Goal: Task Accomplishment & Management: Complete application form

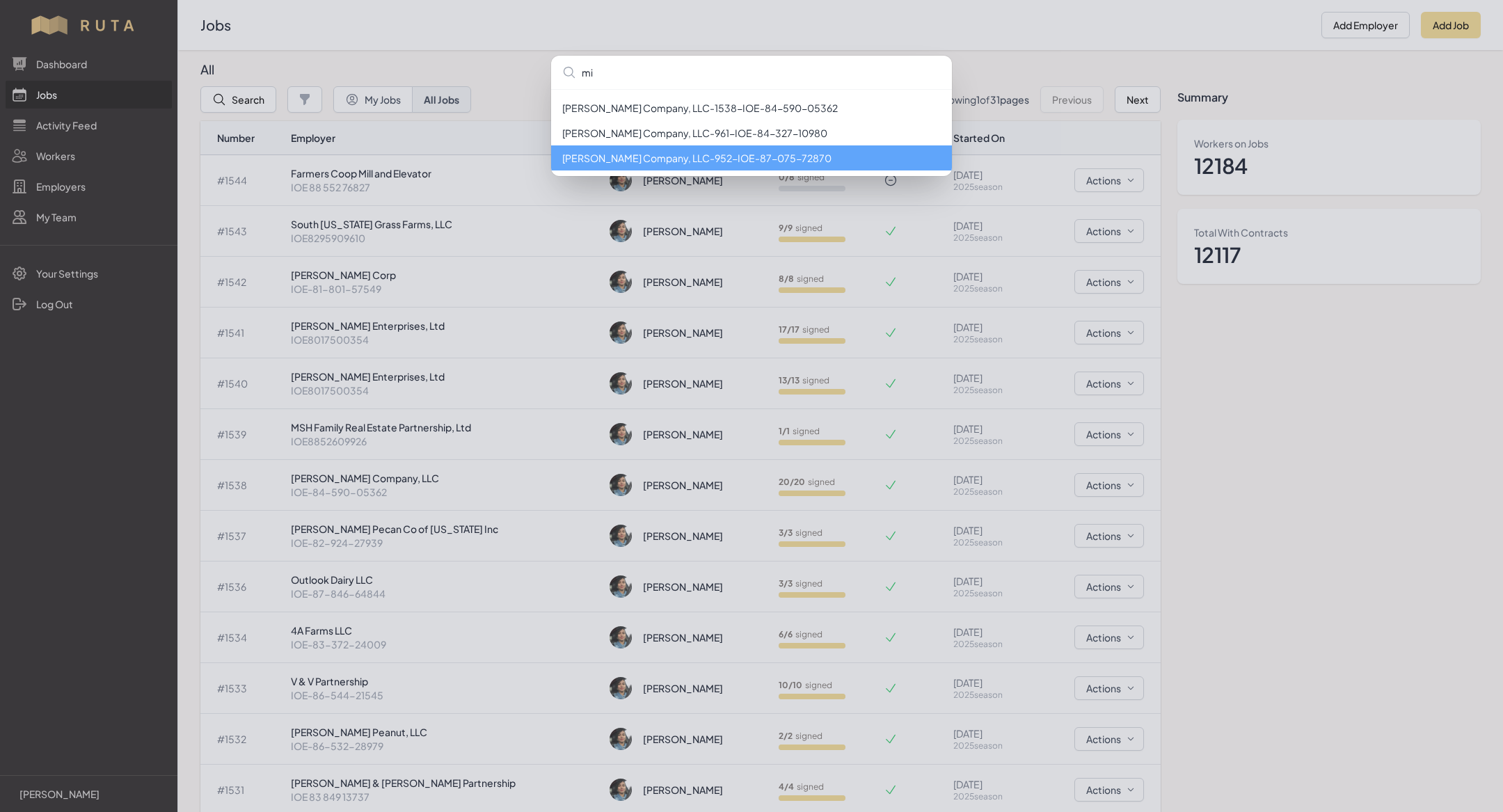
type input "m"
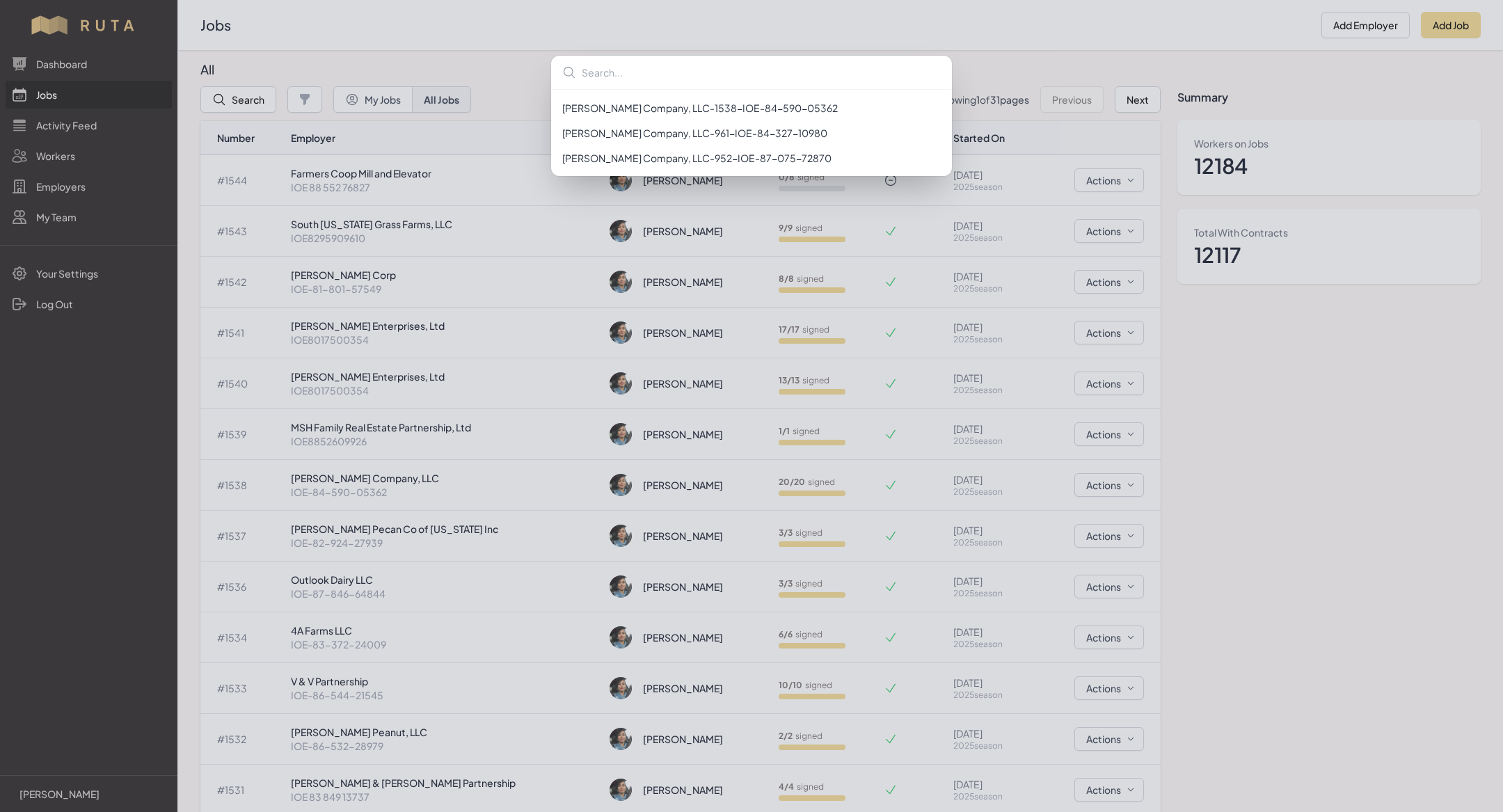
click at [486, 378] on div "[PERSON_NAME] Company, LLC - 1538 - IOE-84-590-05362 [PERSON_NAME] Company, LLC…" at bounding box center [751, 406] width 1503 height 812
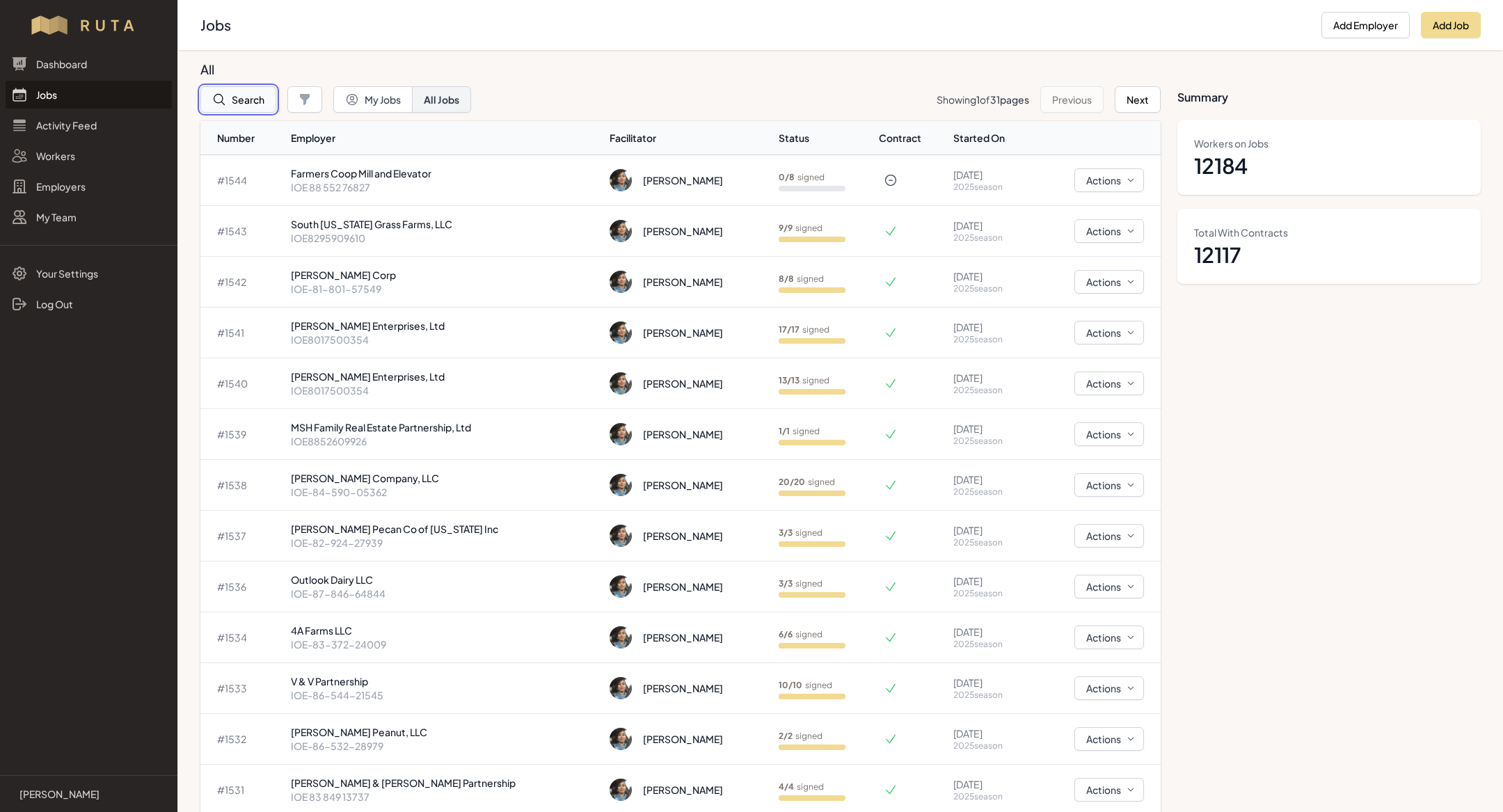
click at [254, 105] on button "Search" at bounding box center [238, 100] width 76 height 26
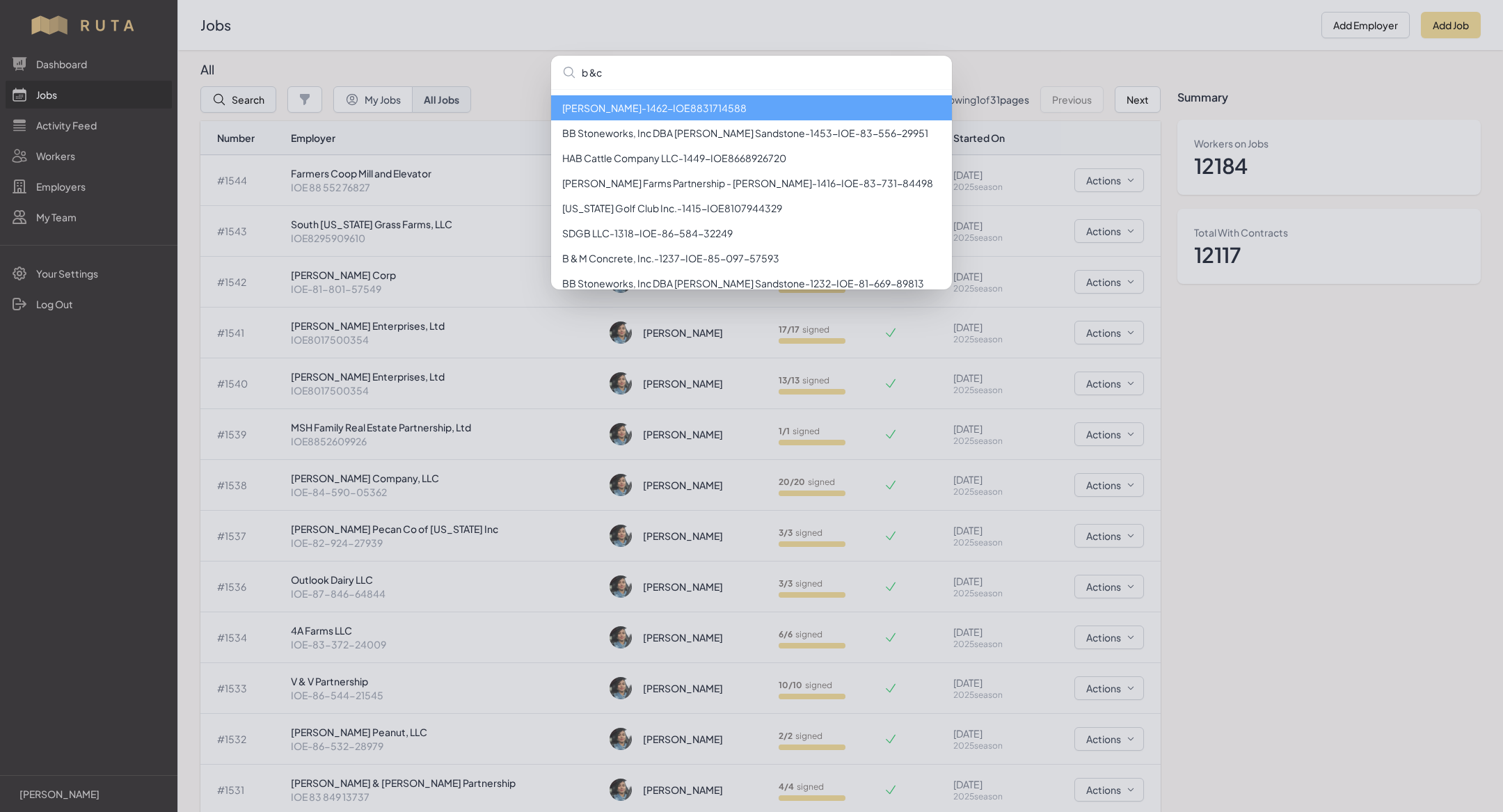
type input "b&c"
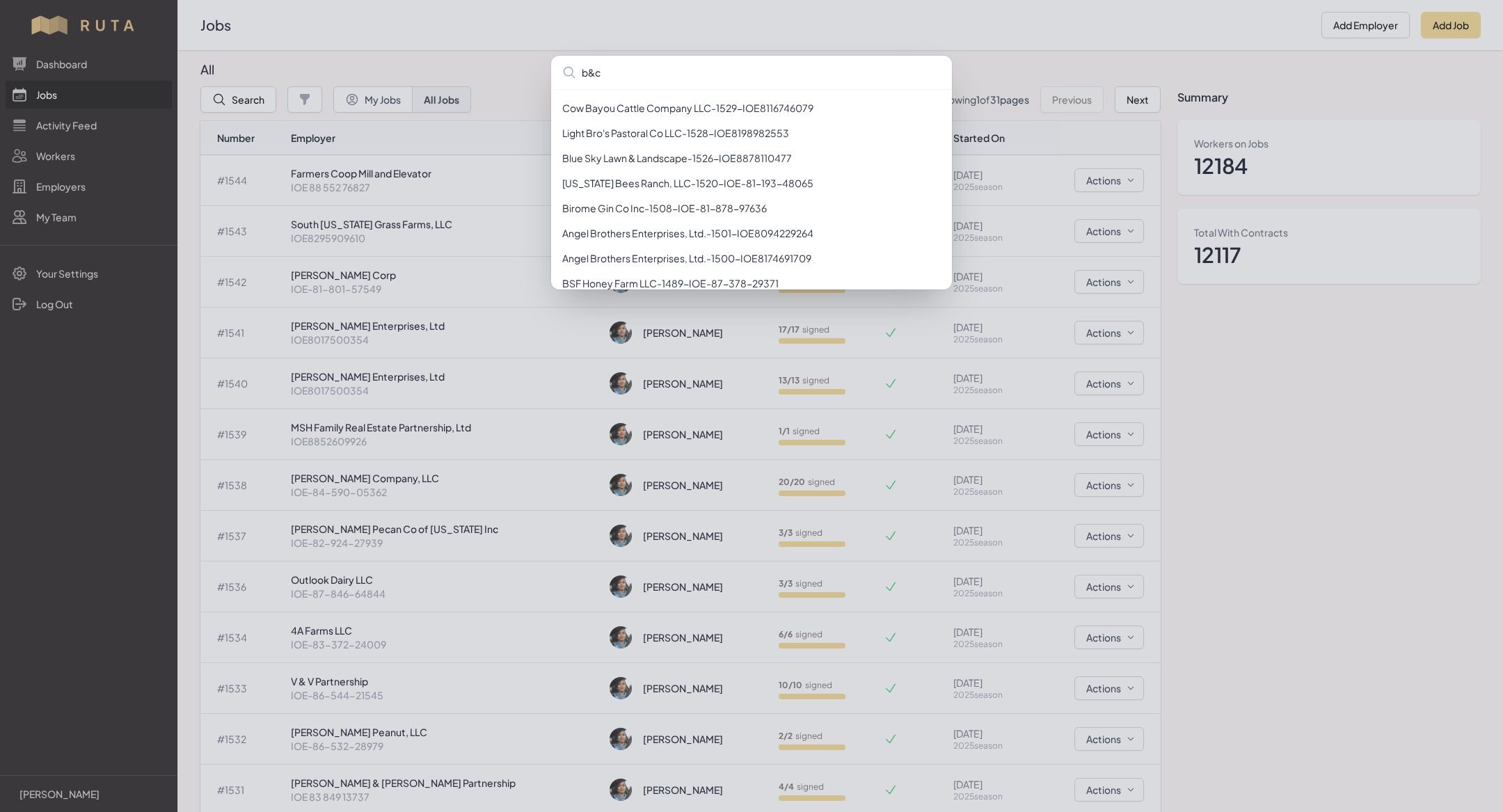
click at [1140, 102] on div "b&c Cow Bayou Cattle Company LLC - 1529 - IOE8116746079 Light Bro's Pastoral Co…" at bounding box center [751, 406] width 1503 height 812
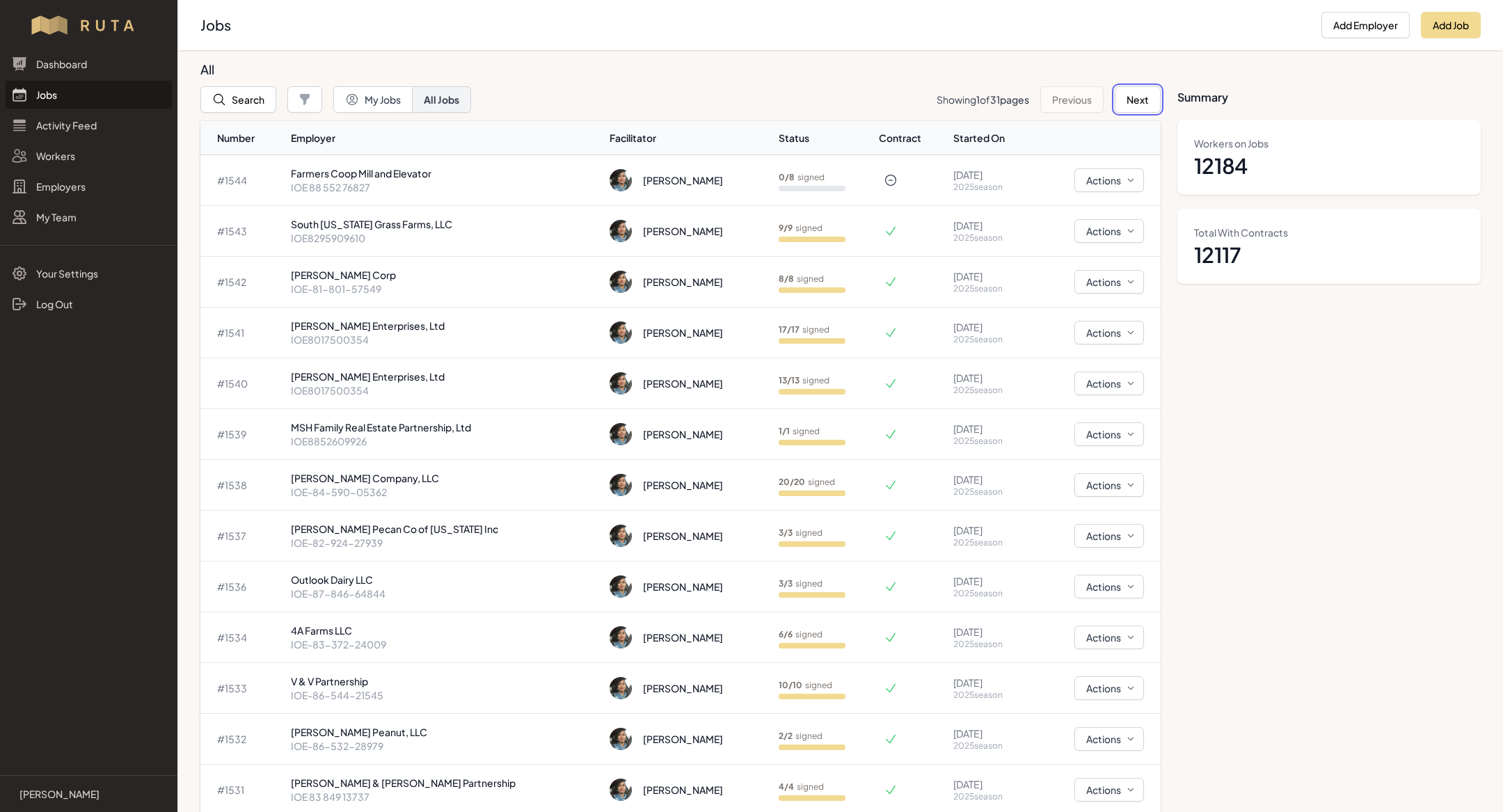
click at [1140, 102] on button "Next" at bounding box center [1137, 100] width 46 height 26
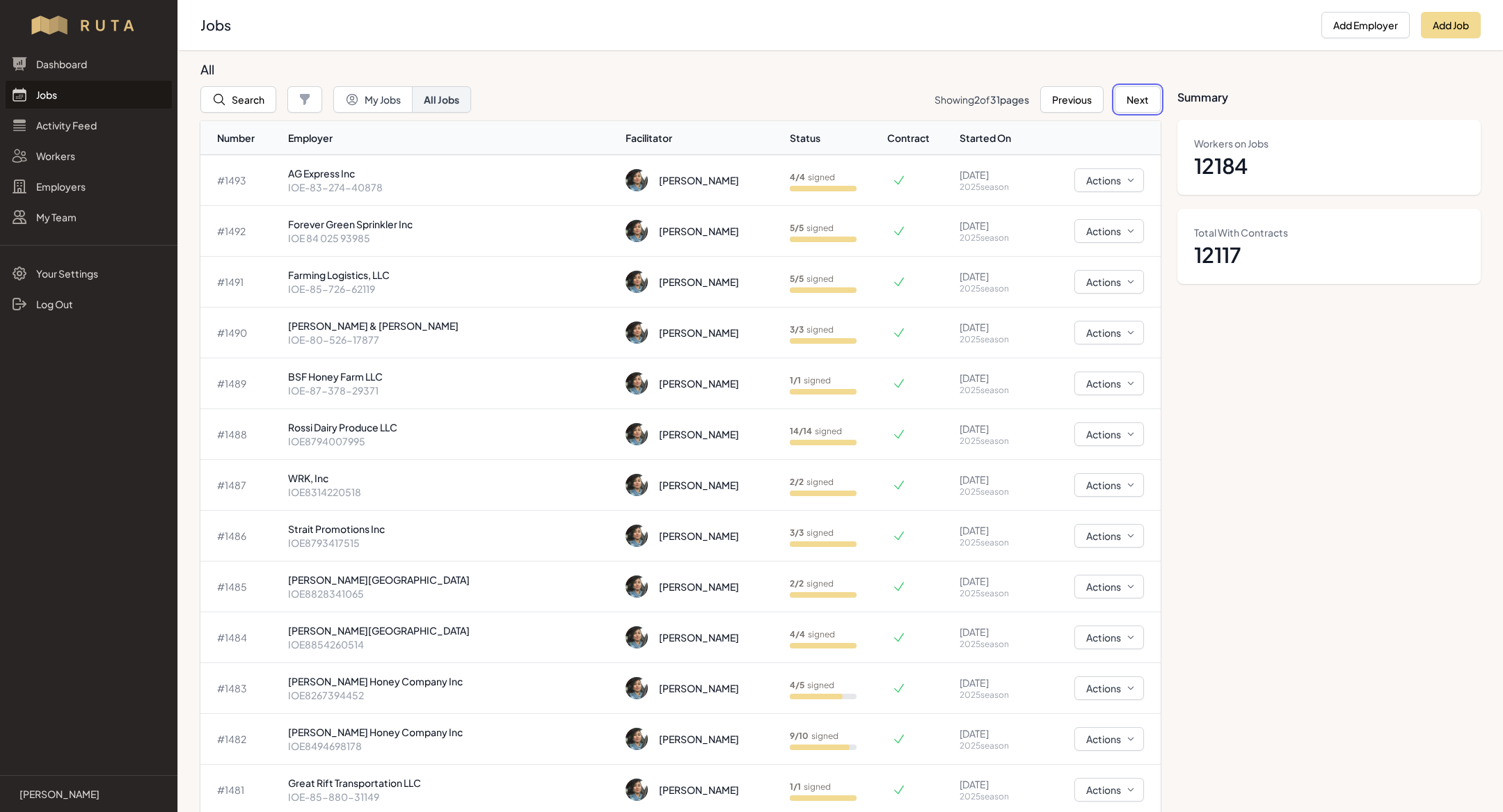
click at [1140, 102] on button "Next" at bounding box center [1137, 100] width 46 height 26
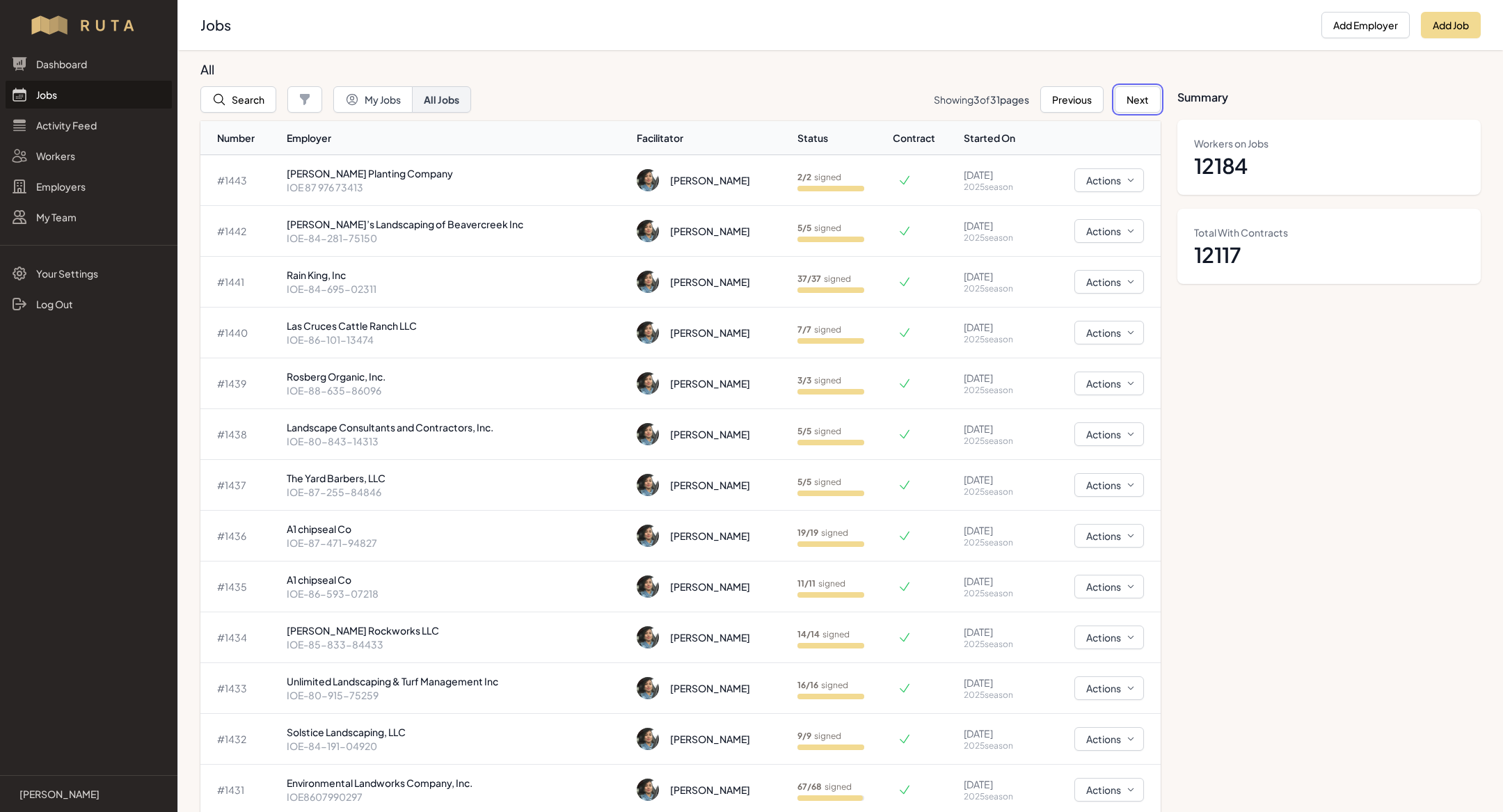
click at [1140, 102] on button "Next" at bounding box center [1137, 100] width 46 height 26
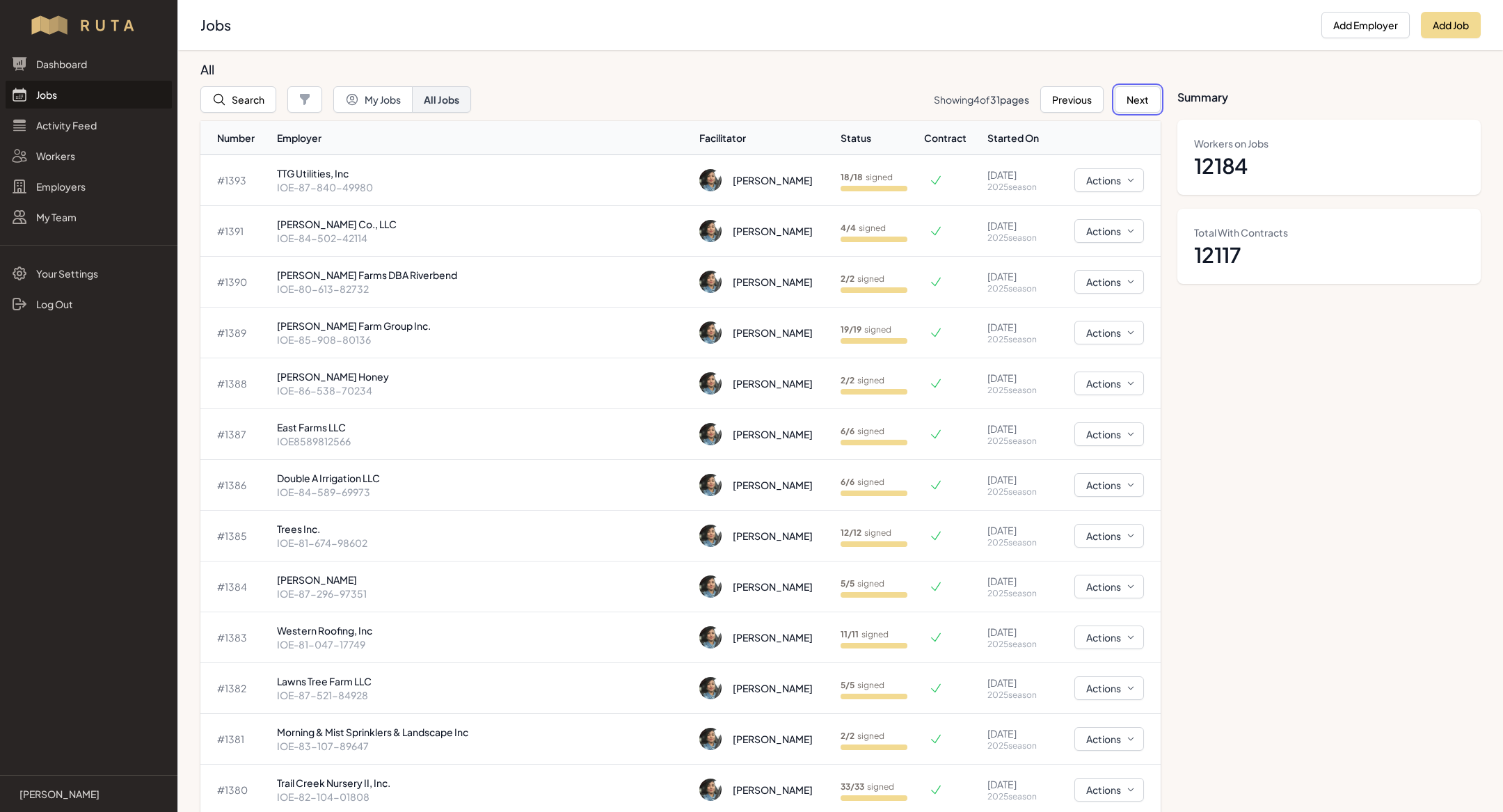
click at [1140, 102] on button "Next" at bounding box center [1137, 100] width 46 height 26
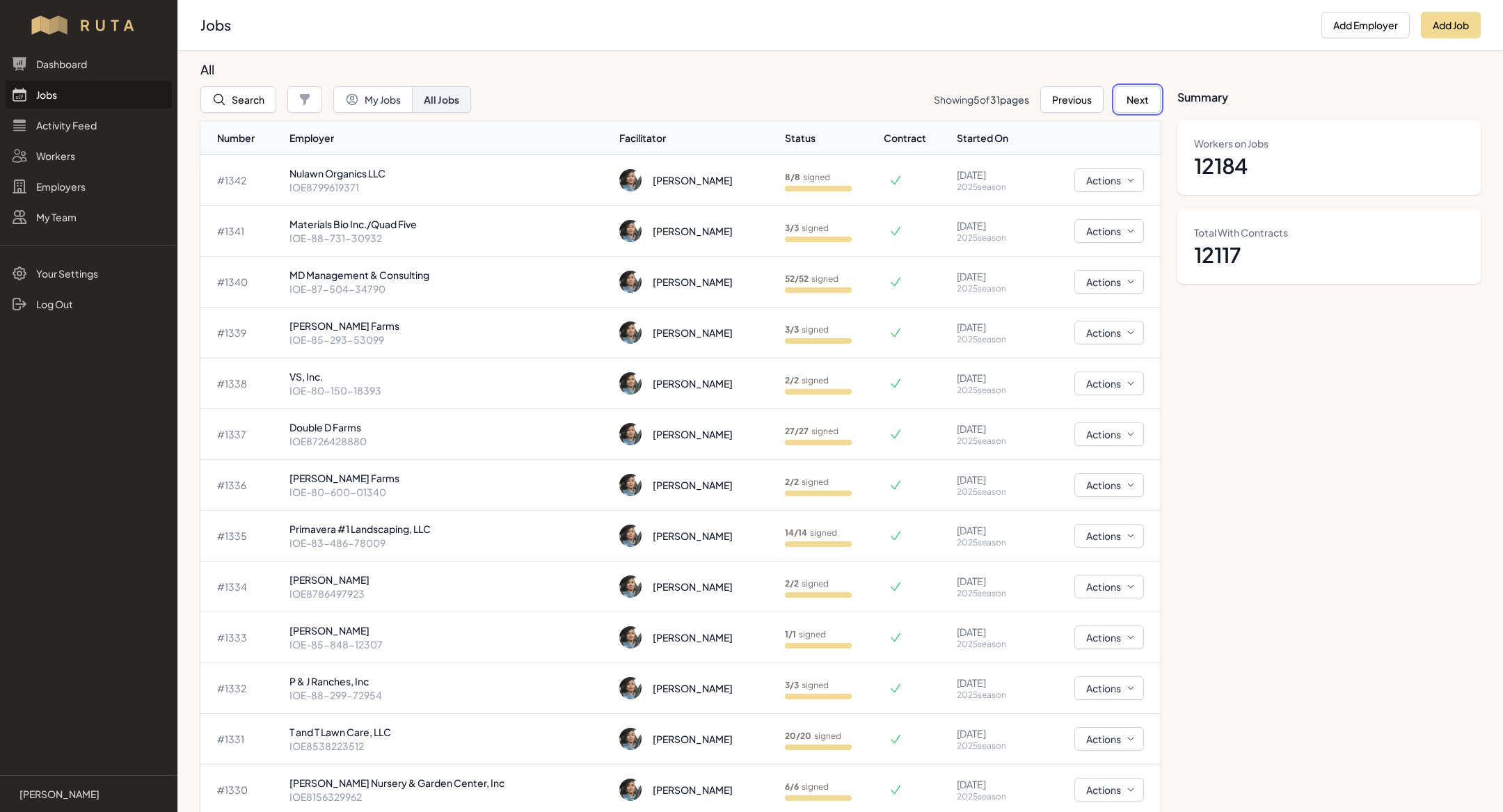
click at [1140, 102] on button "Next" at bounding box center [1137, 100] width 46 height 26
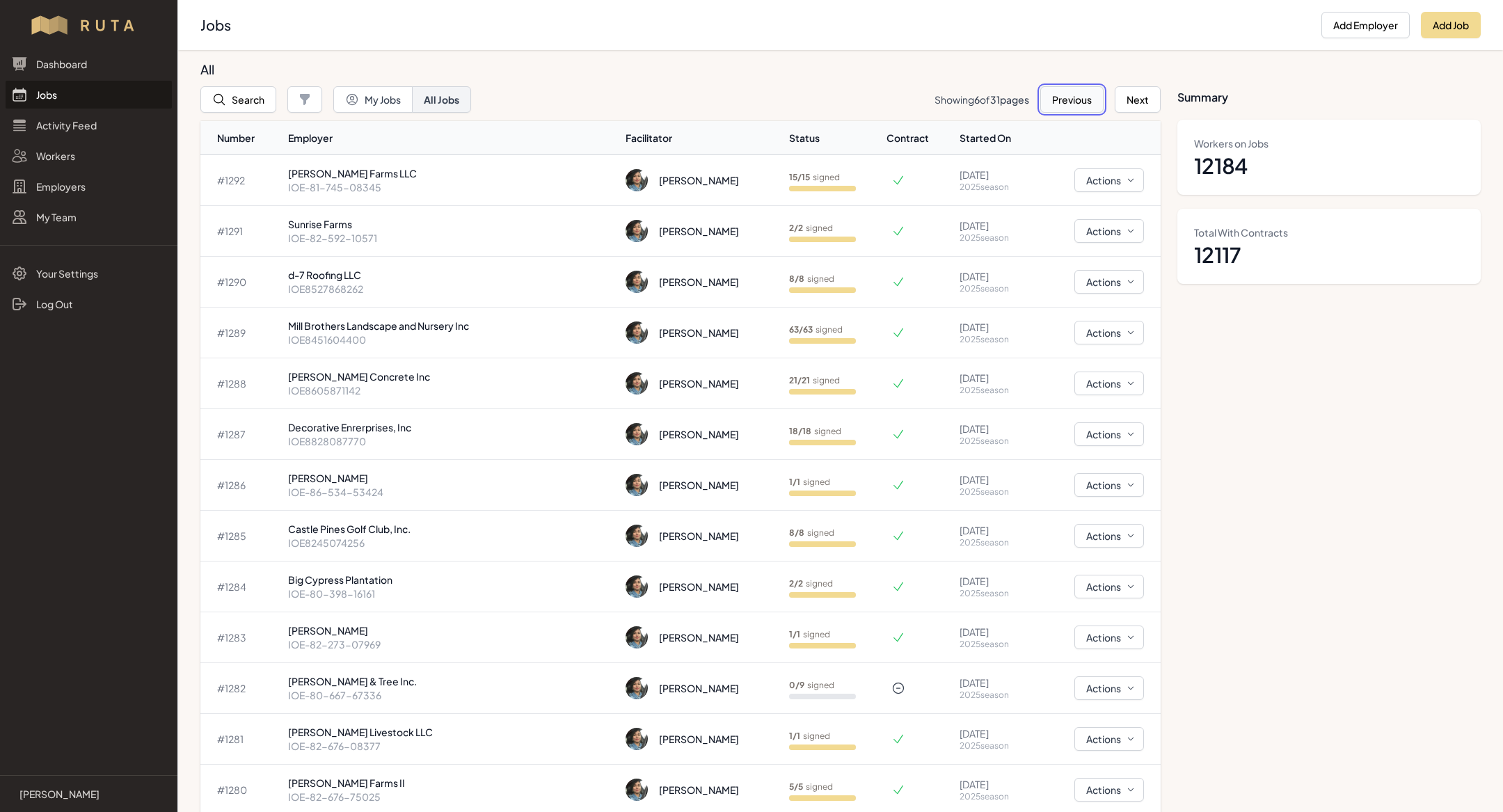
click at [1069, 101] on button "Previous" at bounding box center [1072, 100] width 64 height 26
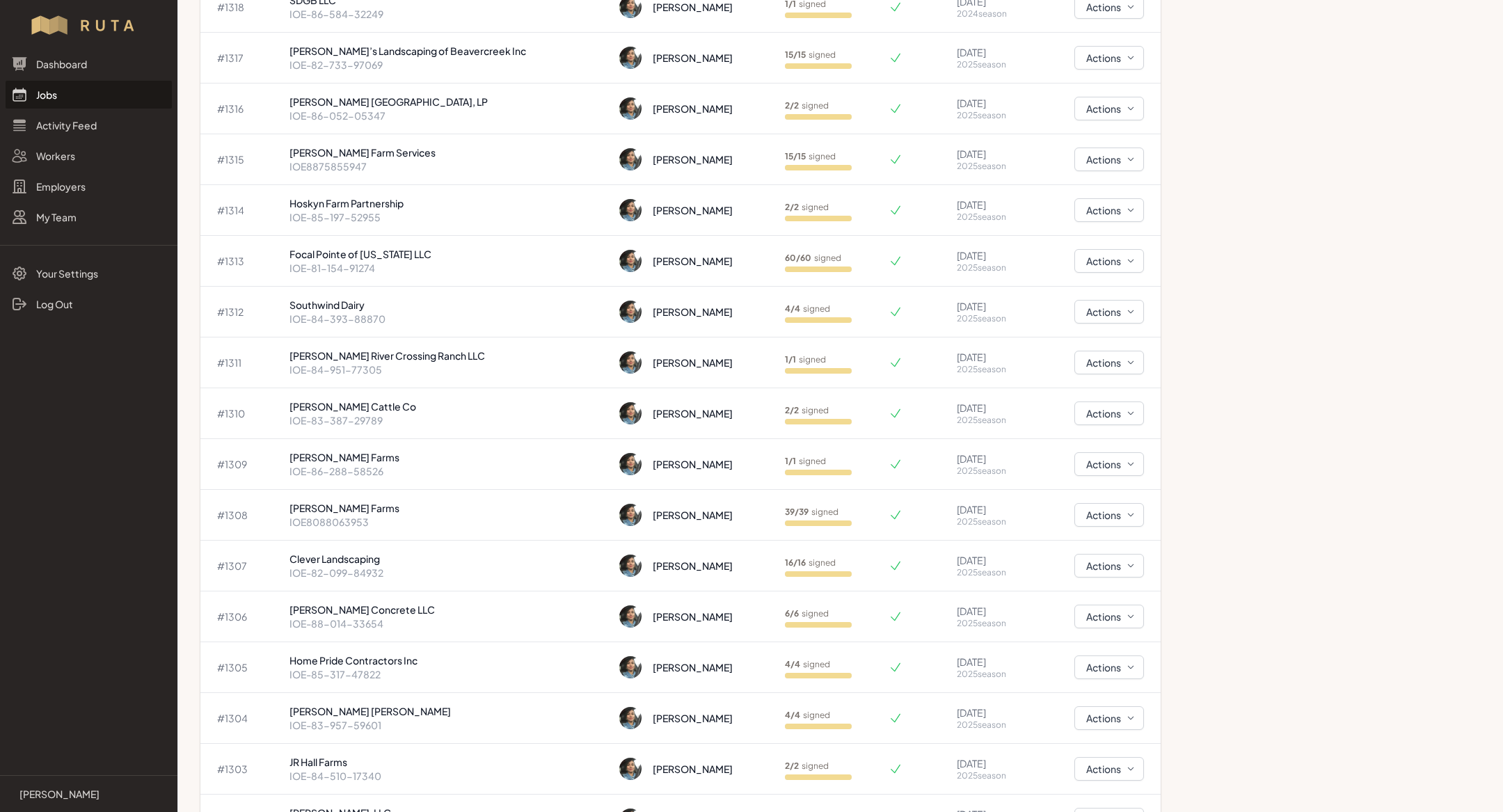
scroll to position [1884, 0]
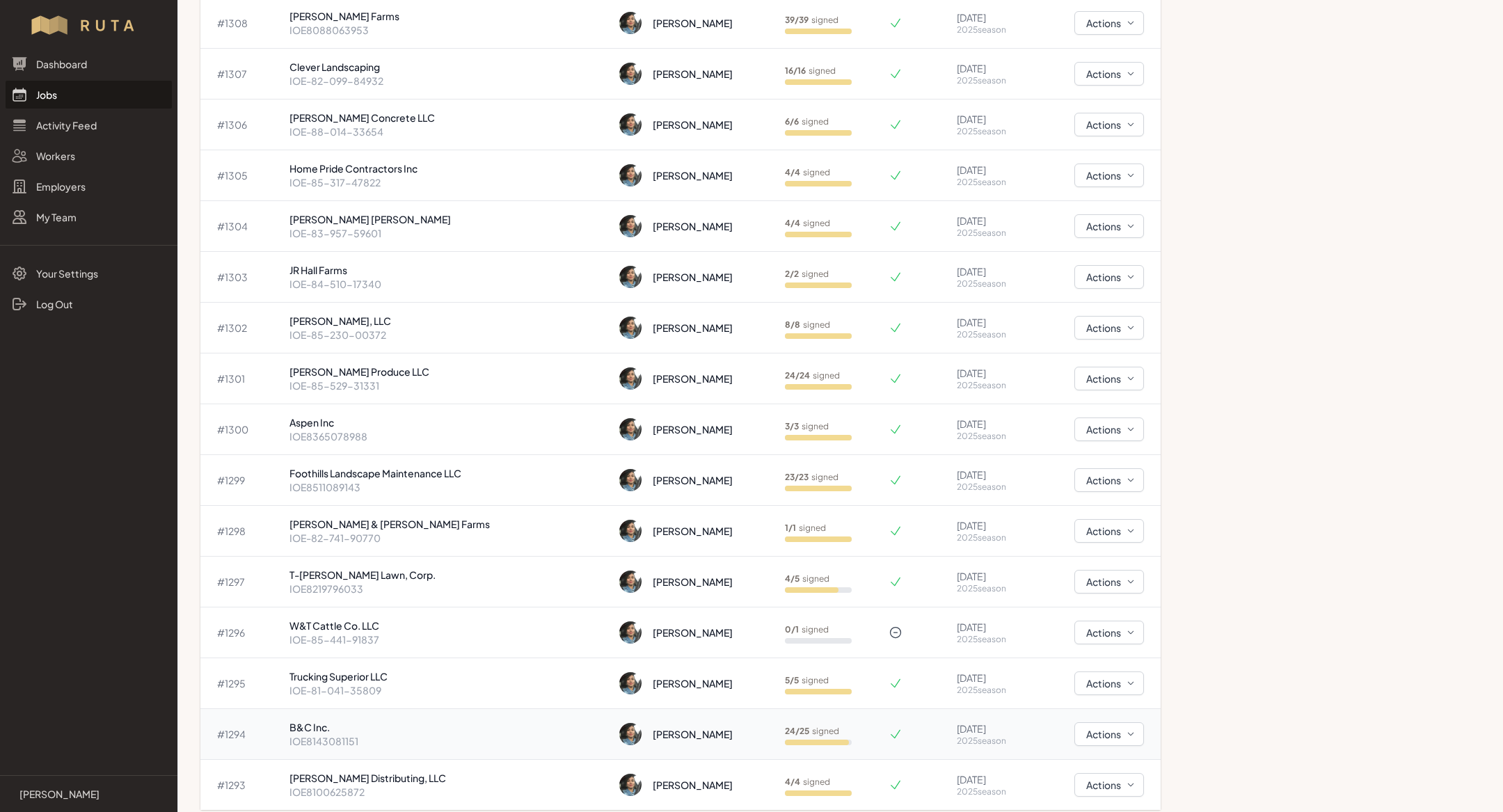
click at [356, 720] on p "B&C Inc." at bounding box center [448, 727] width 319 height 14
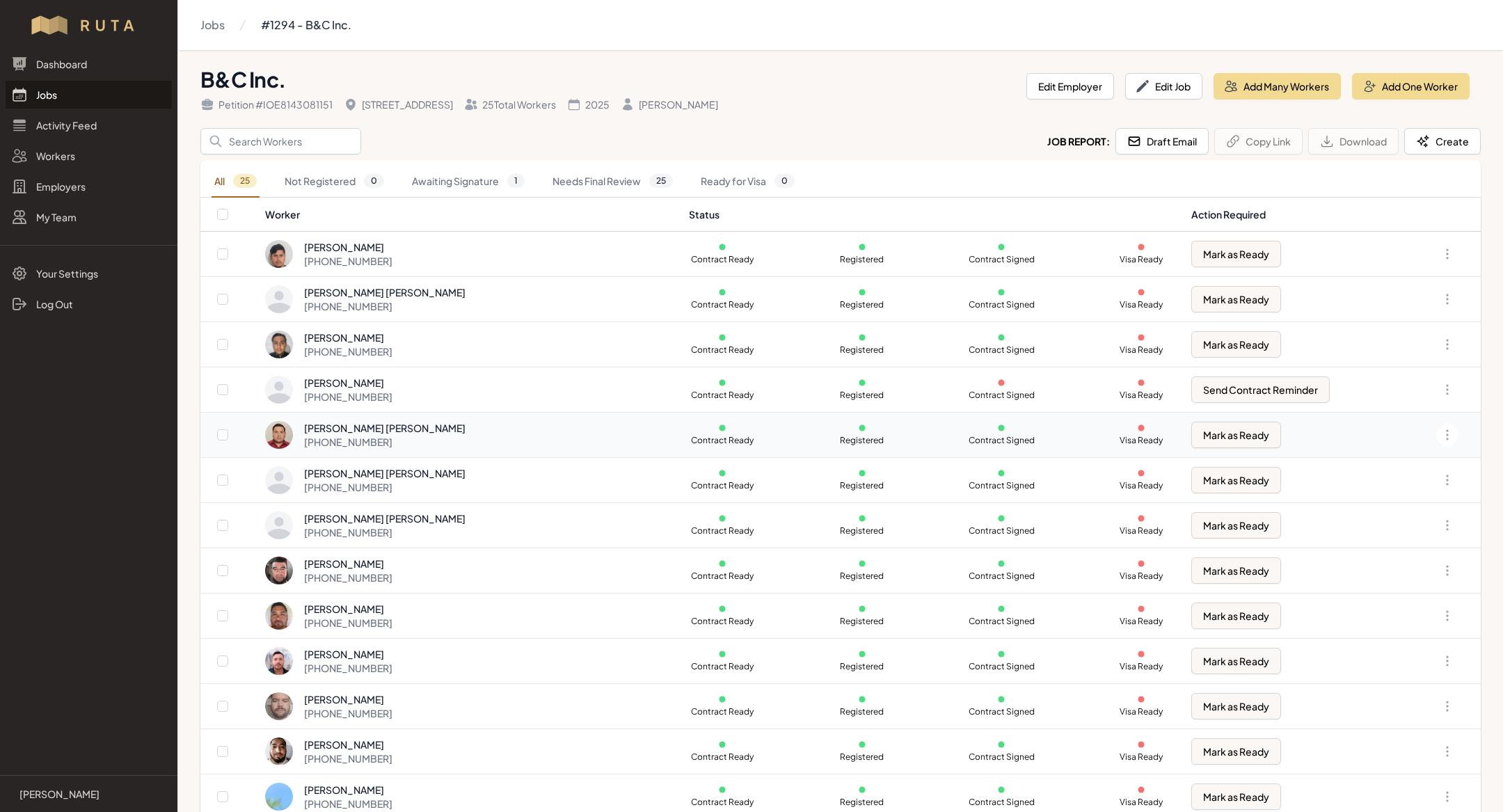
scroll to position [10, 0]
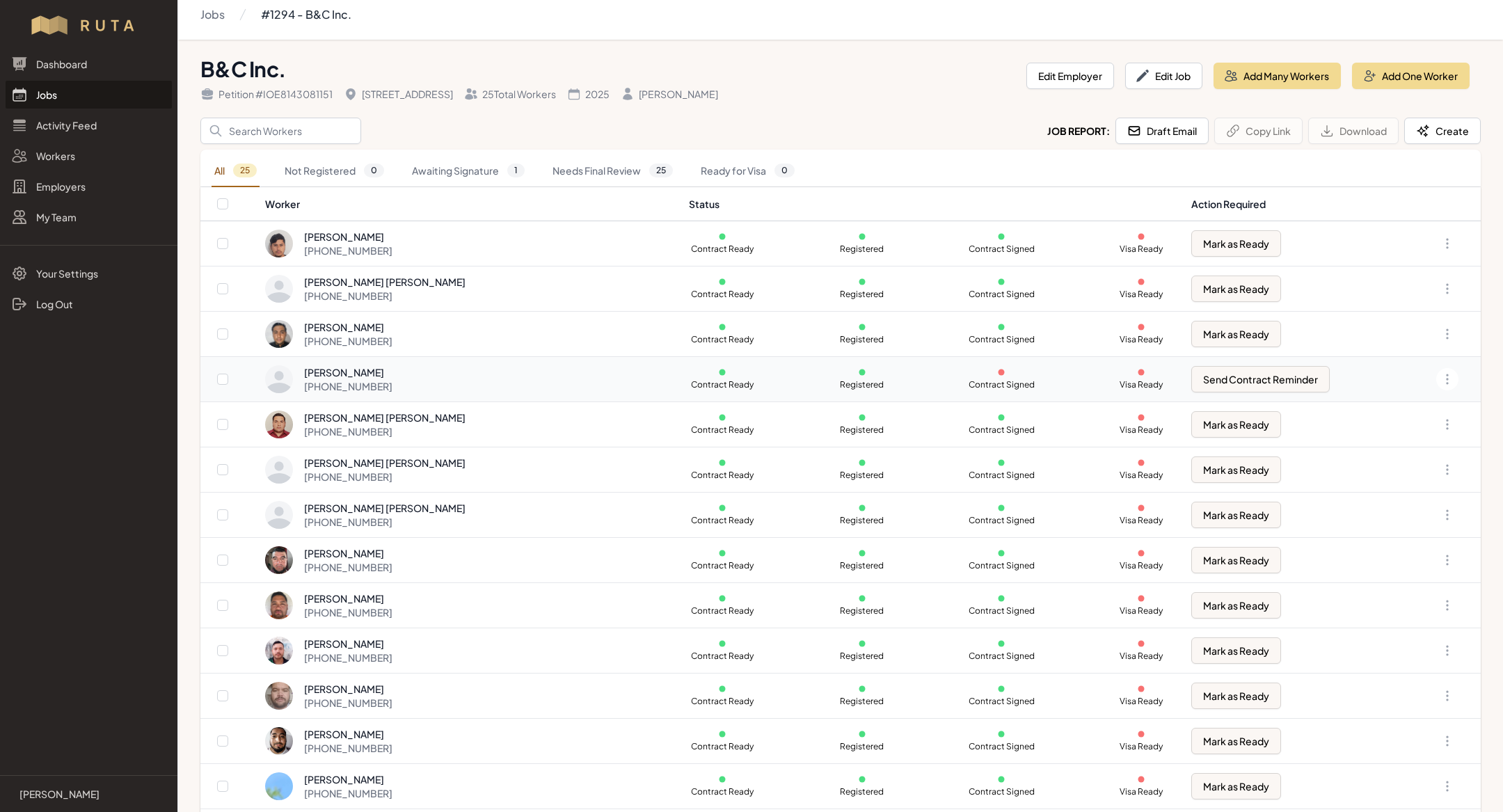
click at [689, 382] on p "Contract Ready" at bounding box center [722, 384] width 66 height 11
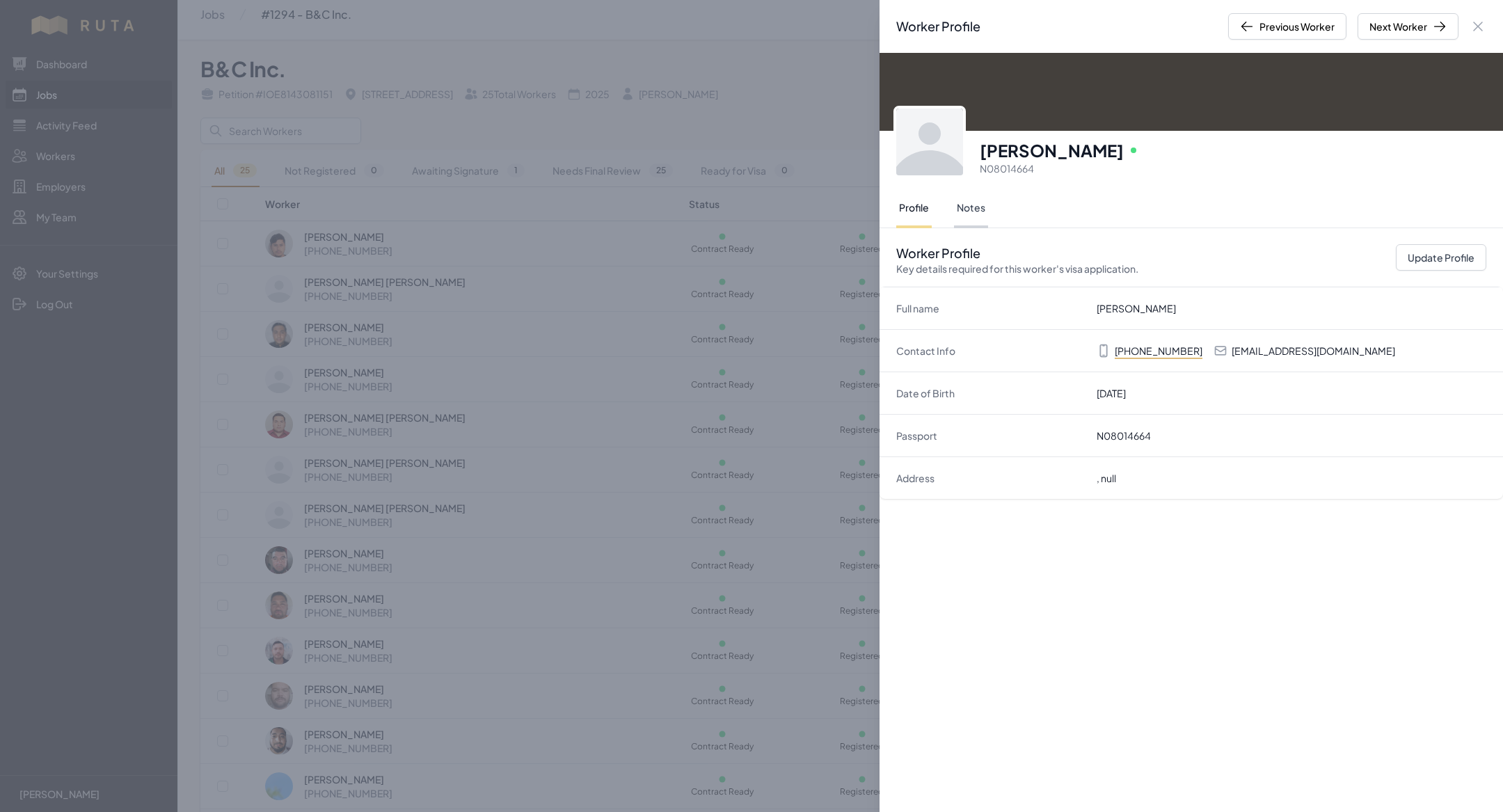
click at [983, 207] on button "Notes" at bounding box center [970, 209] width 34 height 39
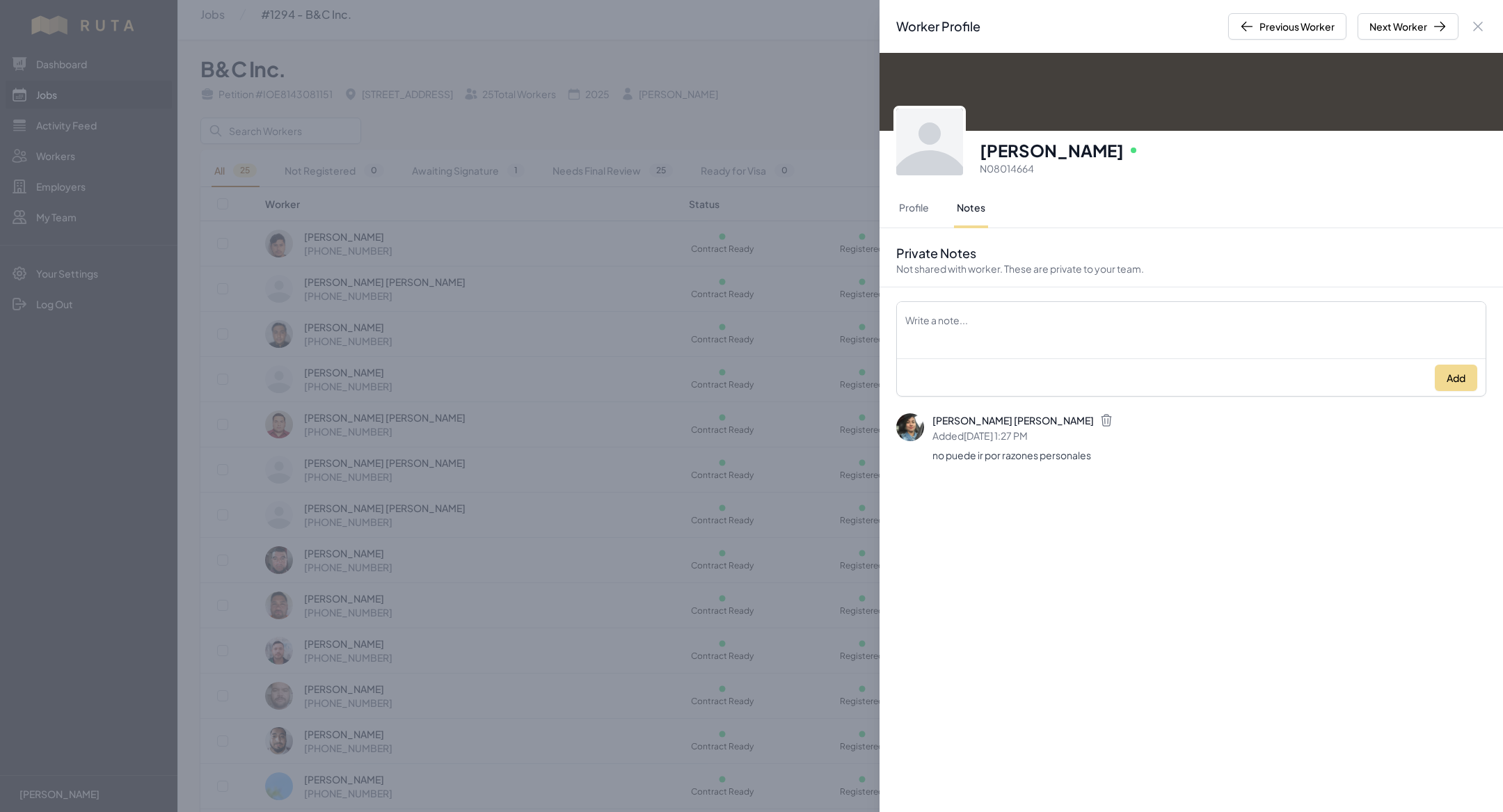
click at [655, 416] on div "Worker Profile Previous Worker Next Worker Close panel [PERSON_NAME] Online N08…" at bounding box center [751, 406] width 1503 height 812
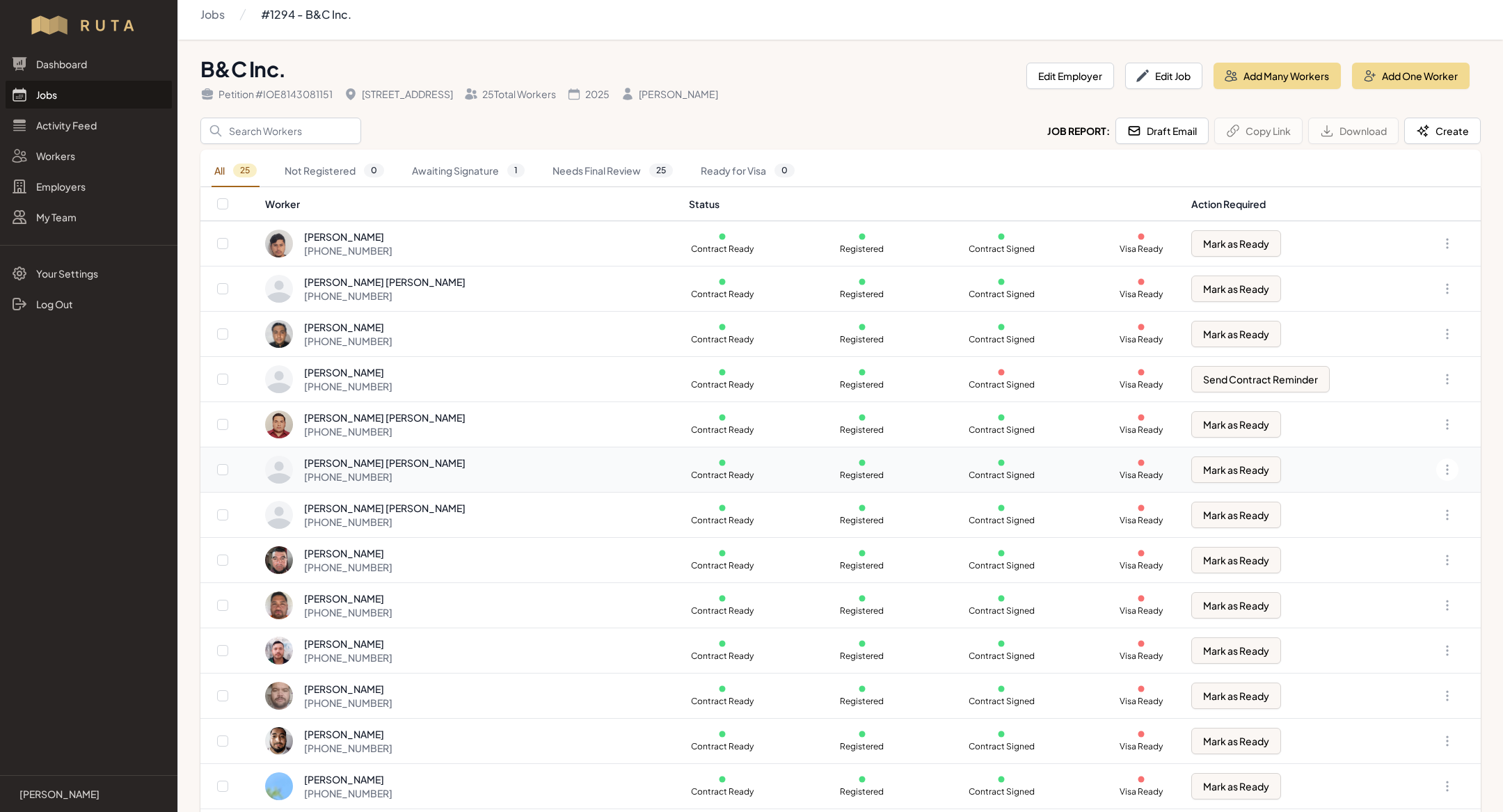
click at [391, 470] on div "[PHONE_NUMBER]" at bounding box center [384, 477] width 162 height 14
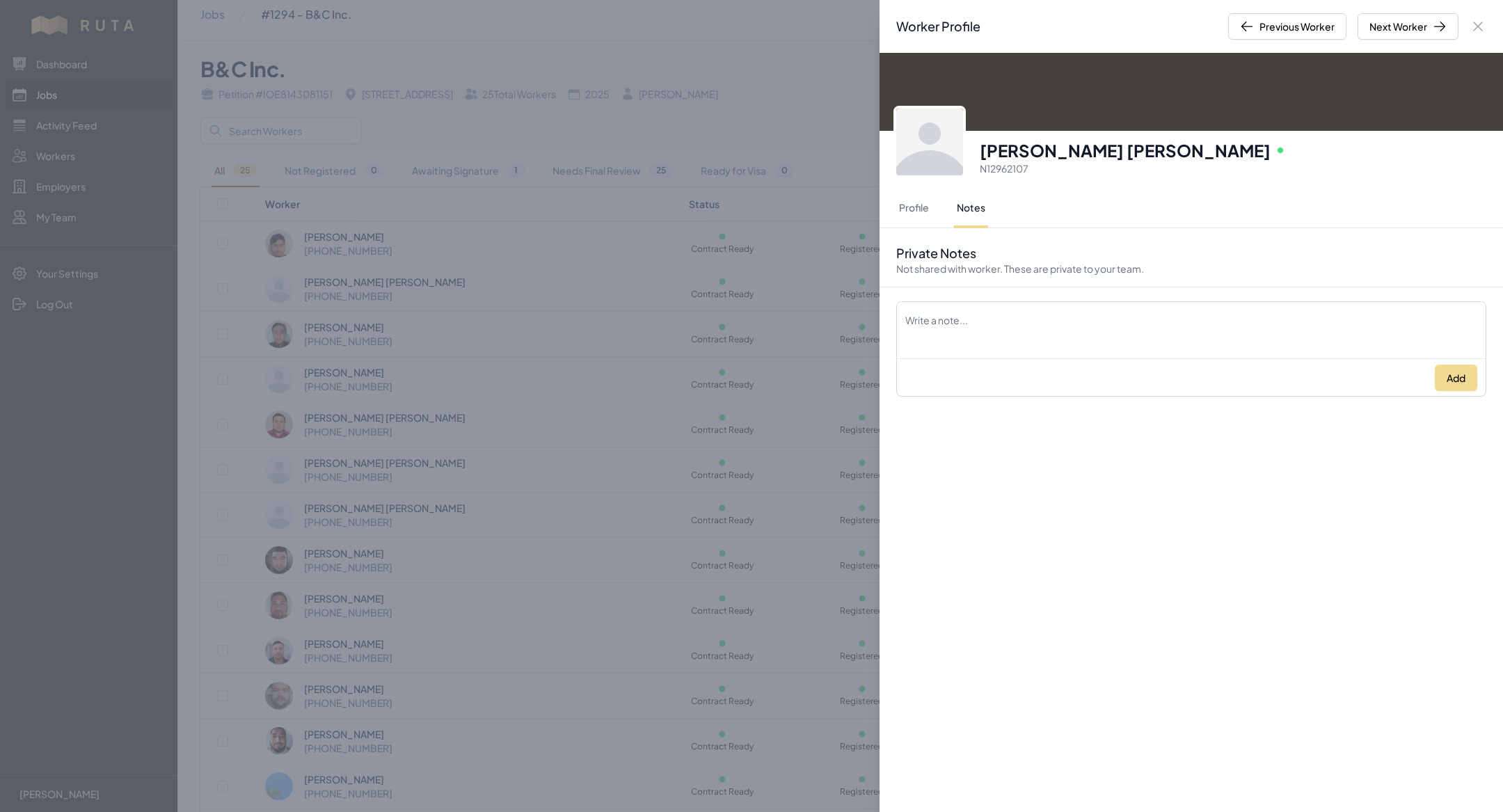
click at [504, 203] on div "Worker Profile Previous Worker Next Worker Close panel [PERSON_NAME] [PERSON_NA…" at bounding box center [751, 406] width 1503 height 812
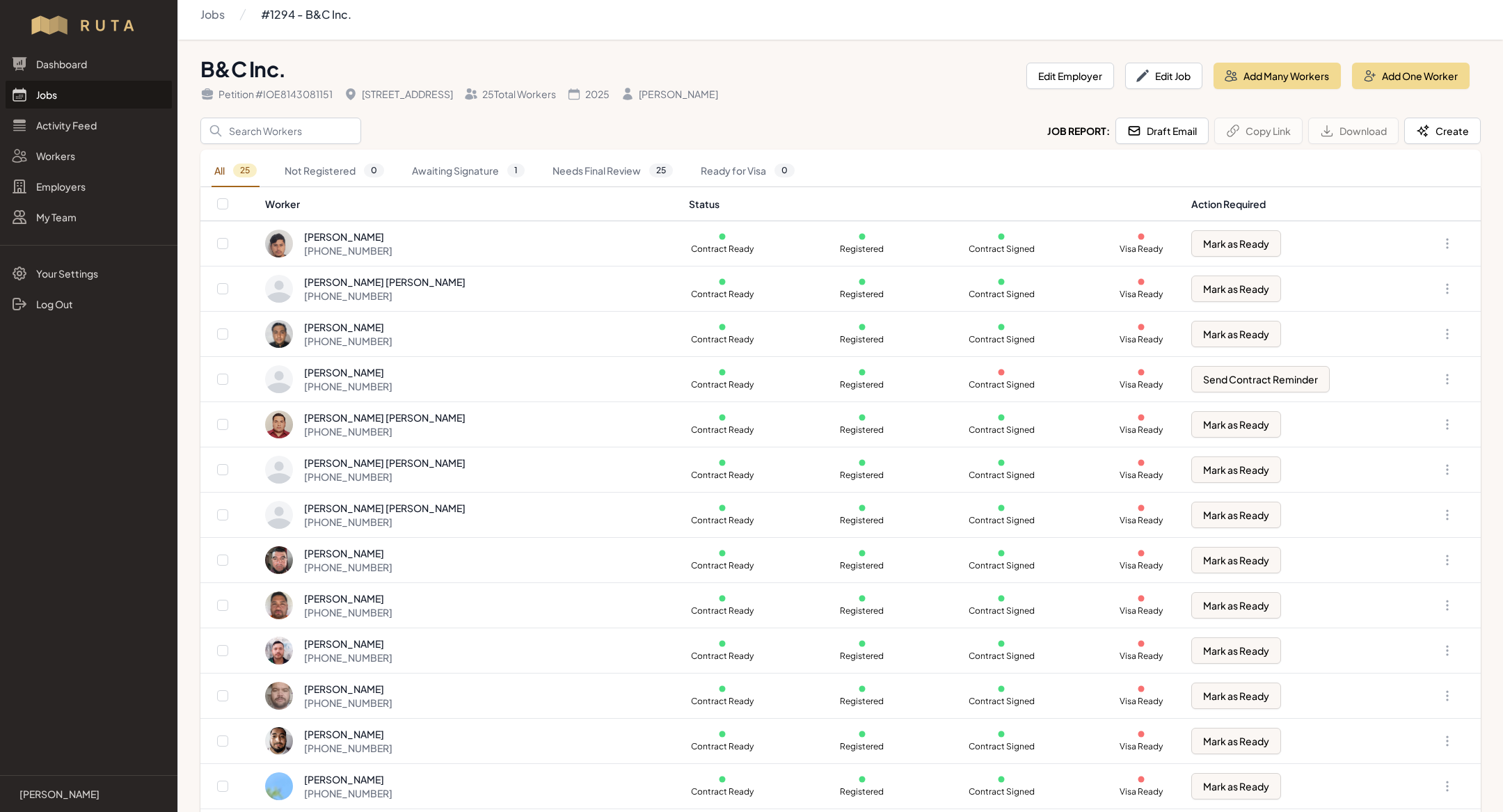
click at [104, 87] on link "Jobs" at bounding box center [88, 94] width 166 height 28
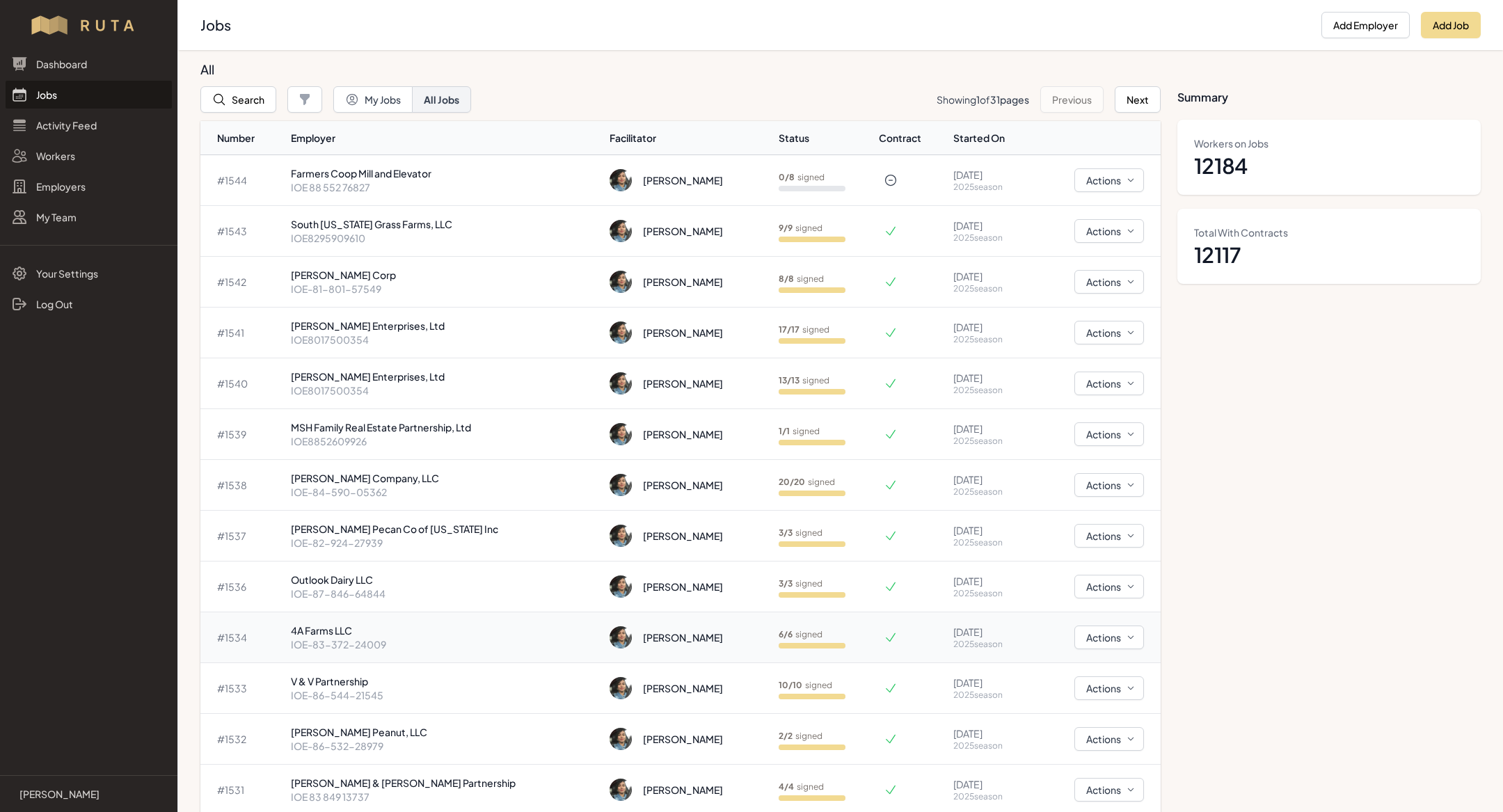
click at [378, 627] on p "4A Farms LLC" at bounding box center [445, 630] width 308 height 14
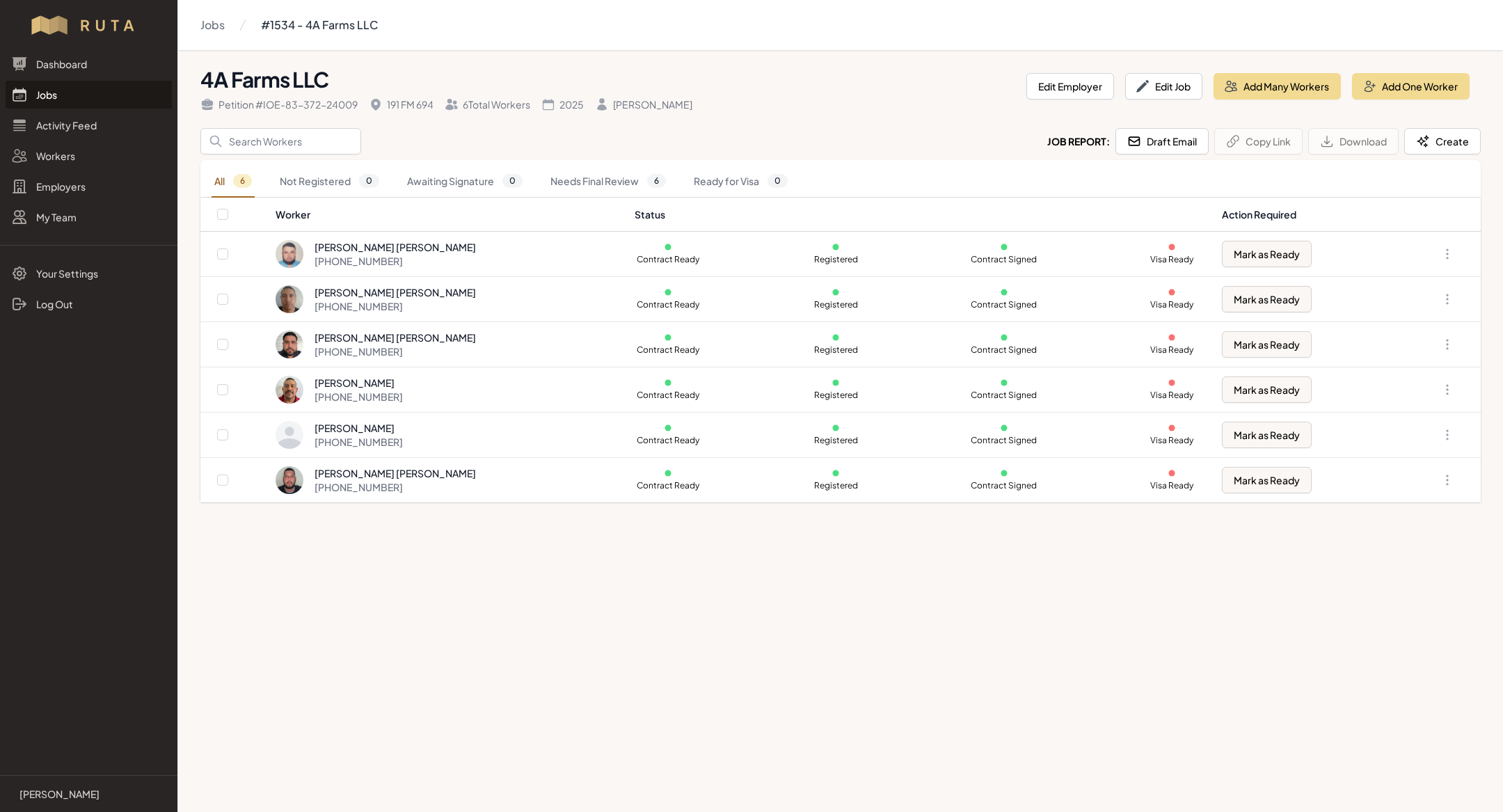
click at [64, 93] on link "Jobs" at bounding box center [88, 94] width 166 height 28
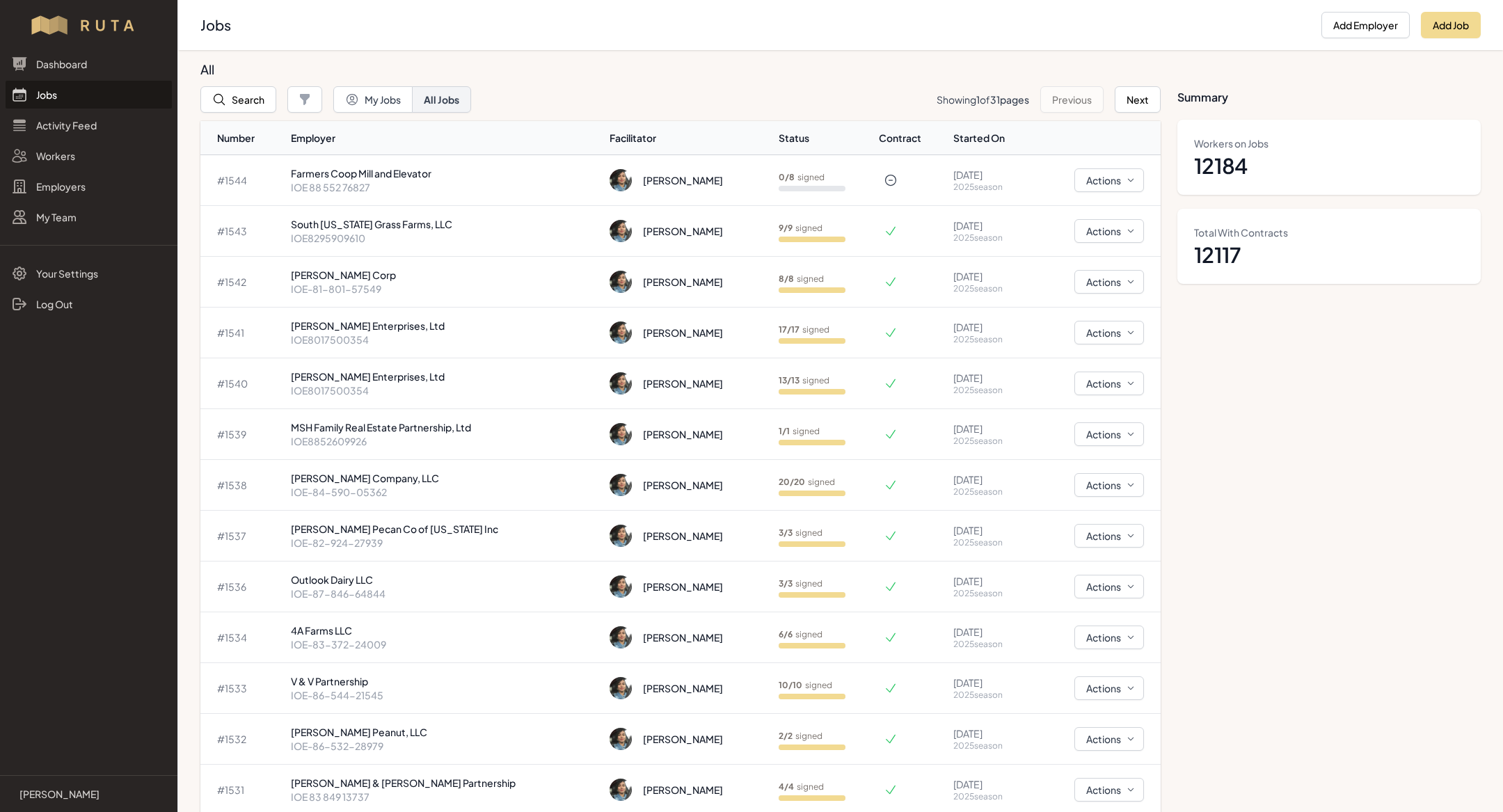
click at [1319, 134] on div "Workers on Jobs 12184" at bounding box center [1328, 157] width 303 height 75
click at [76, 156] on link "Workers" at bounding box center [88, 156] width 166 height 28
click at [80, 189] on link "Employers" at bounding box center [88, 187] width 166 height 28
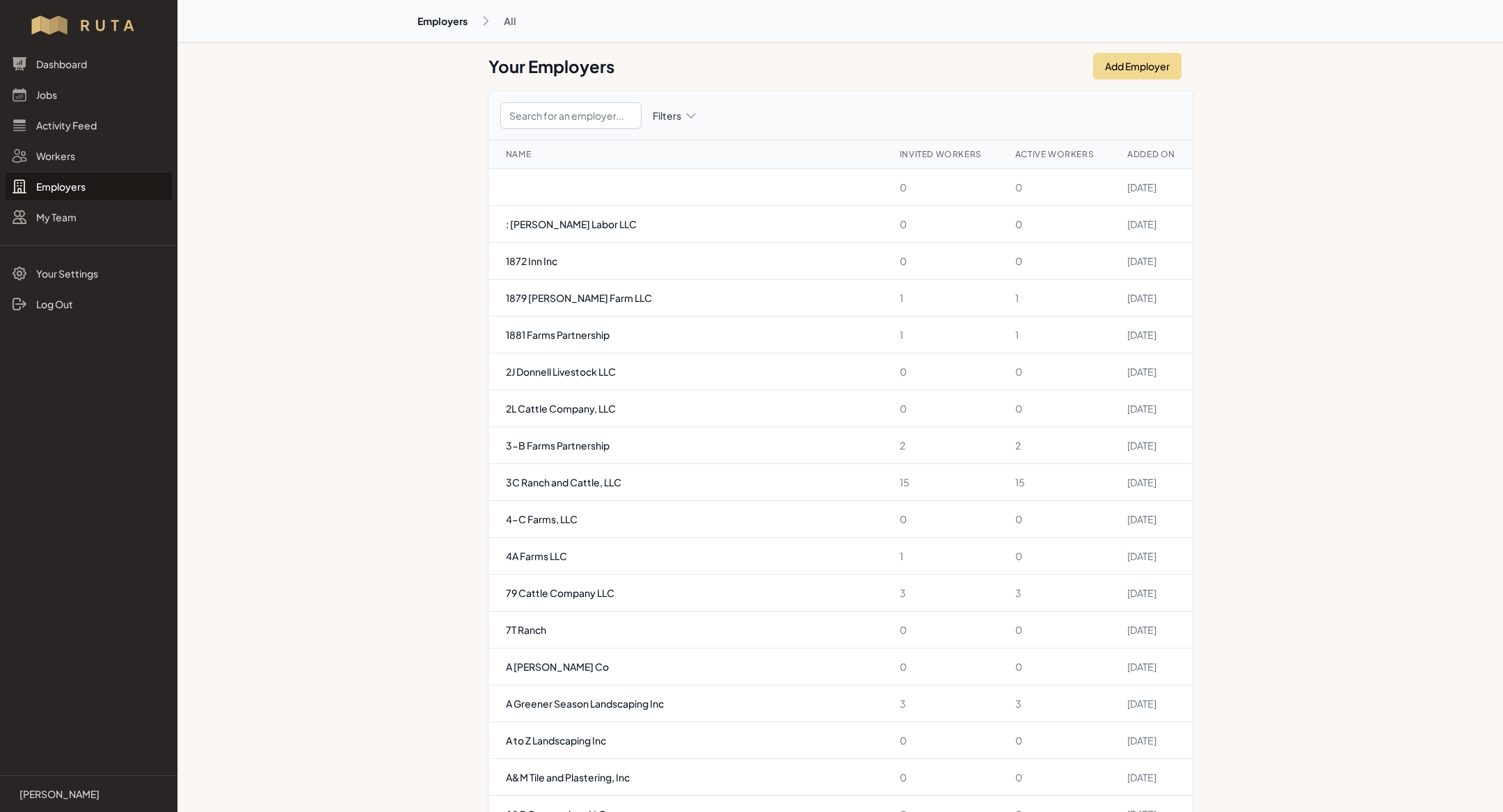
click at [80, 189] on link "Employers" at bounding box center [88, 187] width 166 height 28
click at [573, 112] on input "text" at bounding box center [571, 115] width 141 height 26
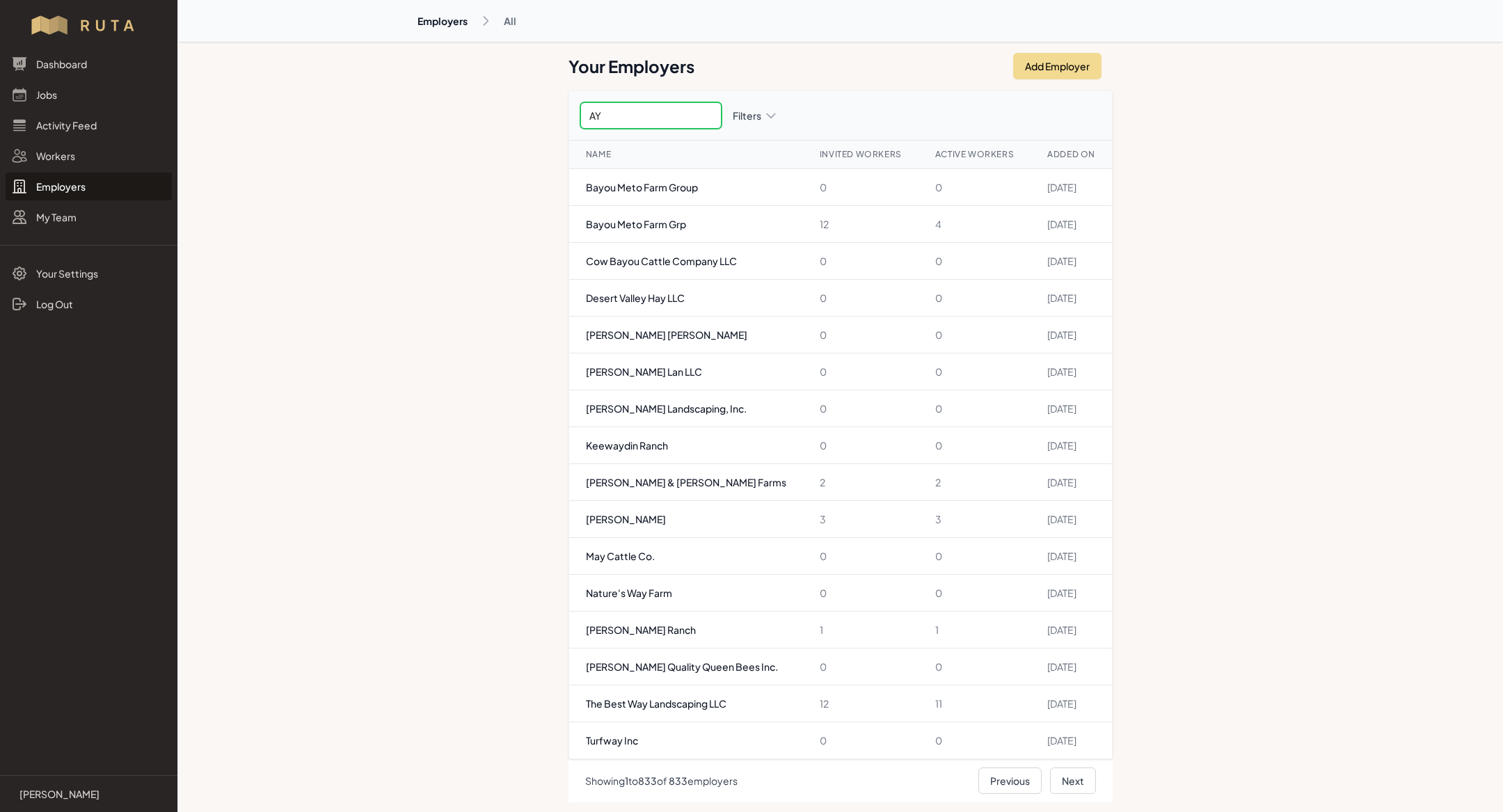
type input "A"
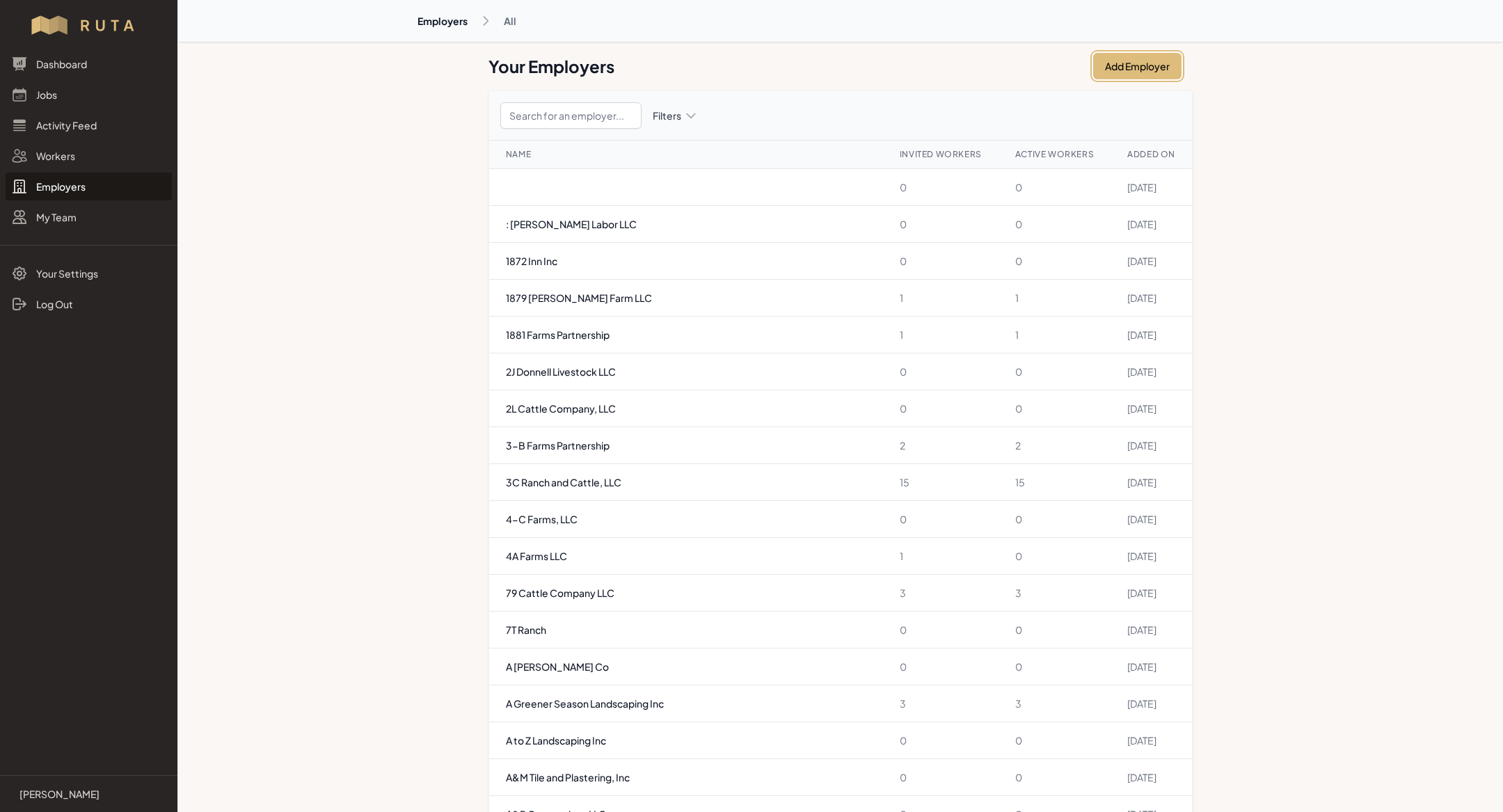
click at [1140, 64] on button "Add Employer" at bounding box center [1137, 66] width 88 height 26
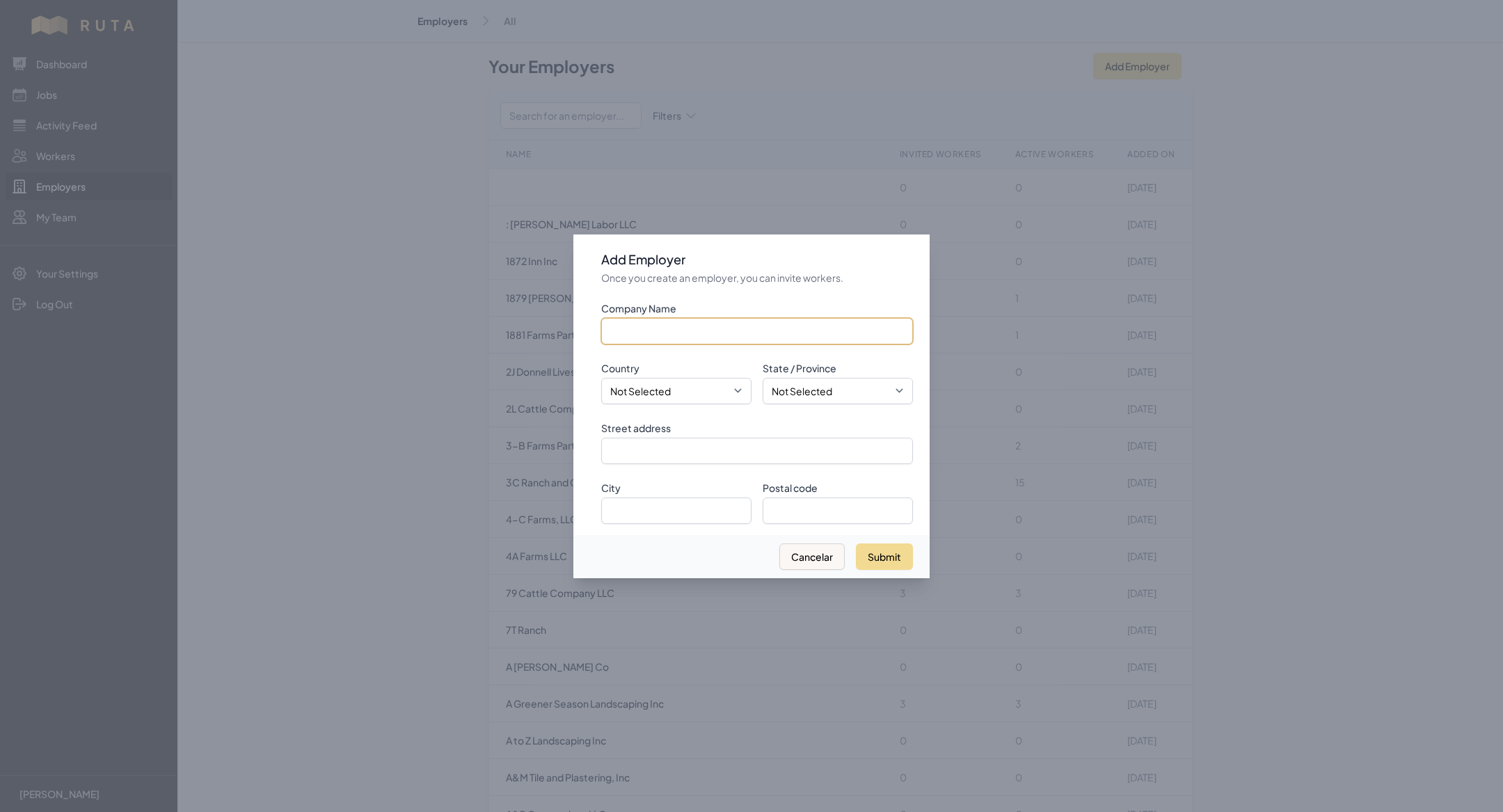
click at [649, 332] on input "Company Name" at bounding box center [756, 331] width 312 height 26
paste input "[PERSON_NAME] Legacy Farms, LP"
type input "[PERSON_NAME] Legacy Farms, LP"
click at [650, 396] on select "Not Selected [GEOGRAPHIC_DATA] [GEOGRAPHIC_DATA]" at bounding box center [676, 391] width 150 height 26
click at [601, 378] on select "Not Selected [GEOGRAPHIC_DATA] [GEOGRAPHIC_DATA]" at bounding box center [676, 391] width 150 height 26
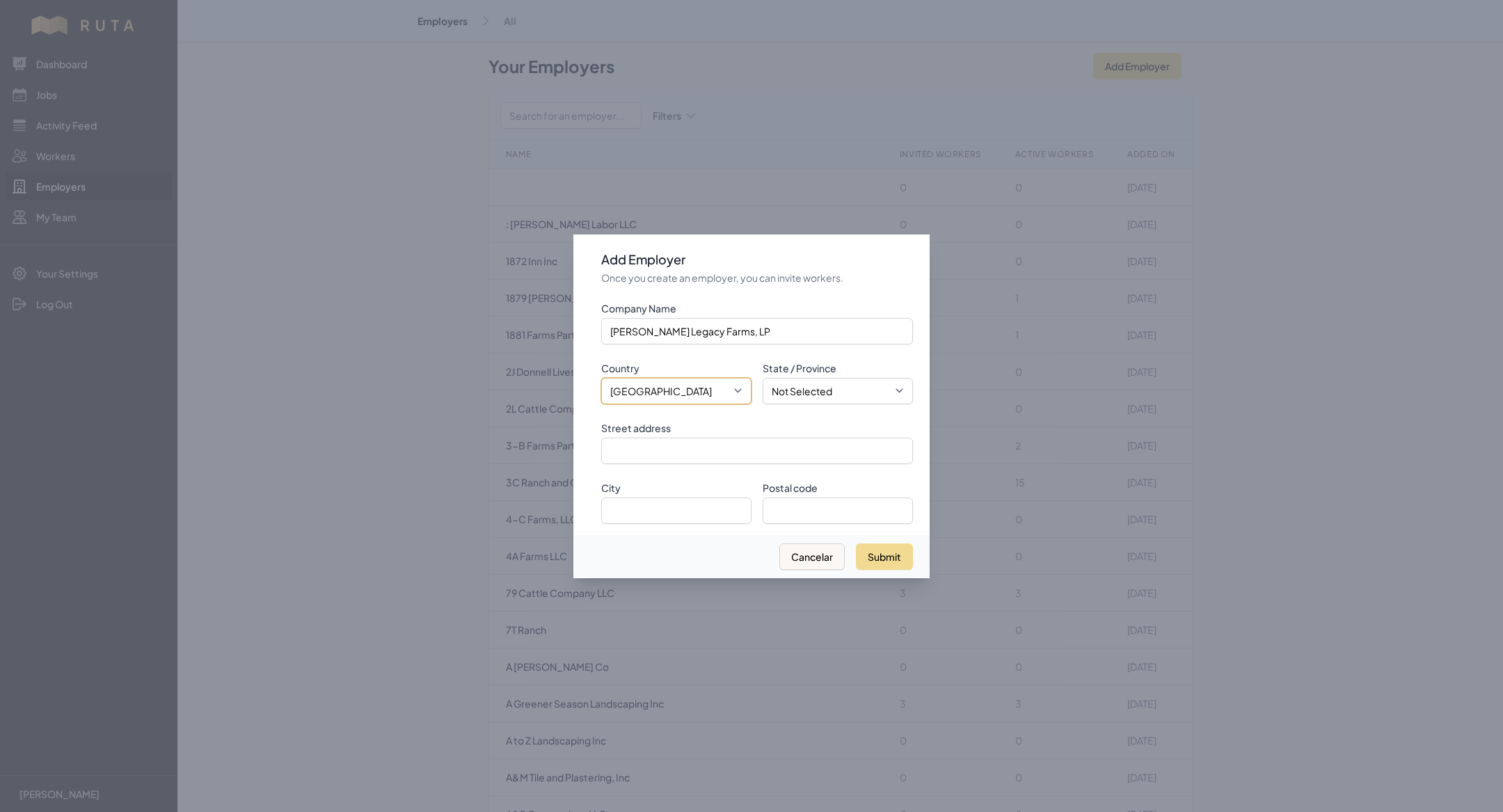
click at [662, 389] on select "[GEOGRAPHIC_DATA] [GEOGRAPHIC_DATA]" at bounding box center [676, 391] width 150 height 26
click at [601, 378] on select "[GEOGRAPHIC_DATA] [GEOGRAPHIC_DATA]" at bounding box center [676, 391] width 150 height 26
click at [658, 396] on select "[GEOGRAPHIC_DATA] [GEOGRAPHIC_DATA]" at bounding box center [676, 391] width 150 height 26
select select "[GEOGRAPHIC_DATA]"
click at [601, 378] on select "[GEOGRAPHIC_DATA] [GEOGRAPHIC_DATA]" at bounding box center [676, 391] width 150 height 26
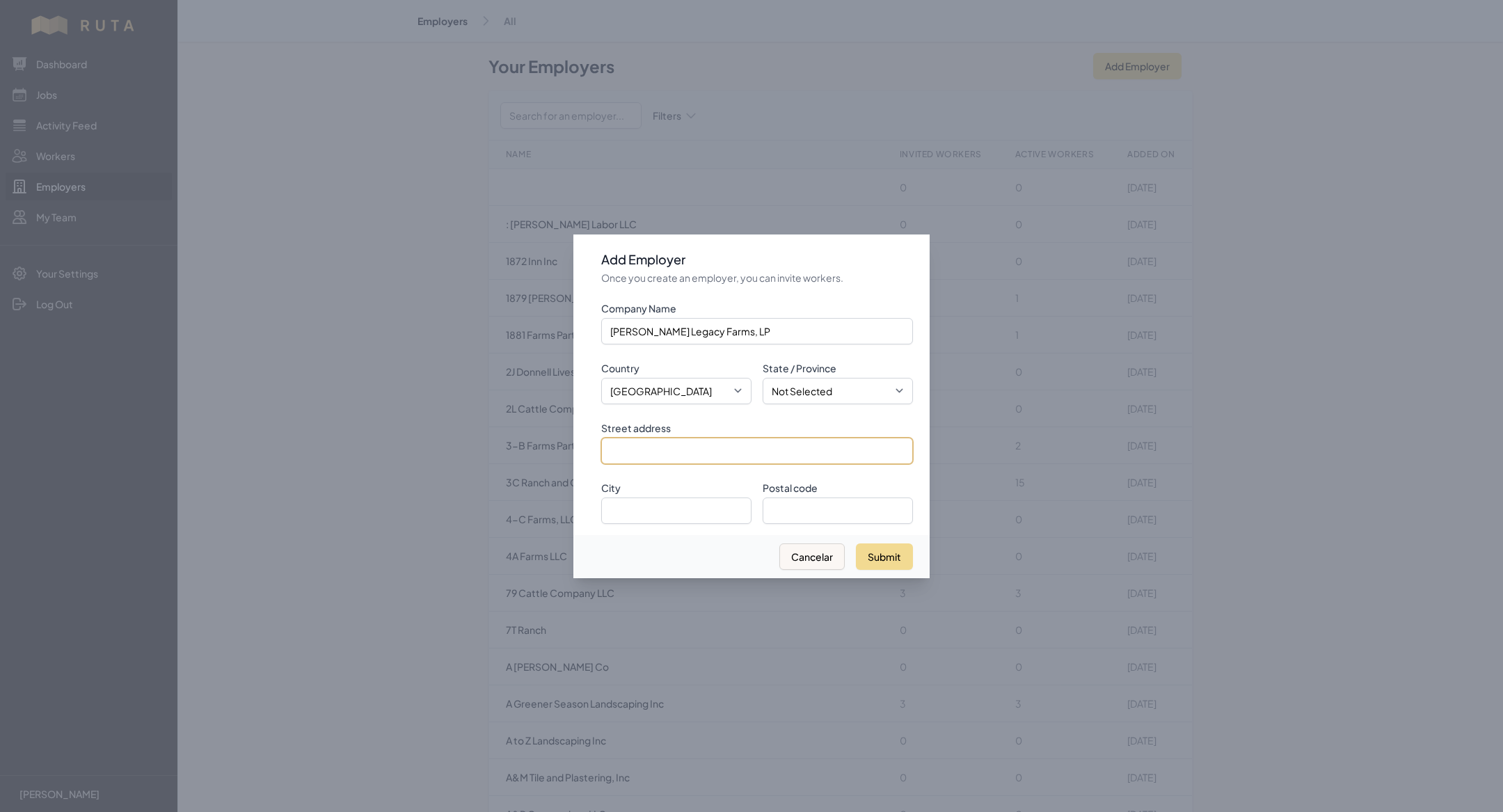
click at [663, 458] on input "Street address" at bounding box center [756, 451] width 312 height 26
paste input "2752 CR 338"
type input "2752 CR 338"
click at [835, 396] on select "Not Selected [US_STATE] [US_STATE] [US_STATE] [US_STATE] [US_STATE] [US_STATE] …" at bounding box center [838, 391] width 150 height 26
select select "[GEOGRAPHIC_DATA]"
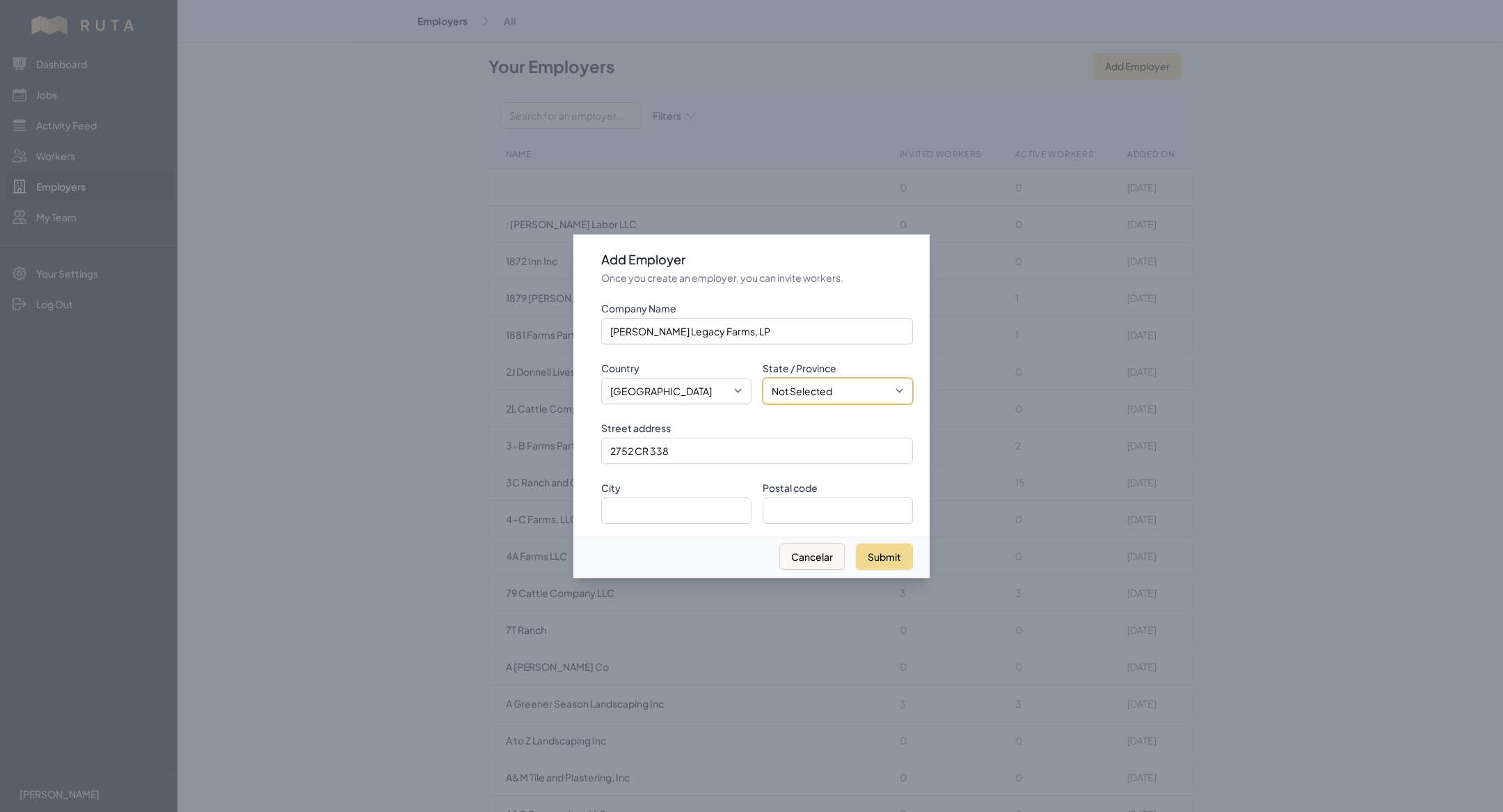
click at [762, 378] on select "Not Selected [US_STATE] [US_STATE] [US_STATE] [US_STATE] [US_STATE] [US_STATE] …" at bounding box center [838, 391] width 150 height 26
click at [632, 508] on input "City" at bounding box center [676, 511] width 150 height 26
paste input "[PERSON_NAME]"
type input "[PERSON_NAME]"
click at [807, 512] on input "Postal code" at bounding box center [838, 511] width 150 height 26
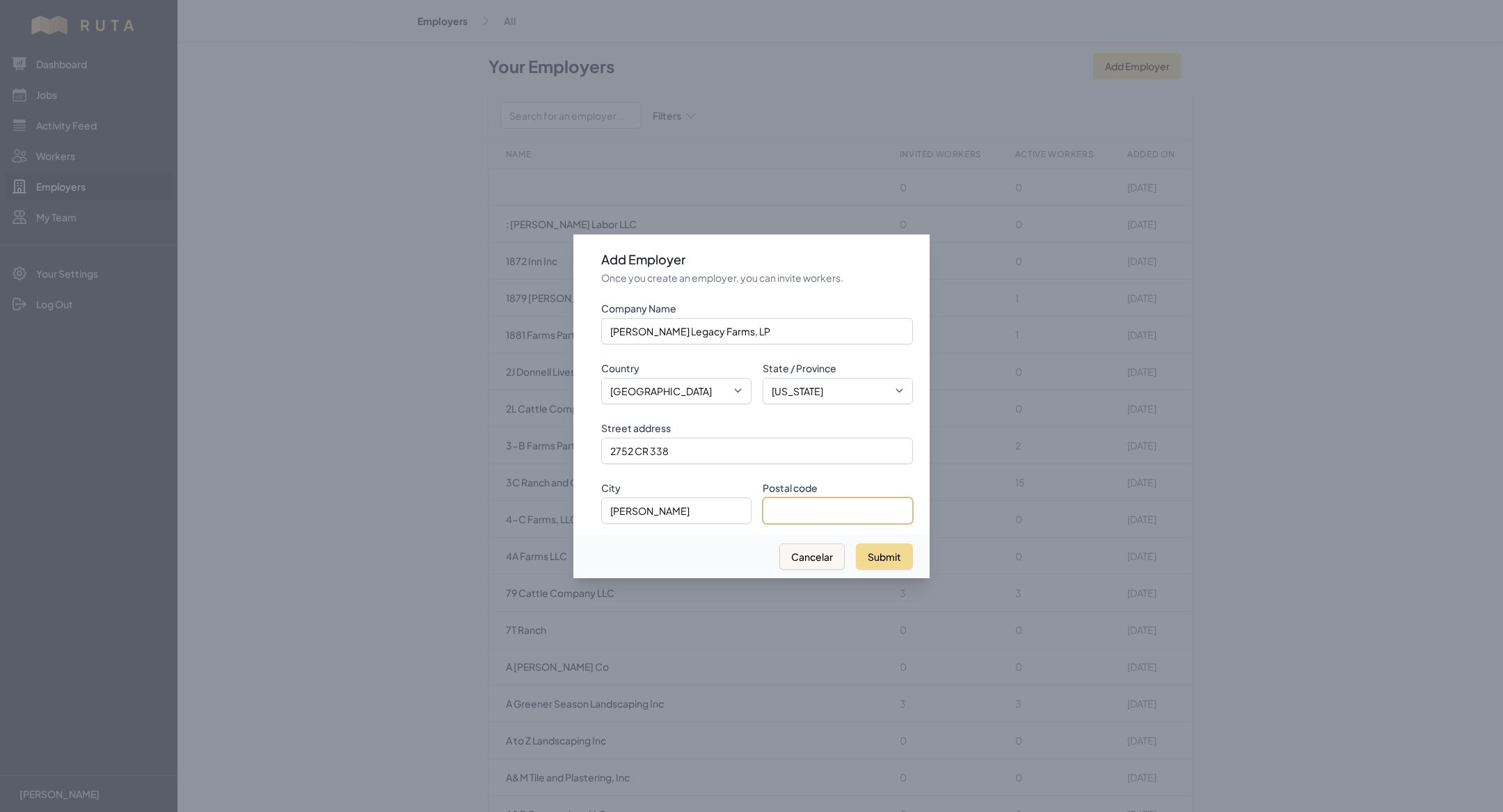
paste input "75071"
type input "75071"
click at [899, 546] on button "Submit" at bounding box center [884, 556] width 57 height 26
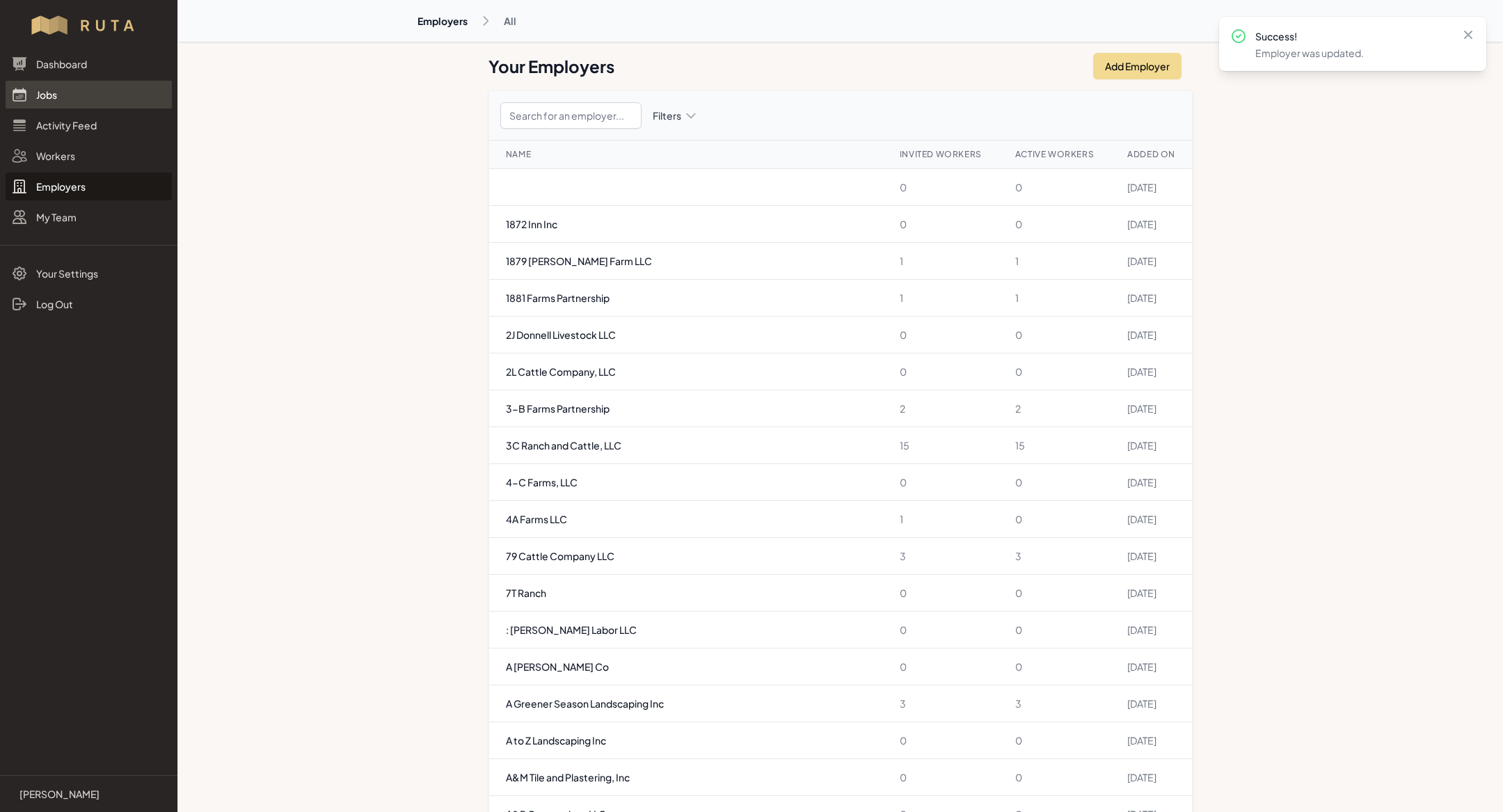
click at [94, 85] on link "Jobs" at bounding box center [88, 94] width 166 height 28
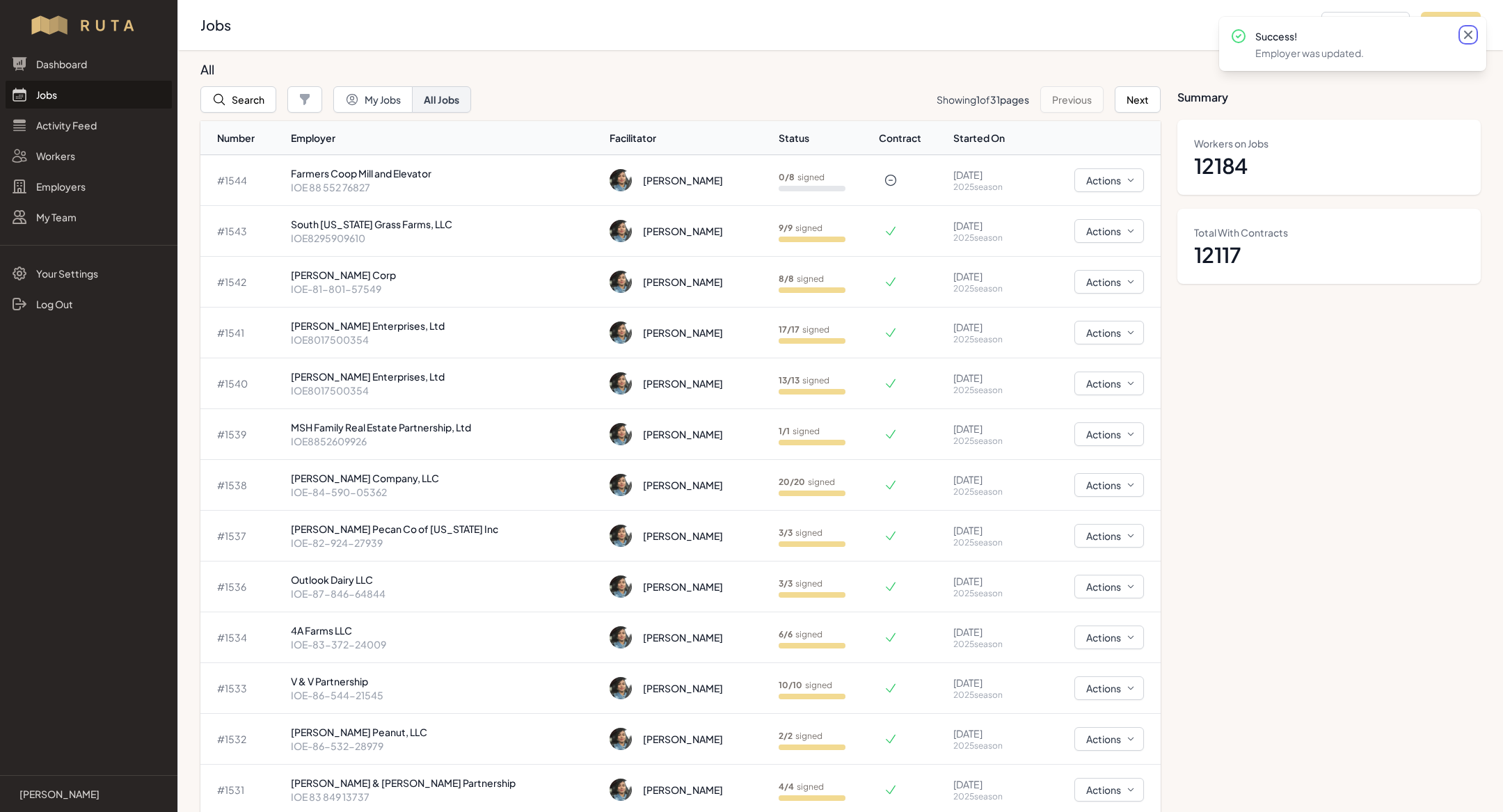
click at [1470, 36] on icon at bounding box center [1468, 35] width 9 height 9
click at [1458, 29] on button "Add Job" at bounding box center [1451, 25] width 60 height 26
select select "2023"
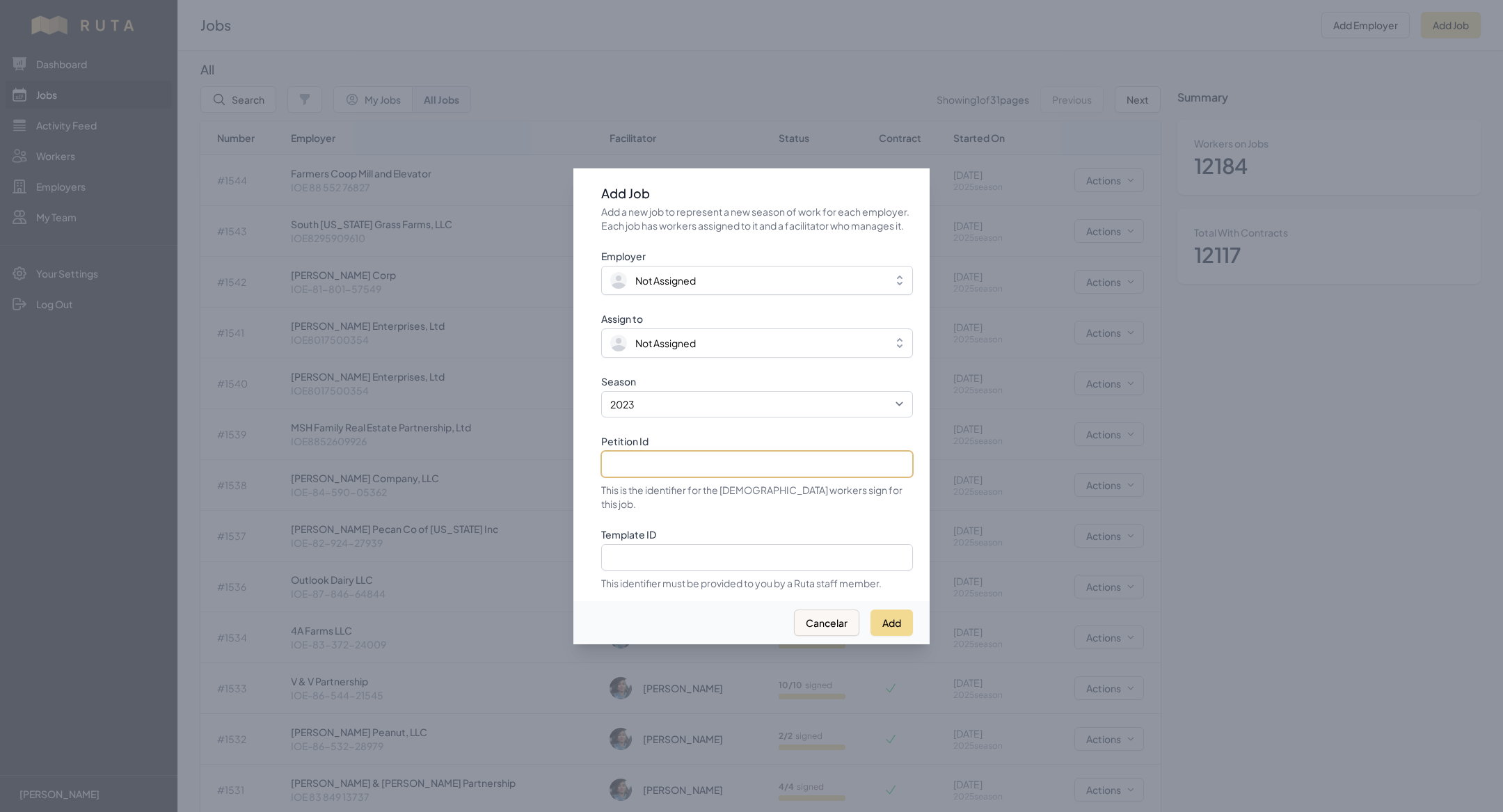
click at [685, 478] on input "Petition Id" at bounding box center [756, 464] width 312 height 26
paste input "IOE8092399288"
type input "IOE8092399288"
click at [686, 417] on select "2021 2022 2023 2024 2025" at bounding box center [756, 404] width 312 height 26
click at [601, 398] on select "2021 2022 2023 2024 2025" at bounding box center [756, 404] width 312 height 26
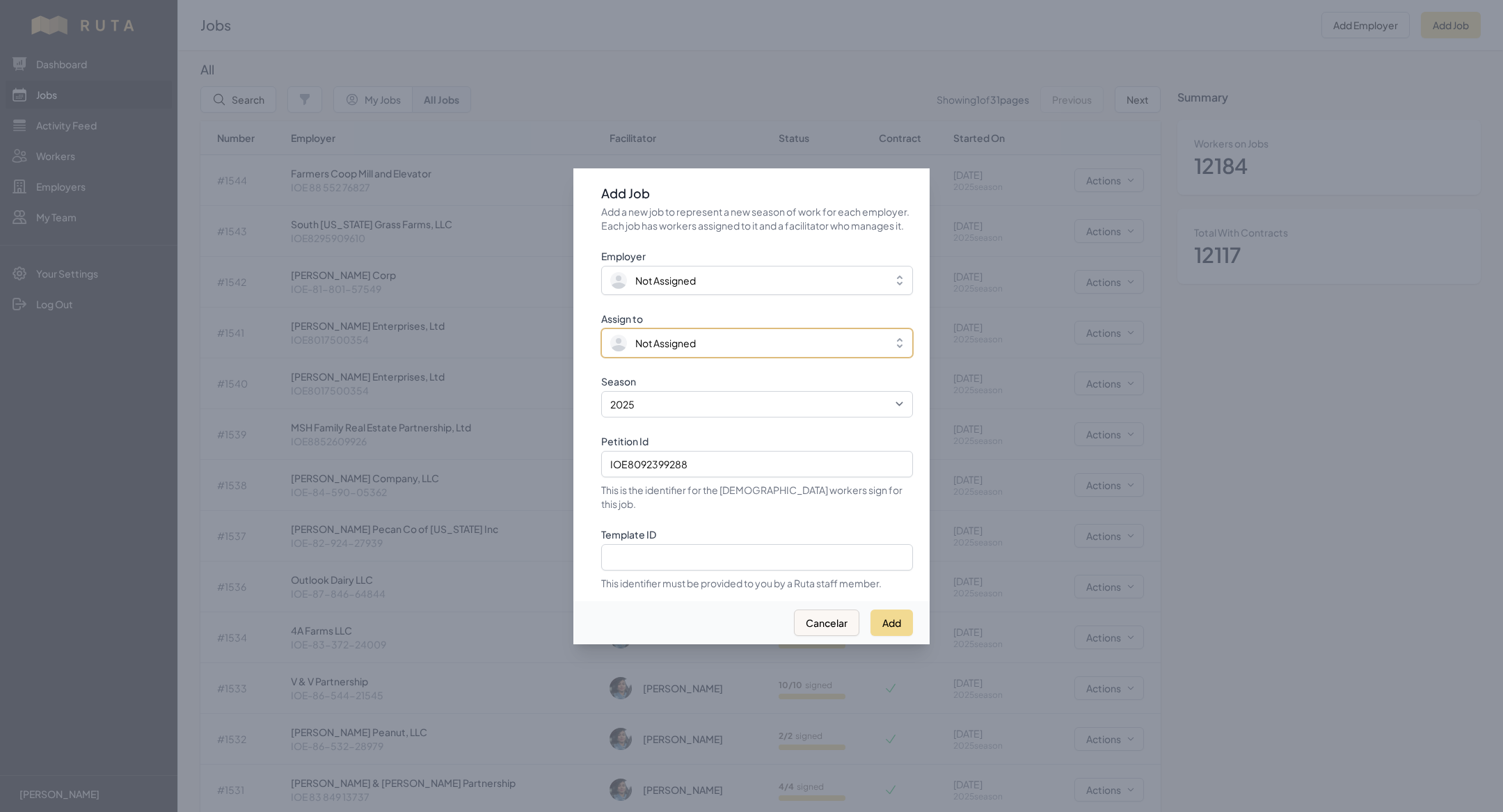
click at [689, 350] on span "Not Assigned" at bounding box center [665, 343] width 60 height 14
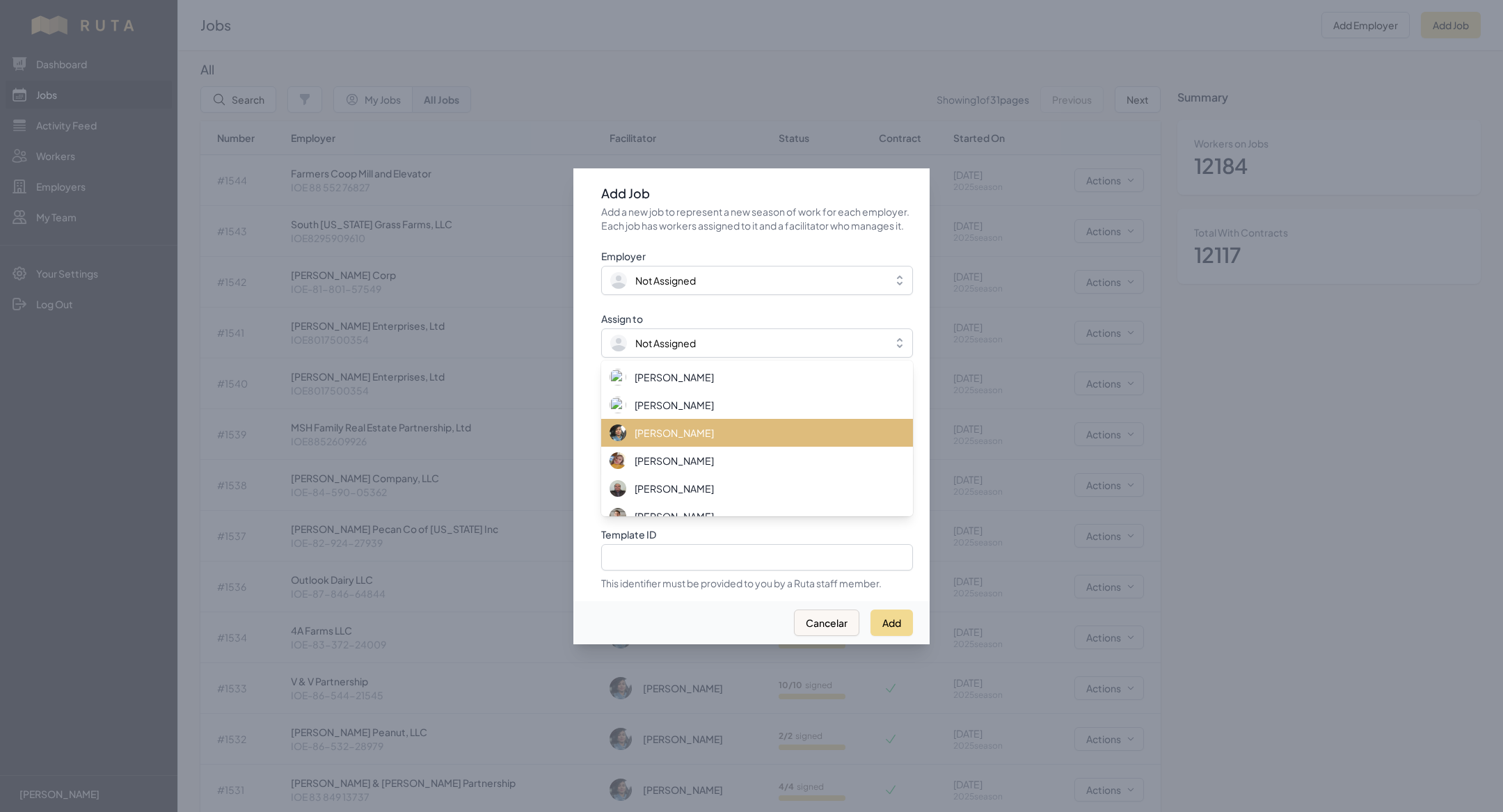
click at [686, 438] on span "[PERSON_NAME]" at bounding box center [674, 433] width 79 height 14
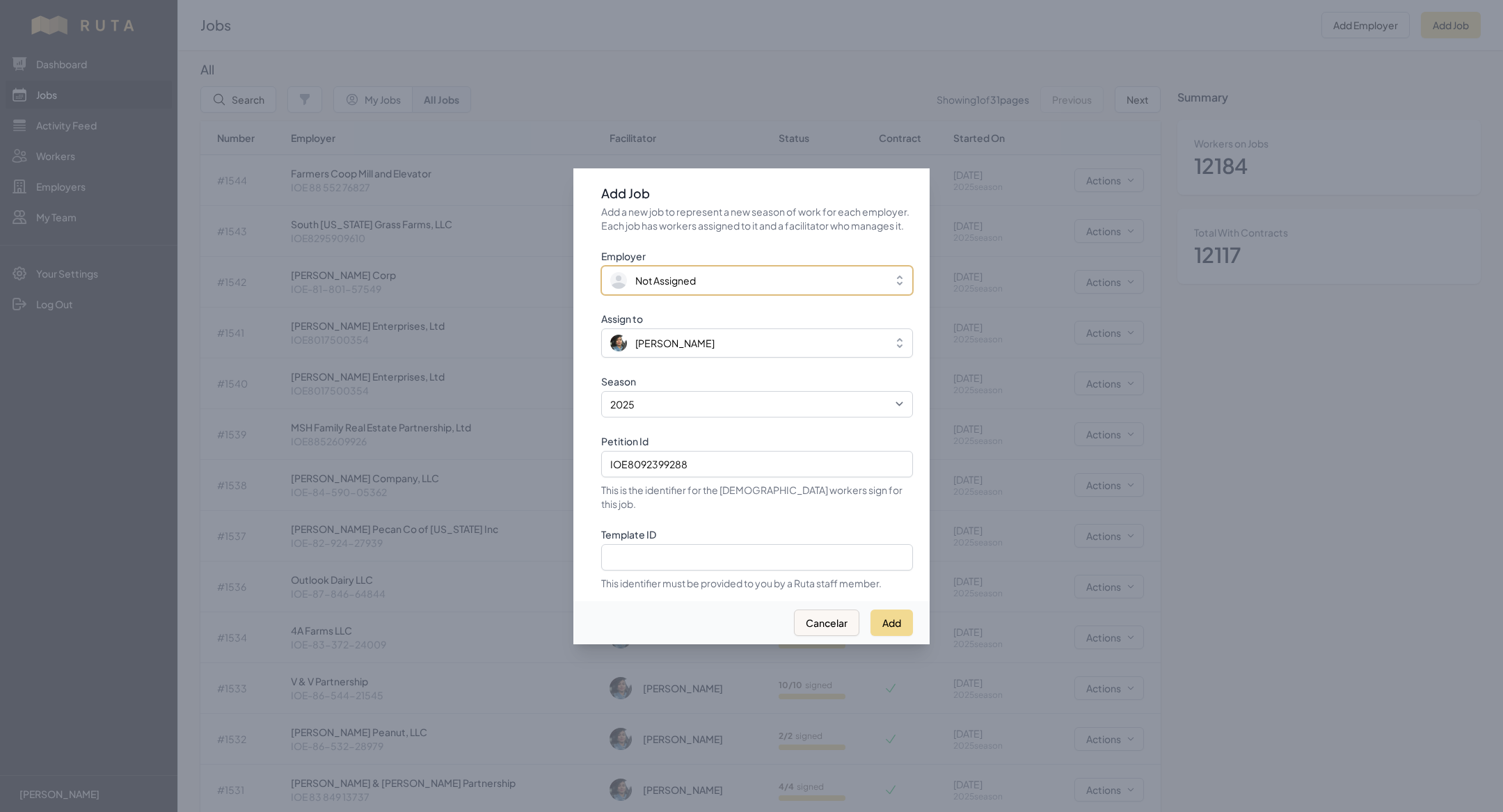
click at [674, 289] on span "Not Assigned" at bounding box center [748, 280] width 274 height 17
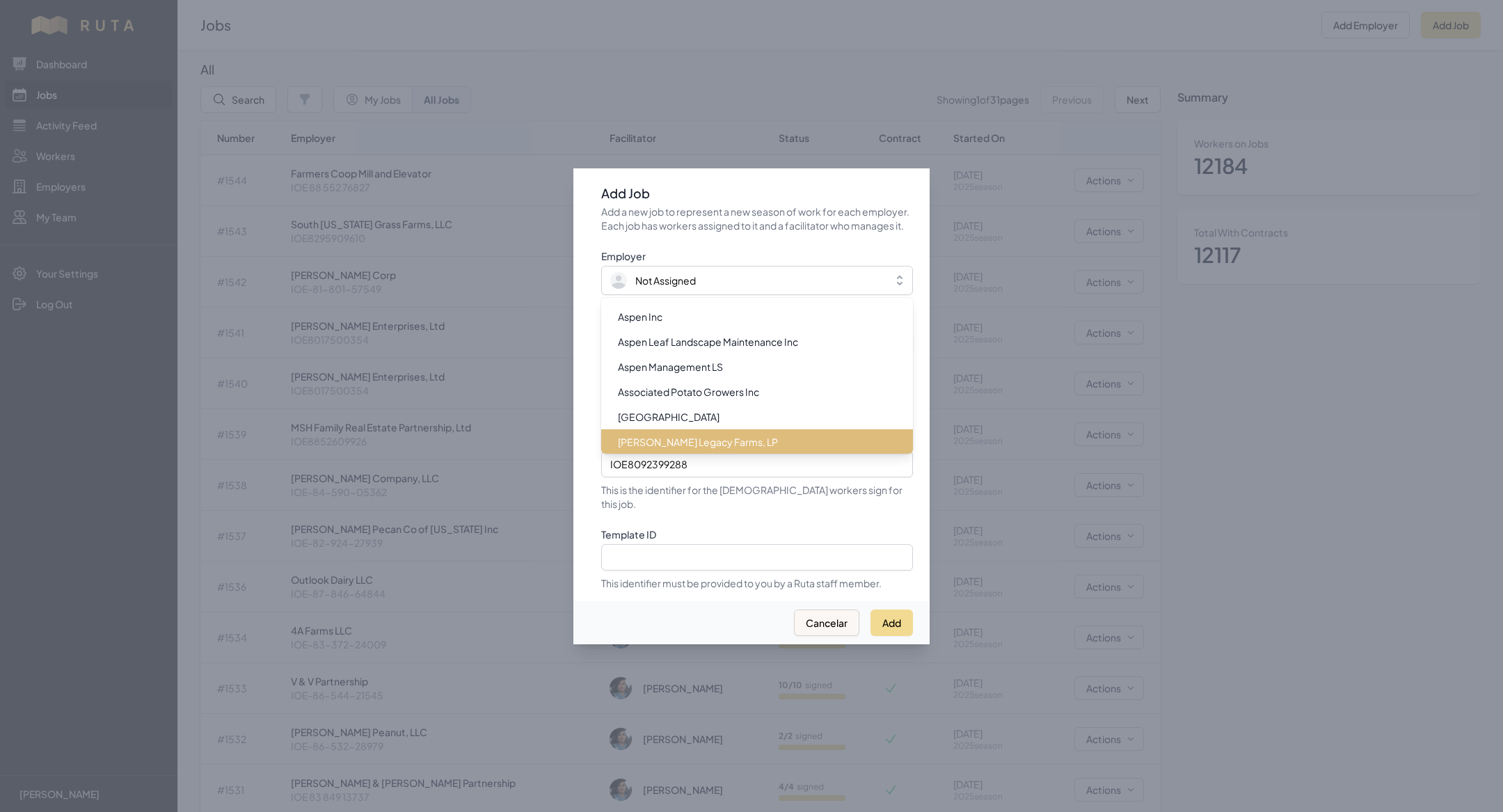
click at [666, 449] on span "[PERSON_NAME] Legacy Farms, LP" at bounding box center [698, 442] width 160 height 14
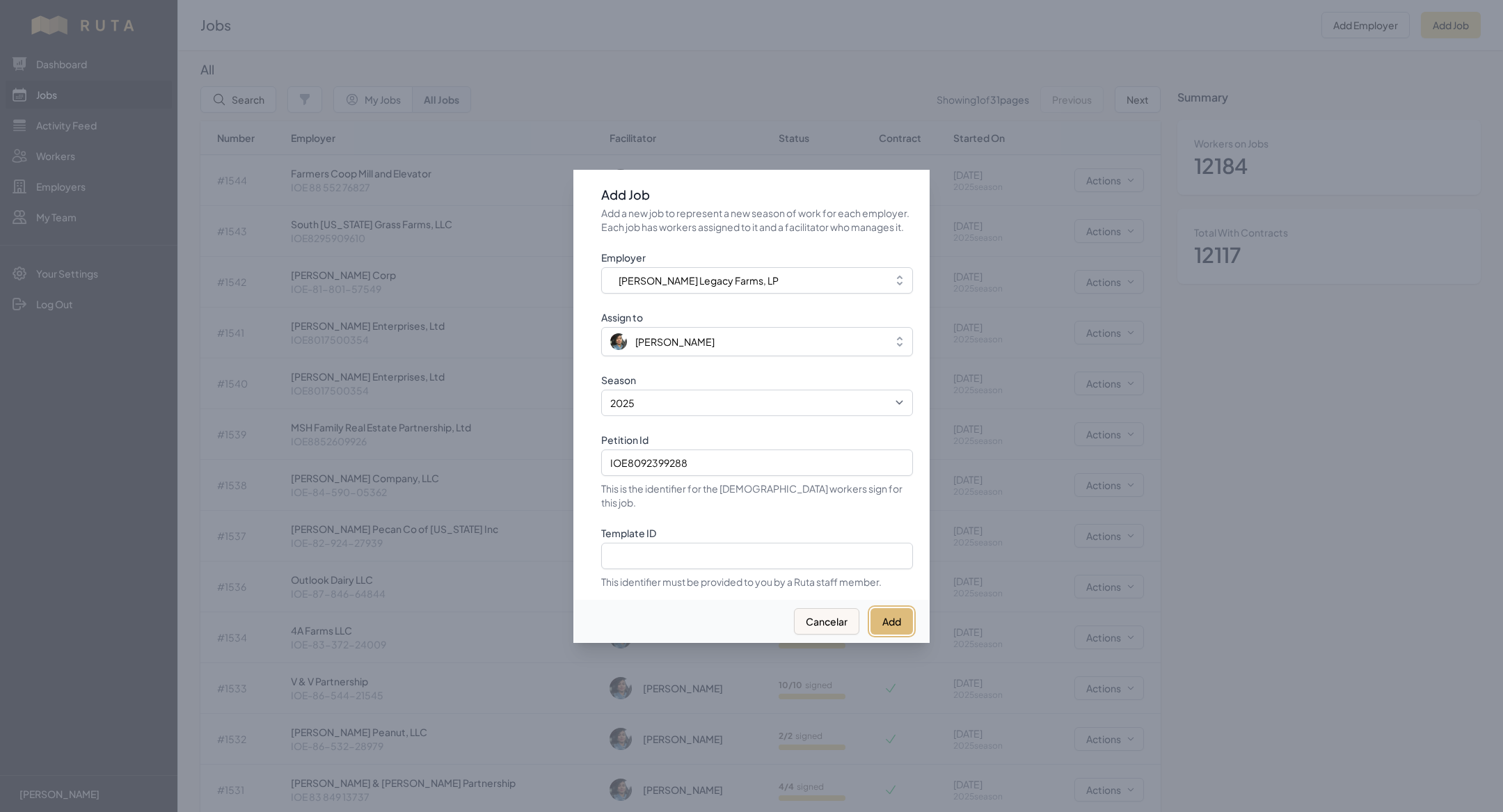
click at [893, 615] on button "Add" at bounding box center [892, 621] width 43 height 26
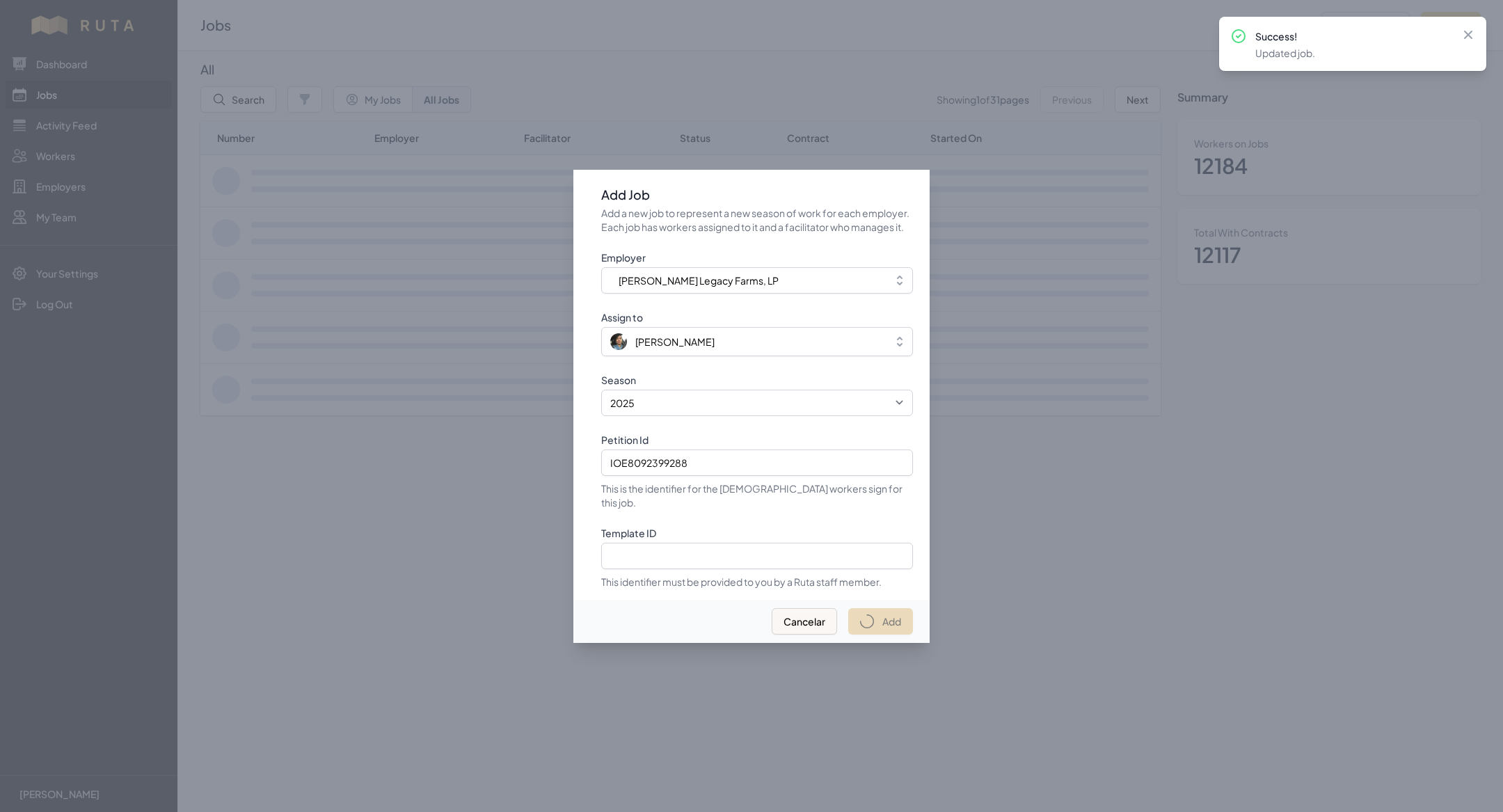
select select "2023"
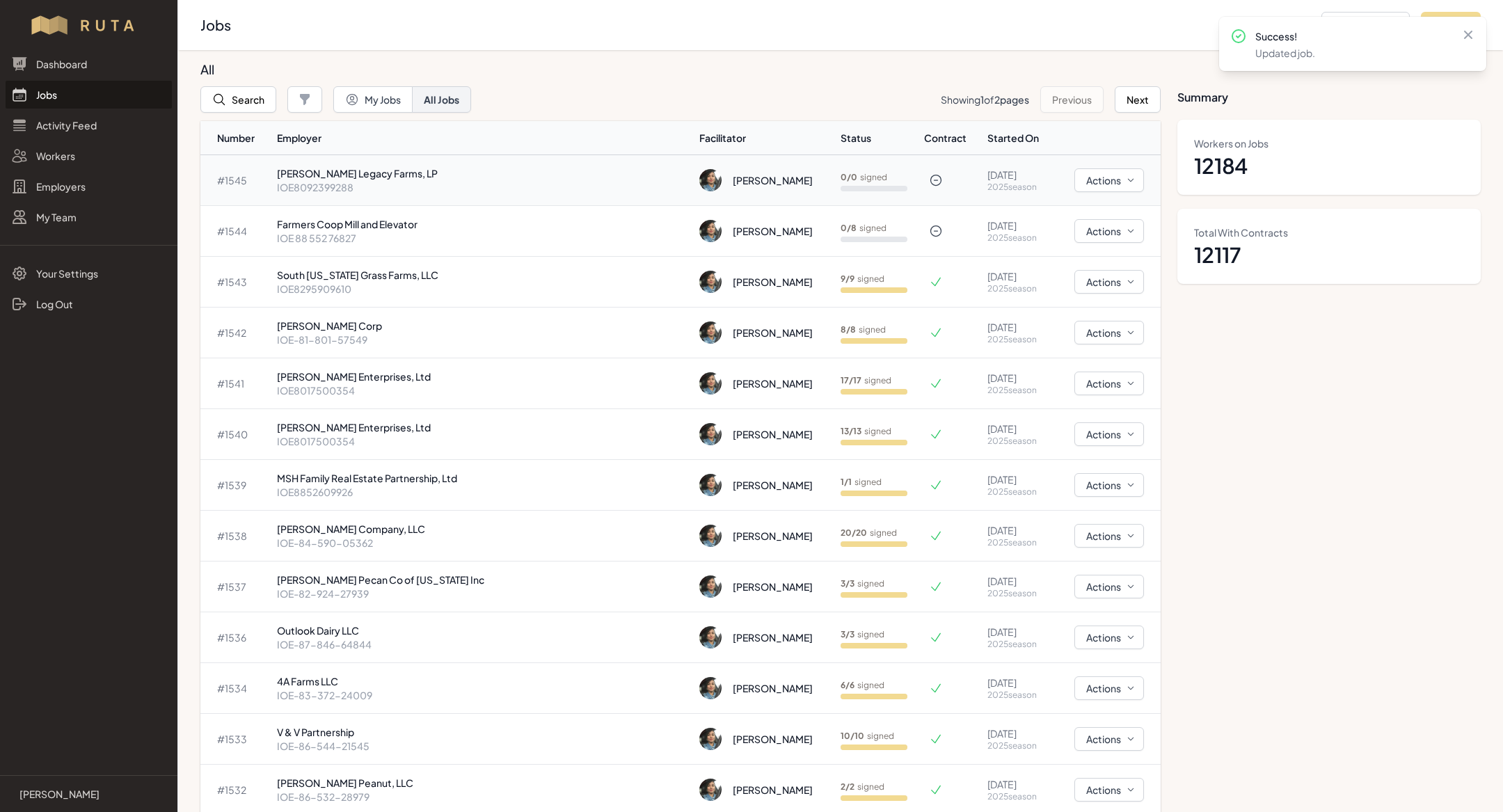
click at [440, 167] on p "[PERSON_NAME] Legacy Farms, LP" at bounding box center [482, 173] width 411 height 14
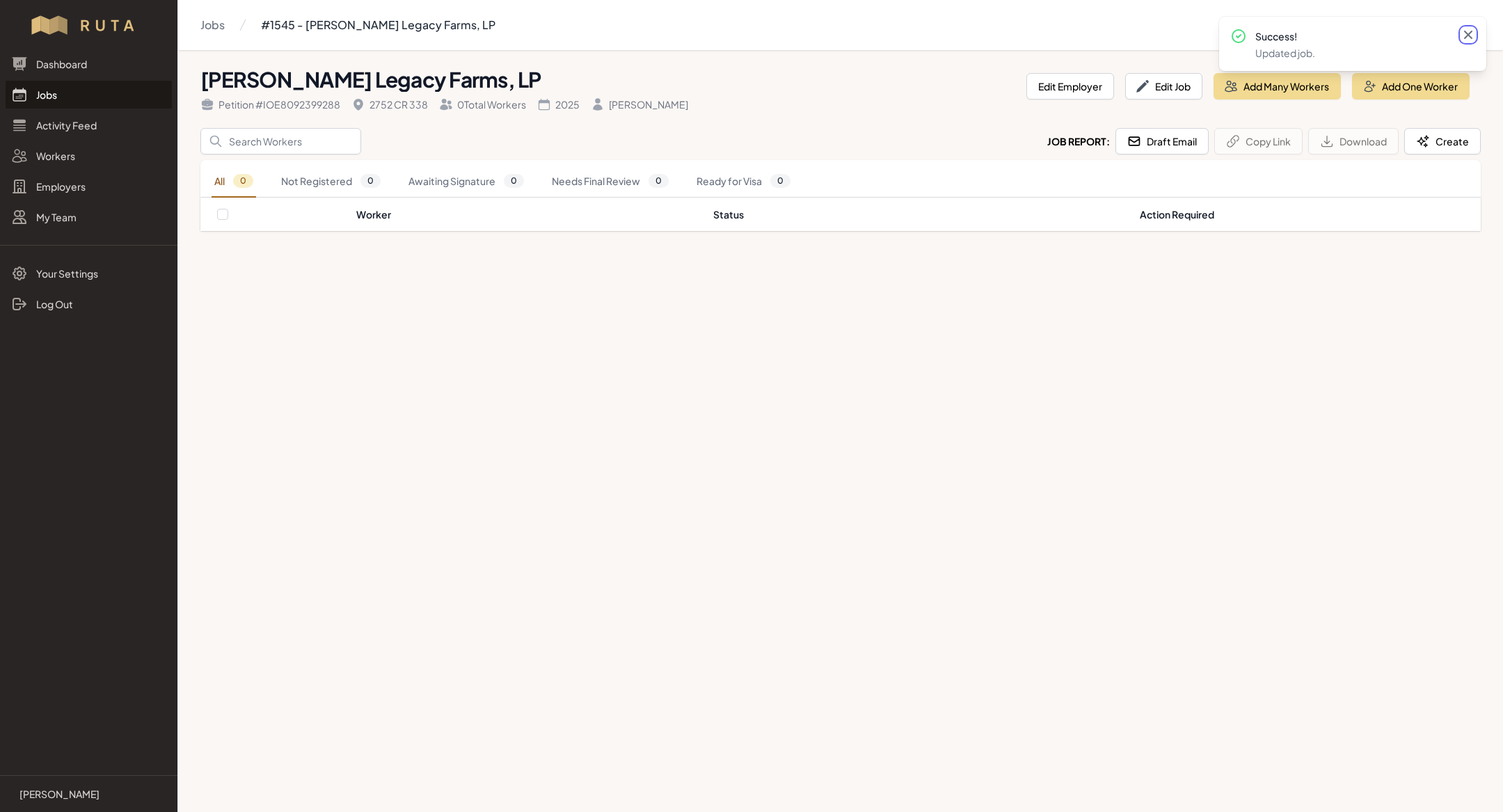
click at [1467, 37] on icon at bounding box center [1468, 35] width 14 height 14
click at [1276, 81] on button "Add Many Workers" at bounding box center [1278, 86] width 128 height 26
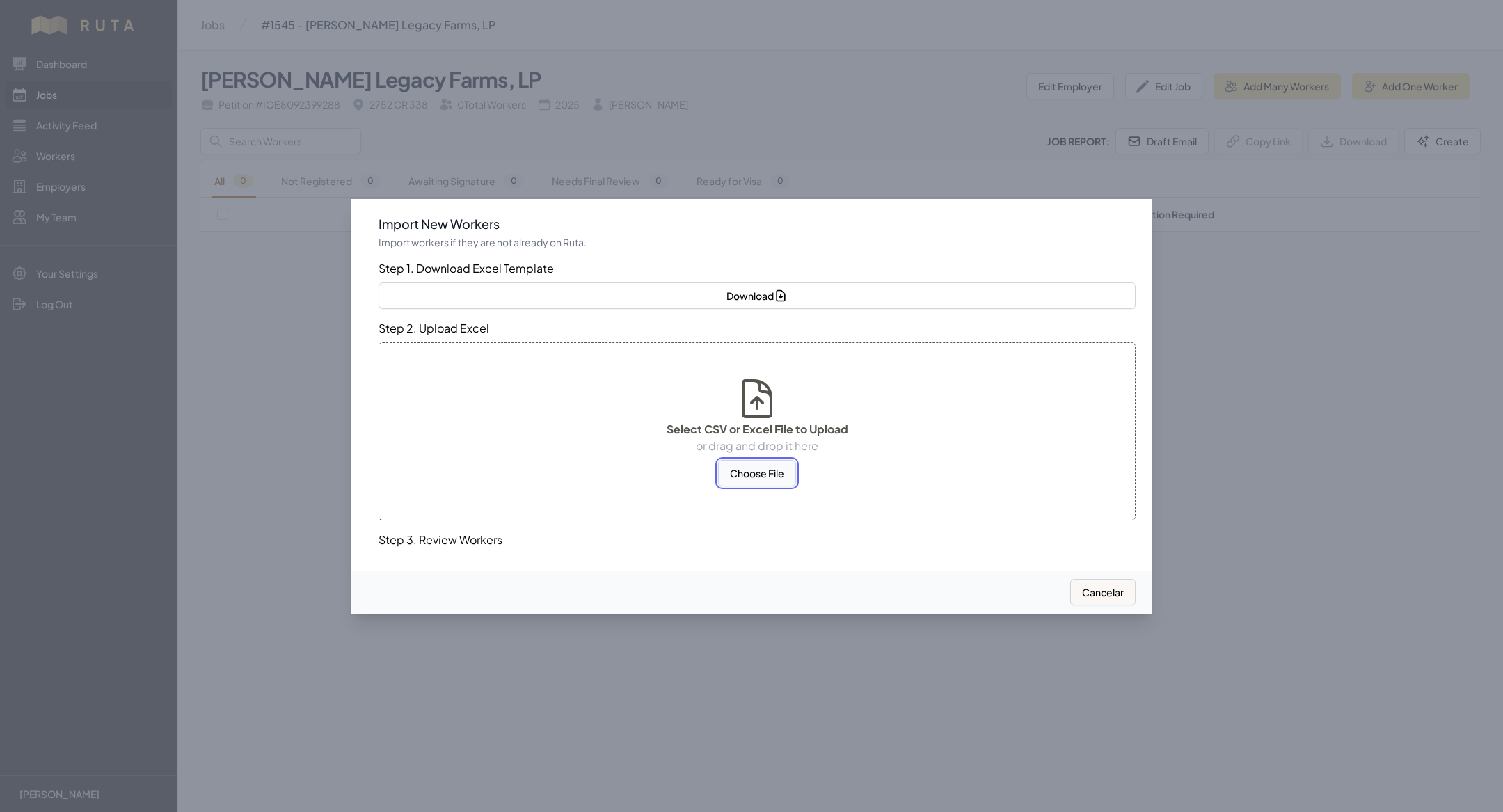
click at [750, 472] on button "Choose File" at bounding box center [756, 473] width 78 height 26
select select "US"
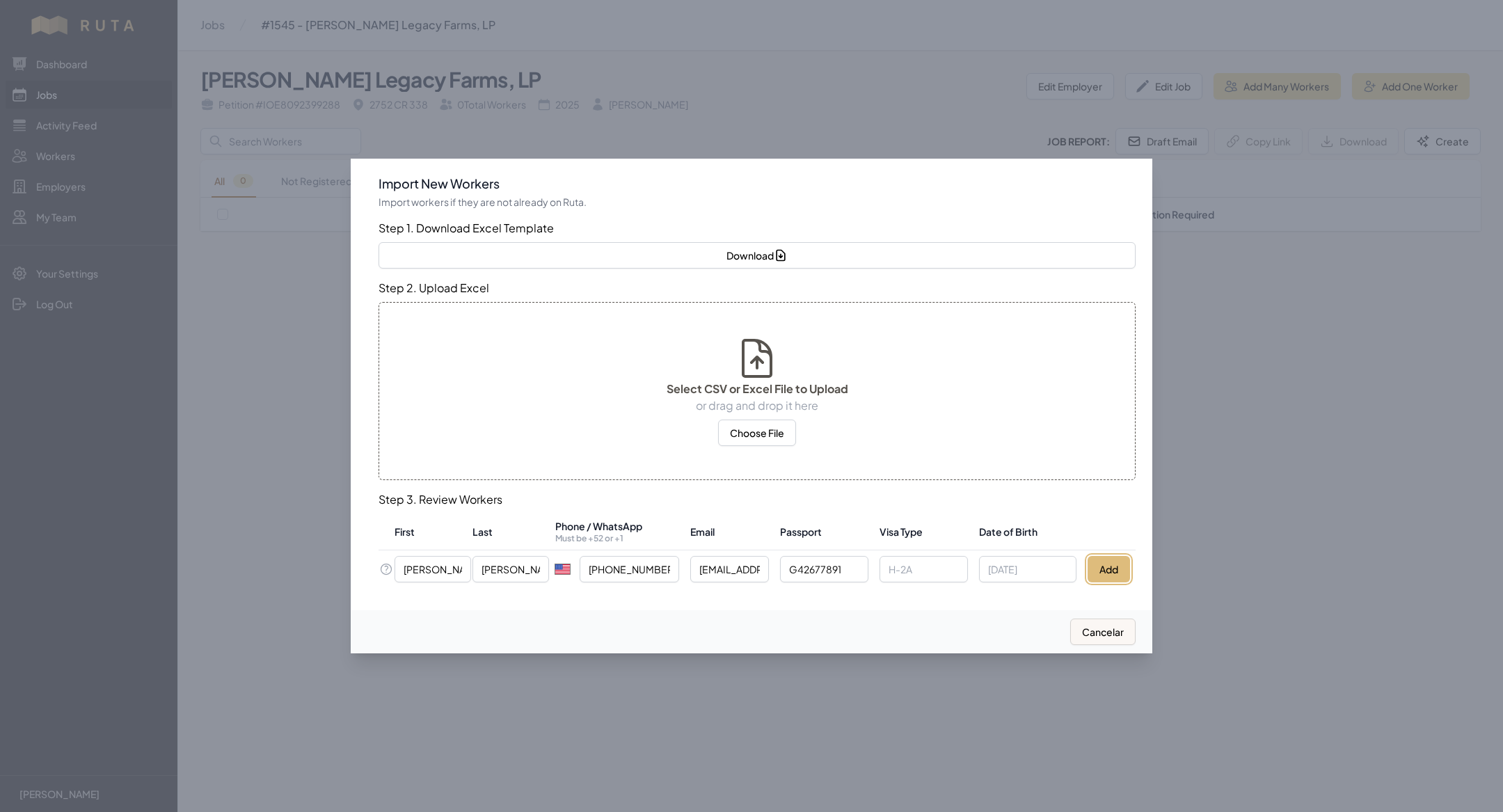
click at [1117, 570] on button "Add" at bounding box center [1108, 569] width 43 height 26
click at [300, 545] on div at bounding box center [751, 406] width 1503 height 812
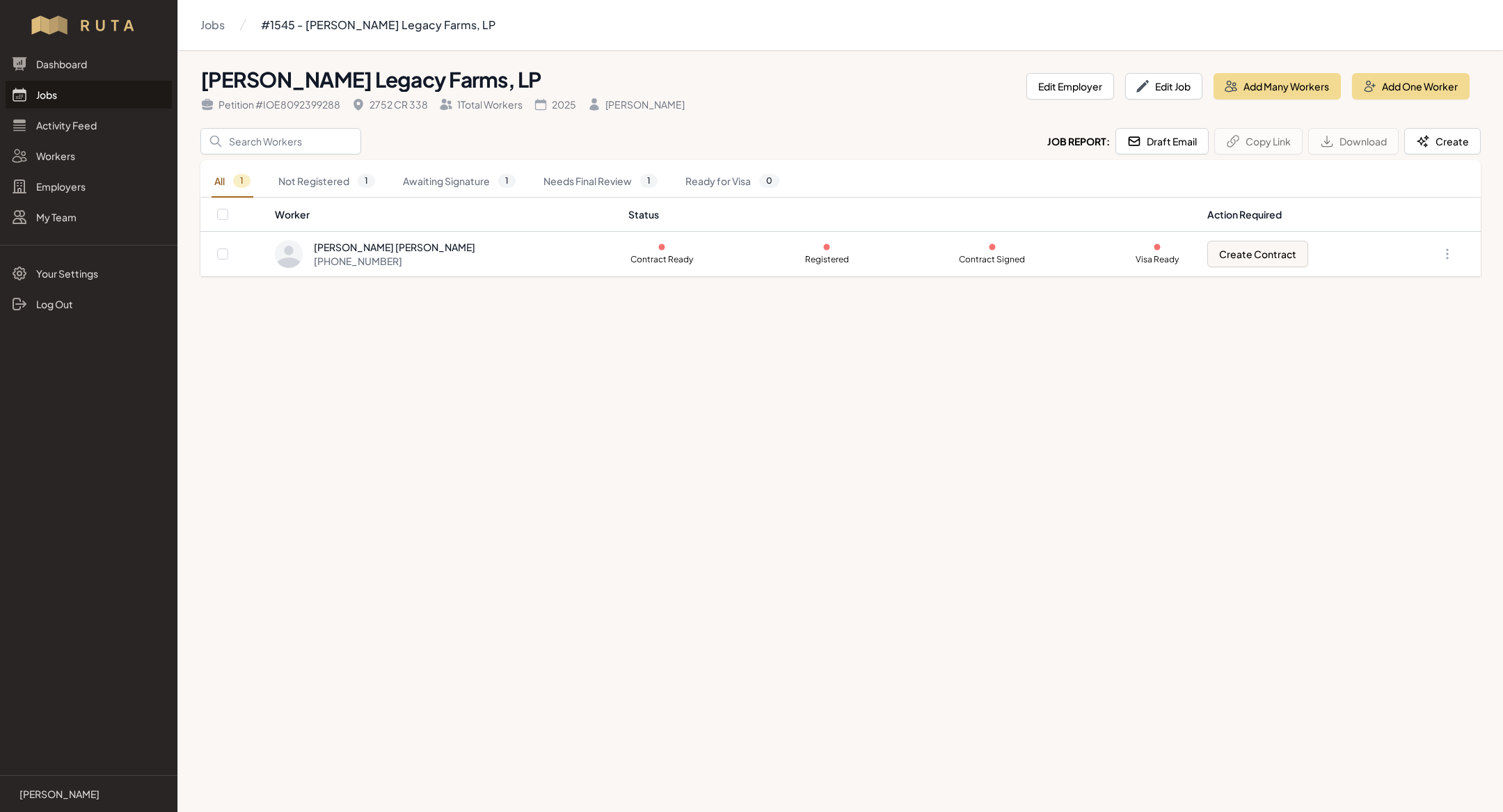
click at [65, 105] on link "Jobs" at bounding box center [88, 94] width 166 height 28
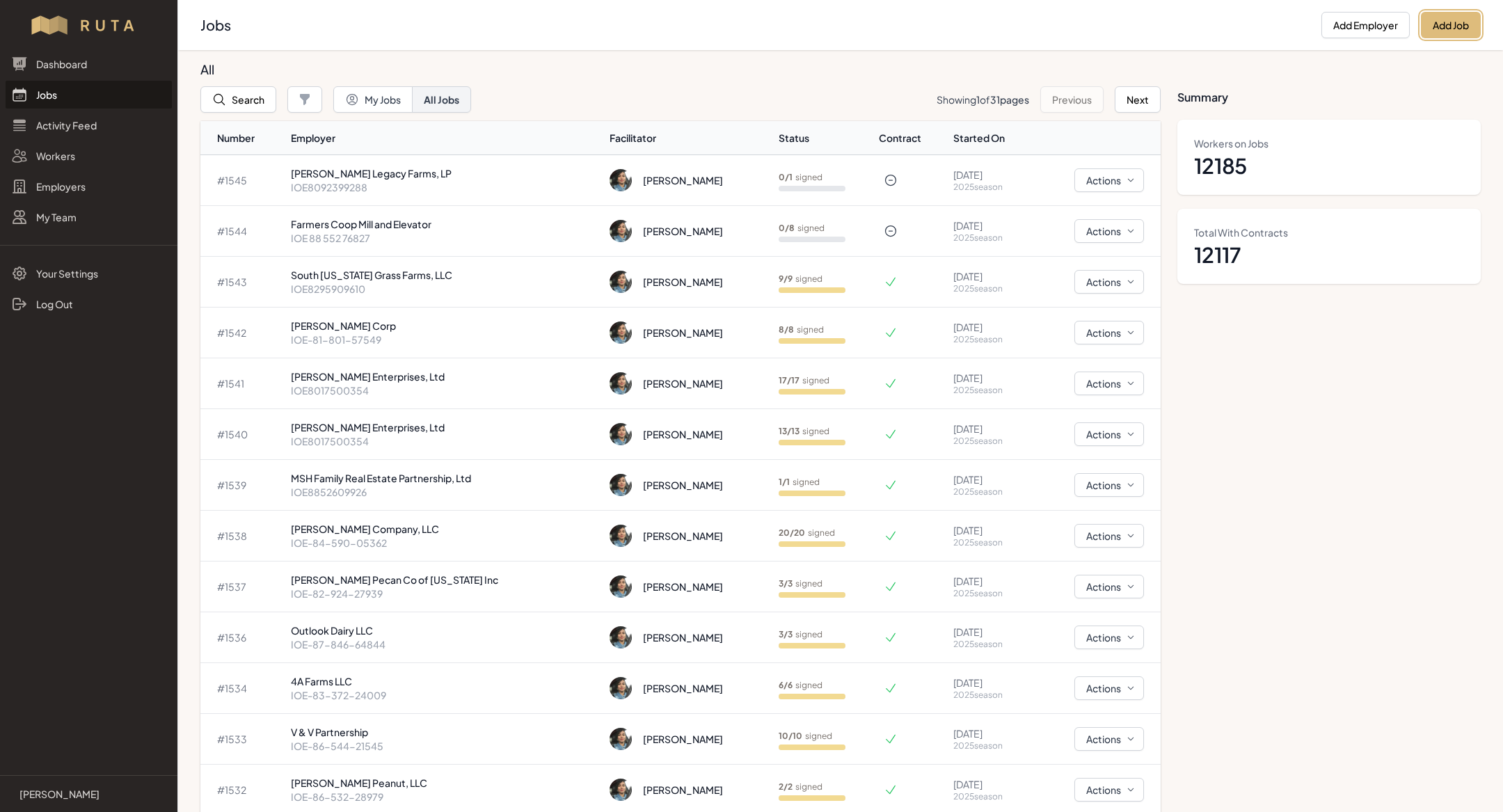
click at [1444, 14] on button "Add Job" at bounding box center [1451, 25] width 60 height 26
select select "2023"
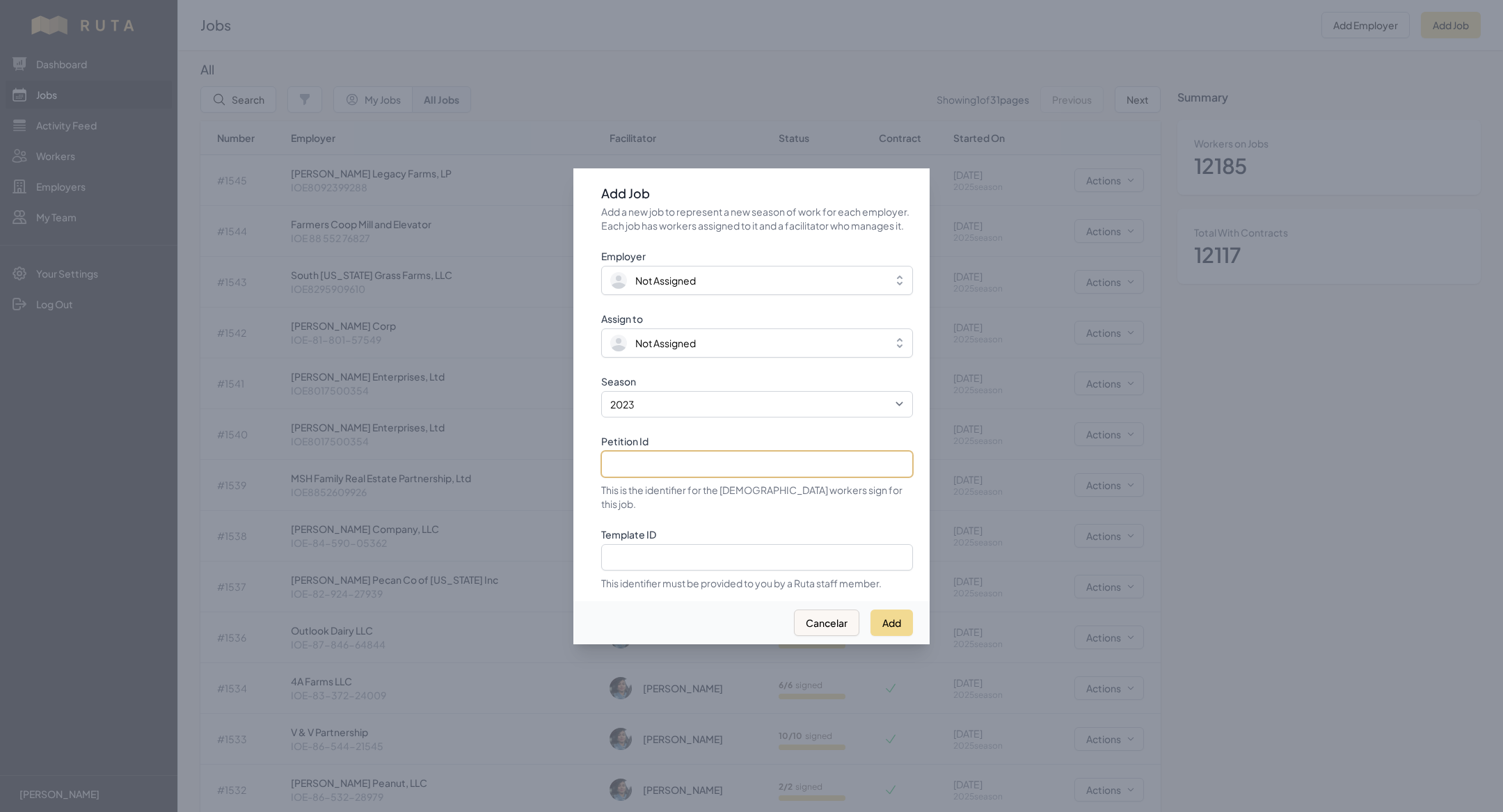
click at [693, 468] on input "Petition Id" at bounding box center [756, 464] width 312 height 26
paste input "IOE-86-535-59914"
type input "IOE-86-535-59914"
click at [698, 284] on span "Not Assigned" at bounding box center [748, 280] width 274 height 17
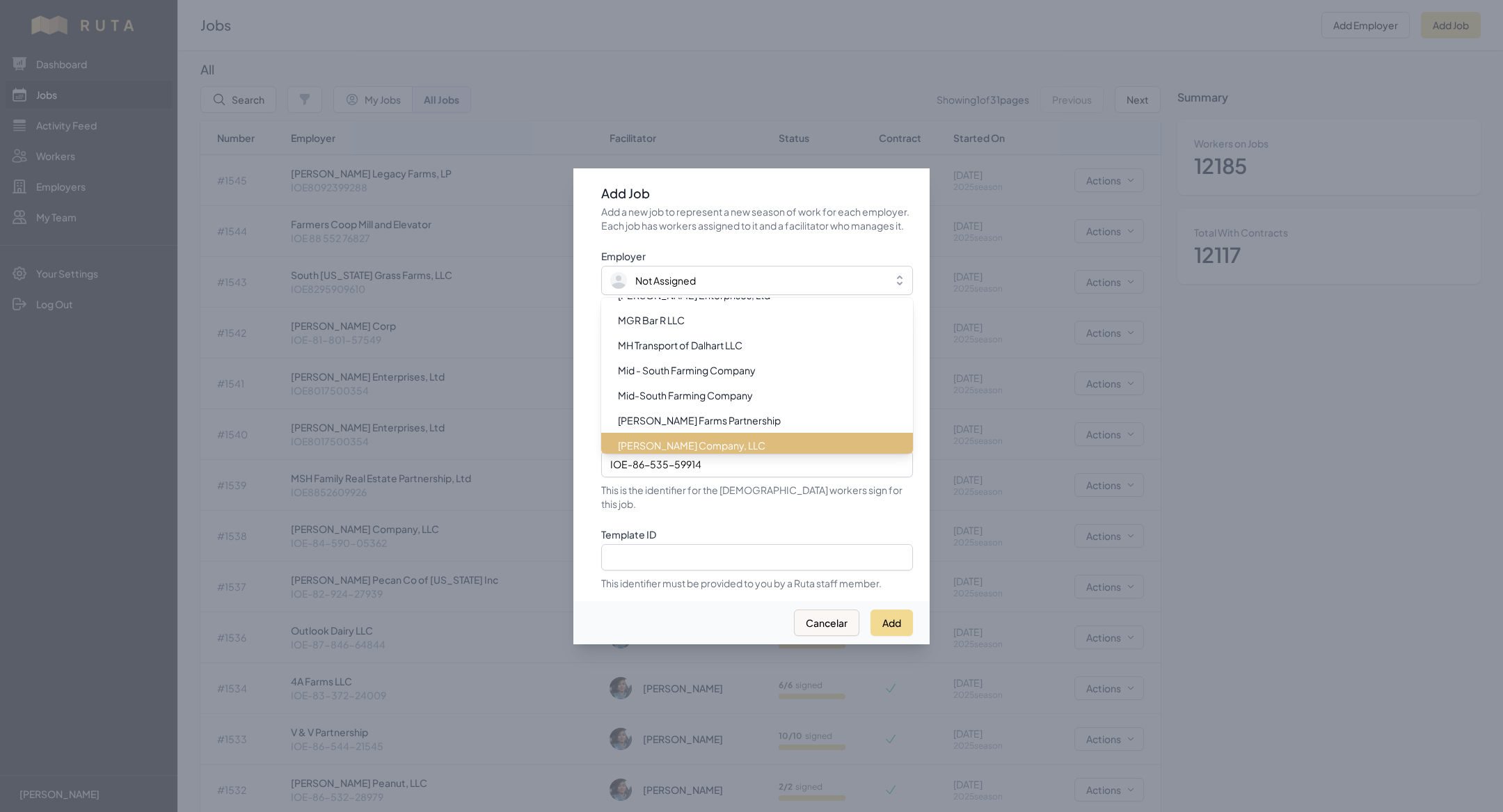
click at [693, 451] on span "[PERSON_NAME] Company, LLC" at bounding box center [692, 445] width 148 height 14
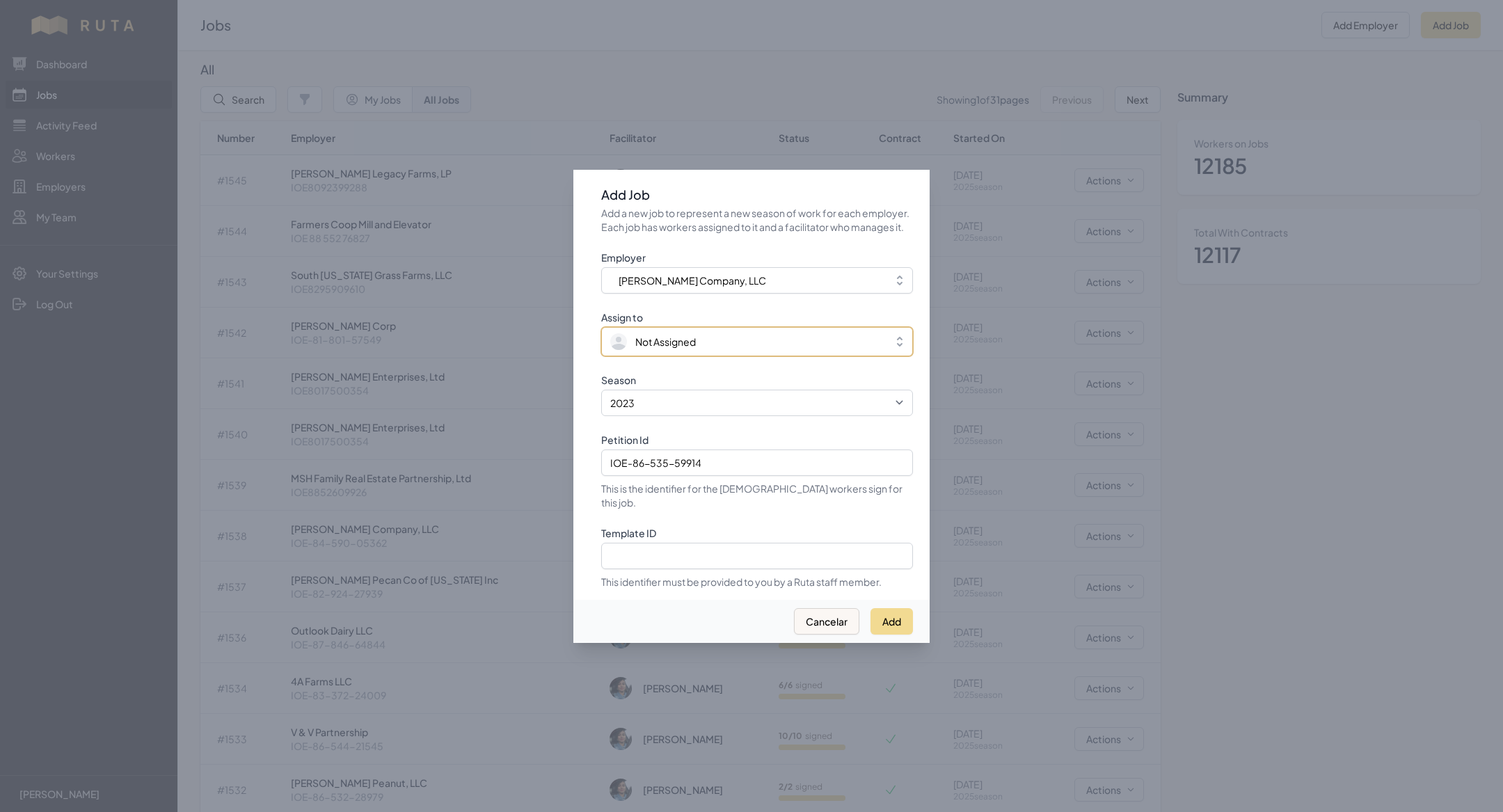
click at [675, 347] on span "Not Assigned" at bounding box center [665, 341] width 60 height 14
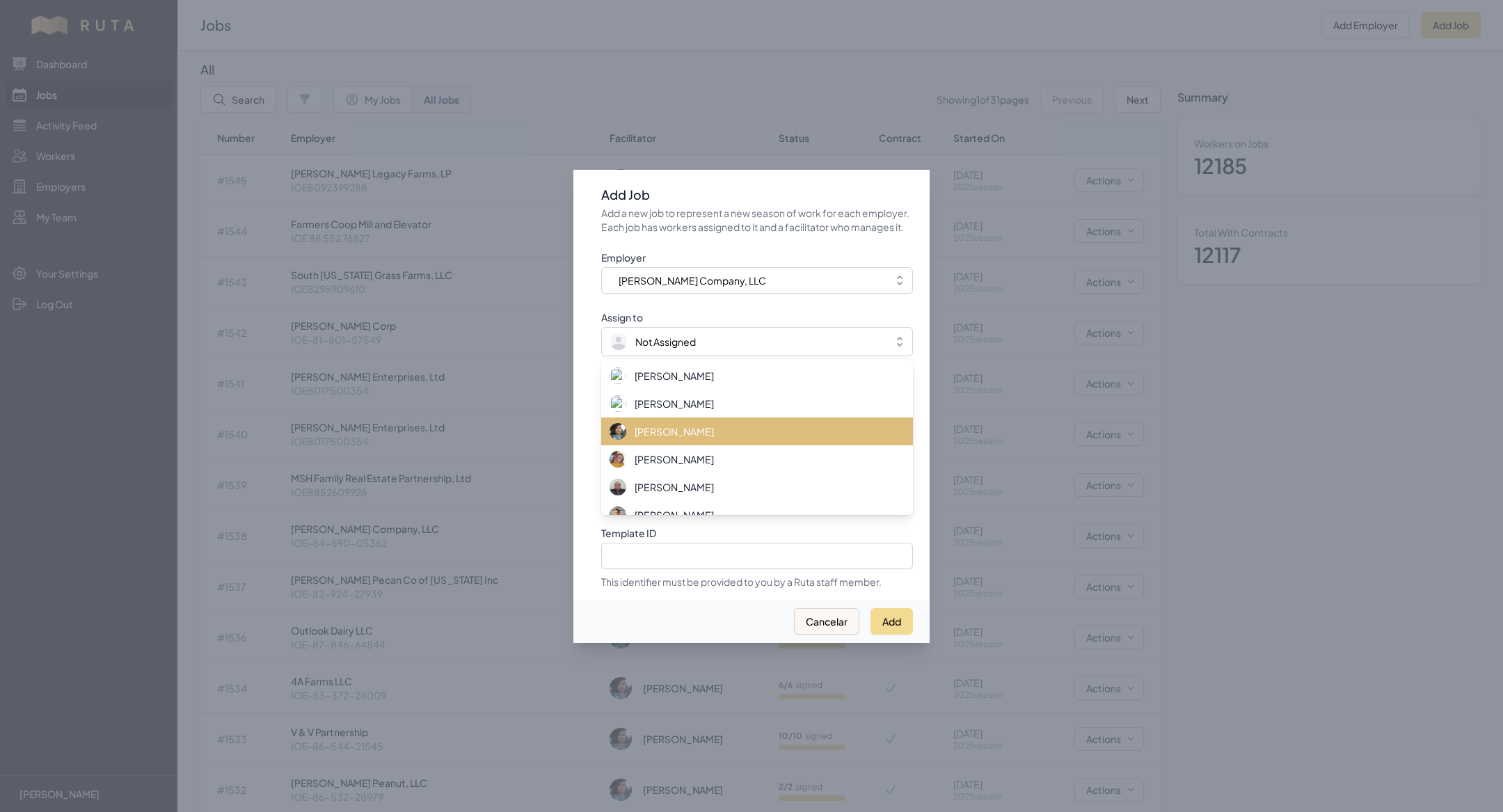
click at [683, 438] on span "[PERSON_NAME]" at bounding box center [674, 431] width 79 height 14
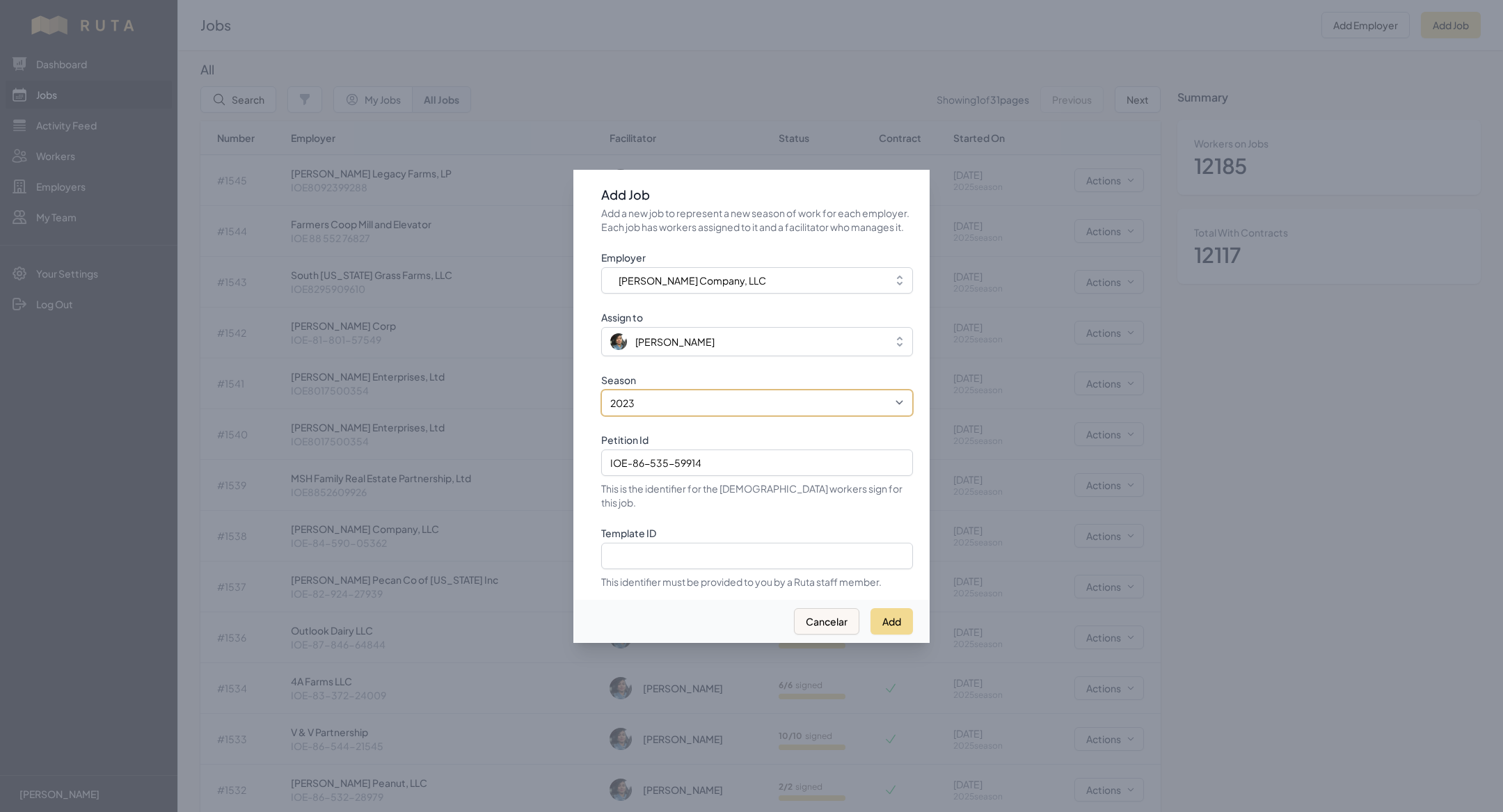
click at [700, 416] on select "2021 2022 2023 2024 2025" at bounding box center [756, 403] width 312 height 26
click at [601, 396] on select "2021 2022 2023 2024 2025" at bounding box center [756, 403] width 312 height 26
click at [901, 614] on button "Add" at bounding box center [892, 621] width 43 height 26
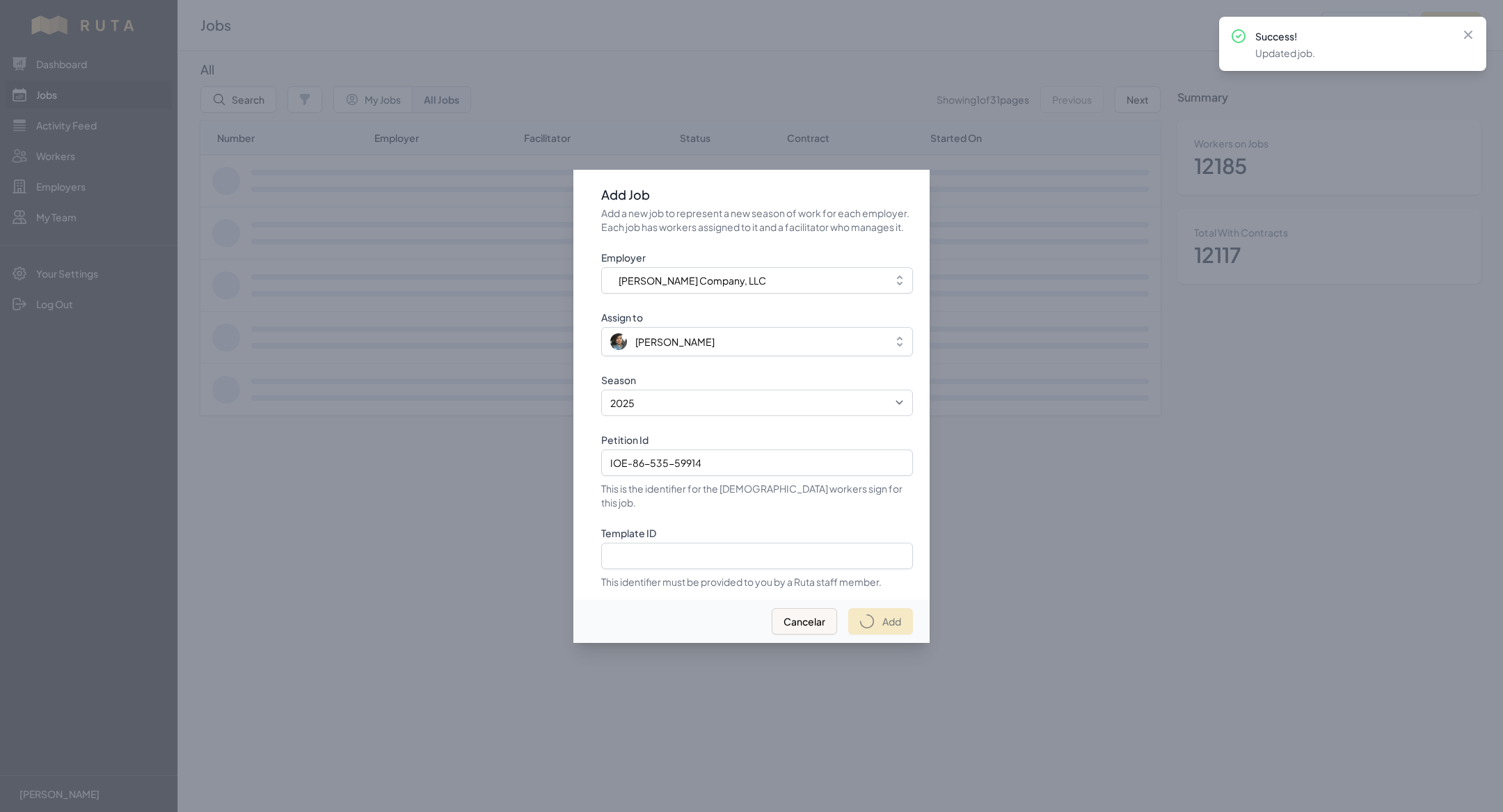
select select "2023"
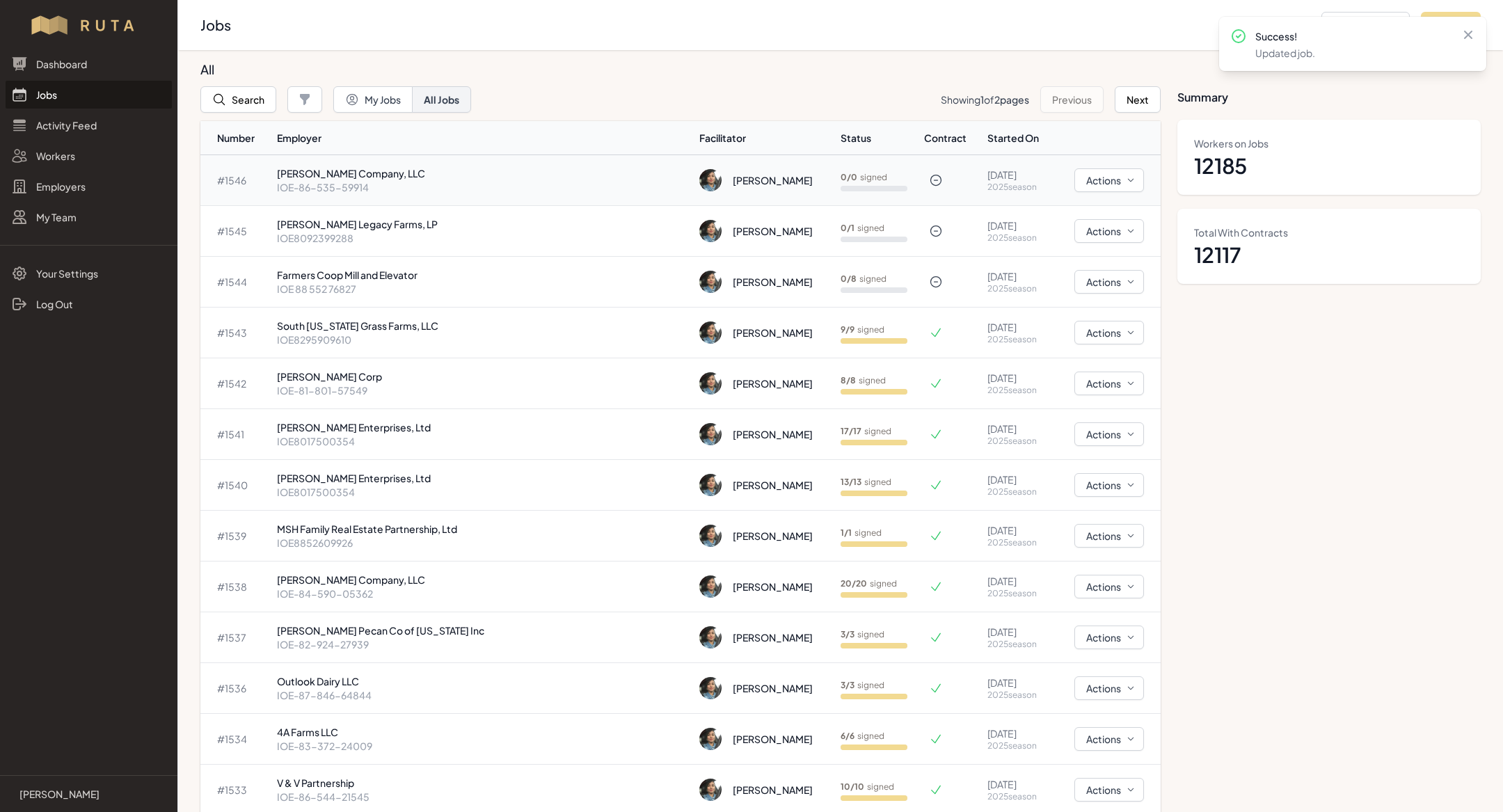
click at [502, 185] on p "IOE-86-535-59914" at bounding box center [482, 187] width 411 height 14
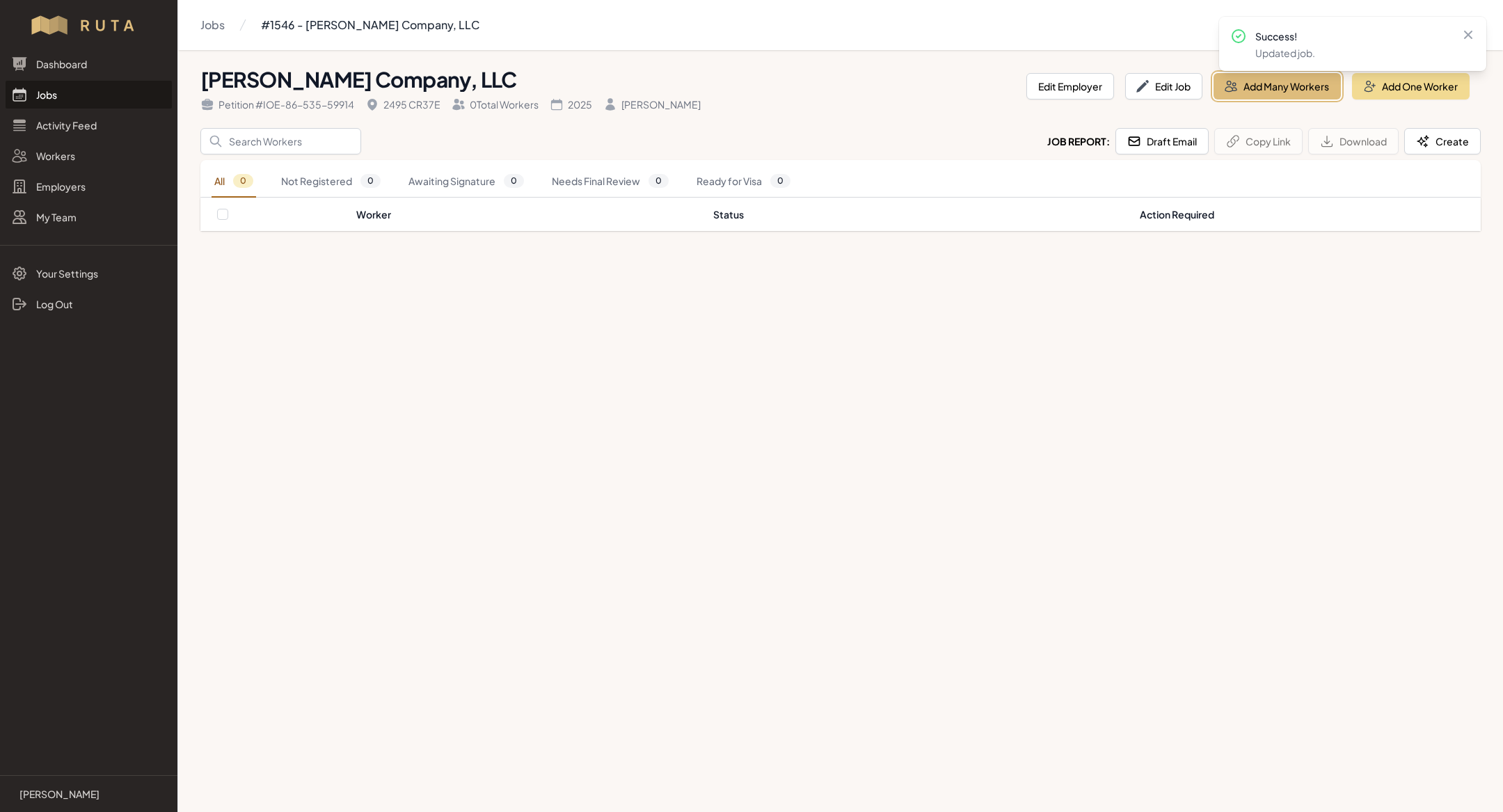
click at [1293, 95] on button "Add Many Workers" at bounding box center [1278, 86] width 128 height 26
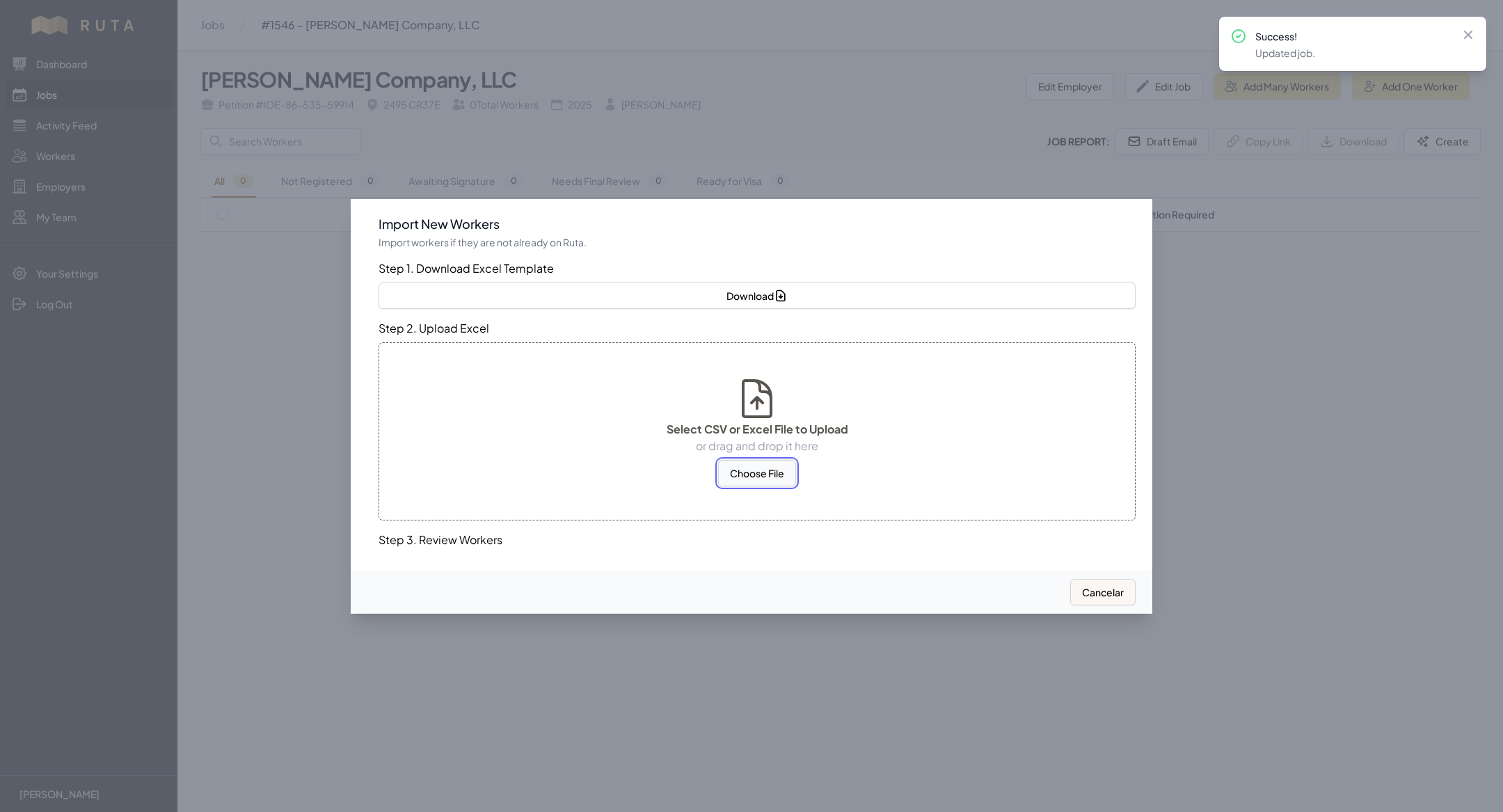
click at [751, 470] on button "Choose File" at bounding box center [756, 473] width 78 height 26
select select "US"
select select "MX"
select select "US"
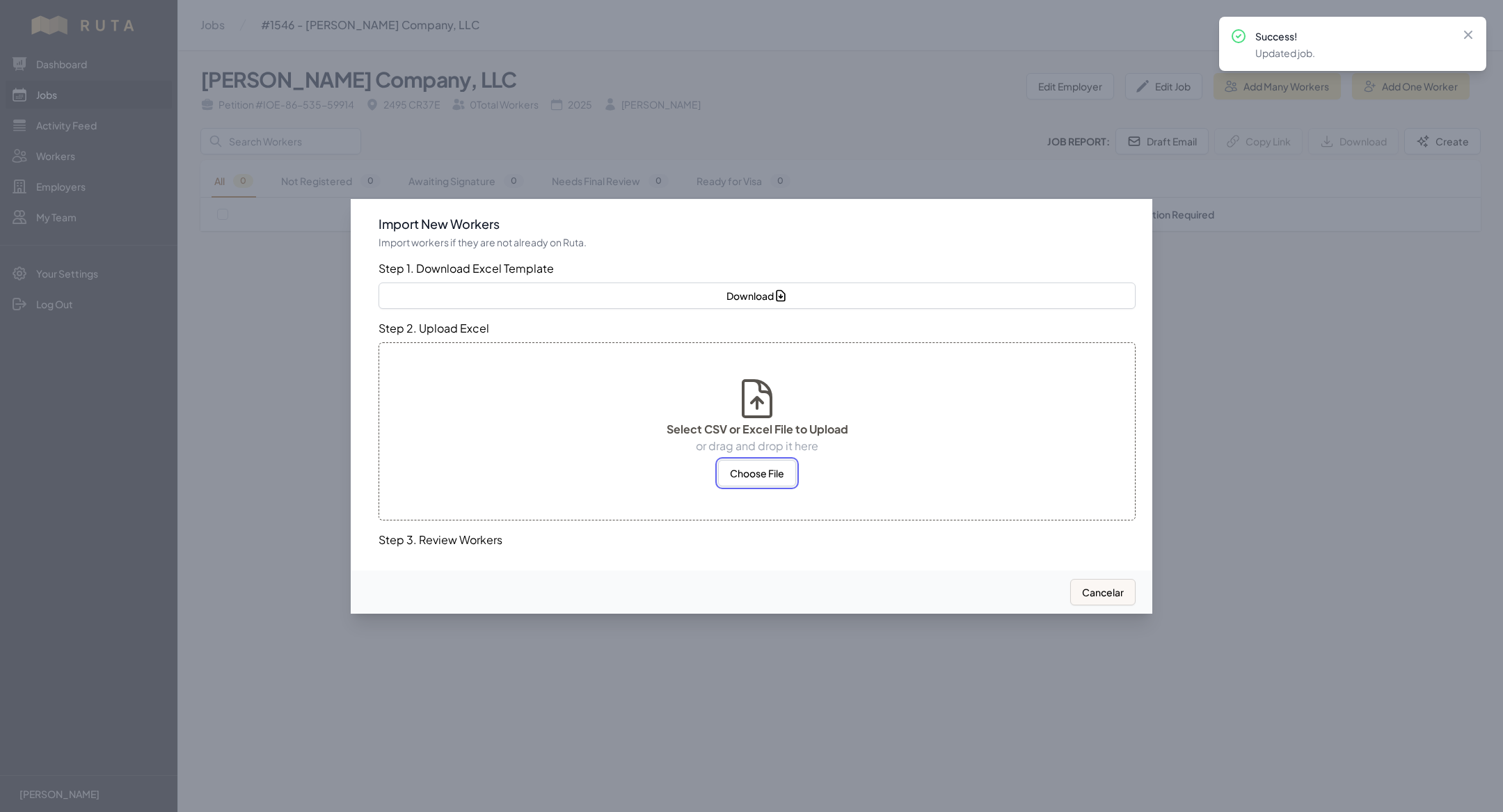
select select "MX"
select select "US"
select select "MX"
select select "US"
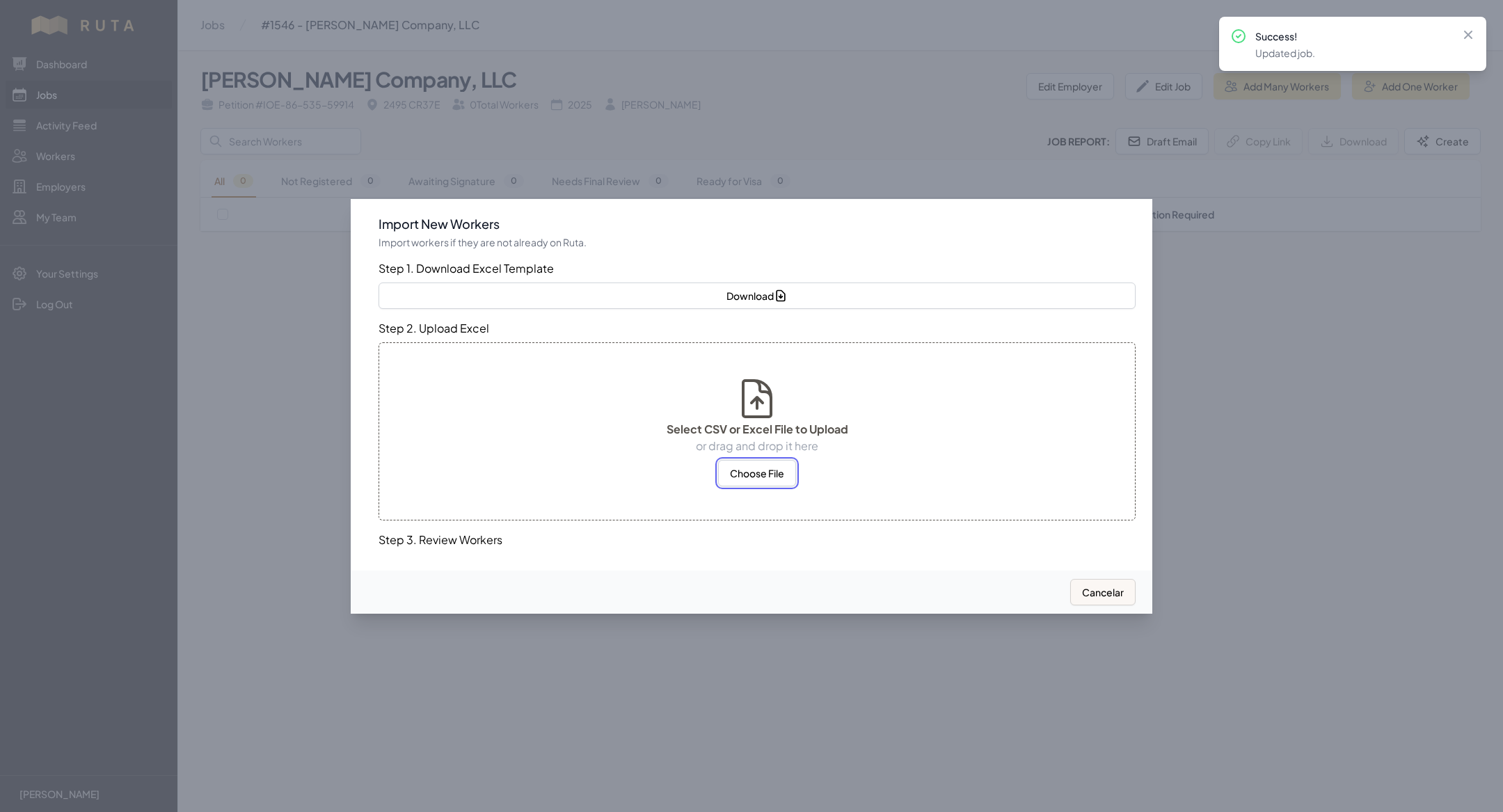
select select "MX"
select select "US"
select select "MX"
select select "US"
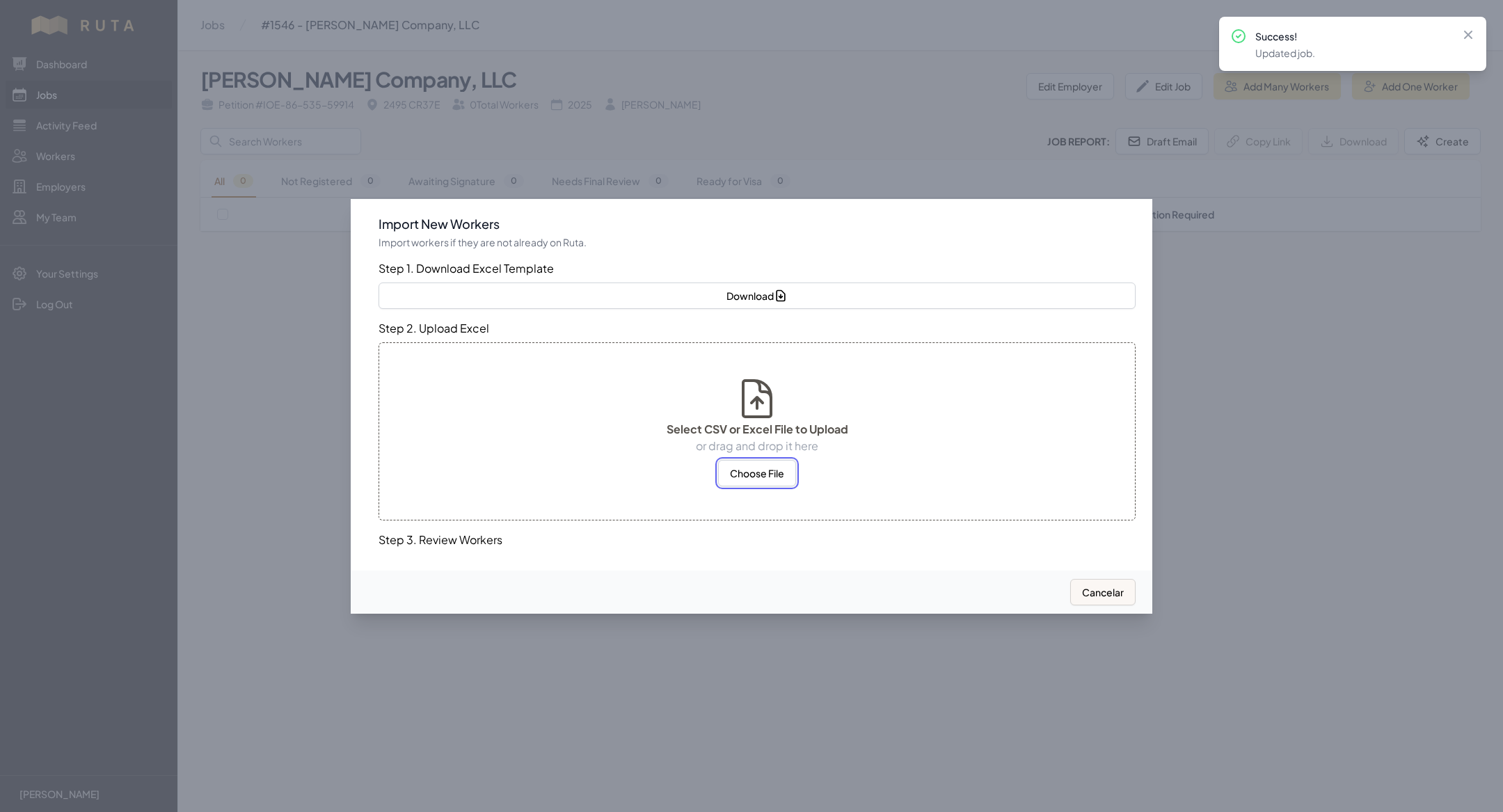
select select "US"
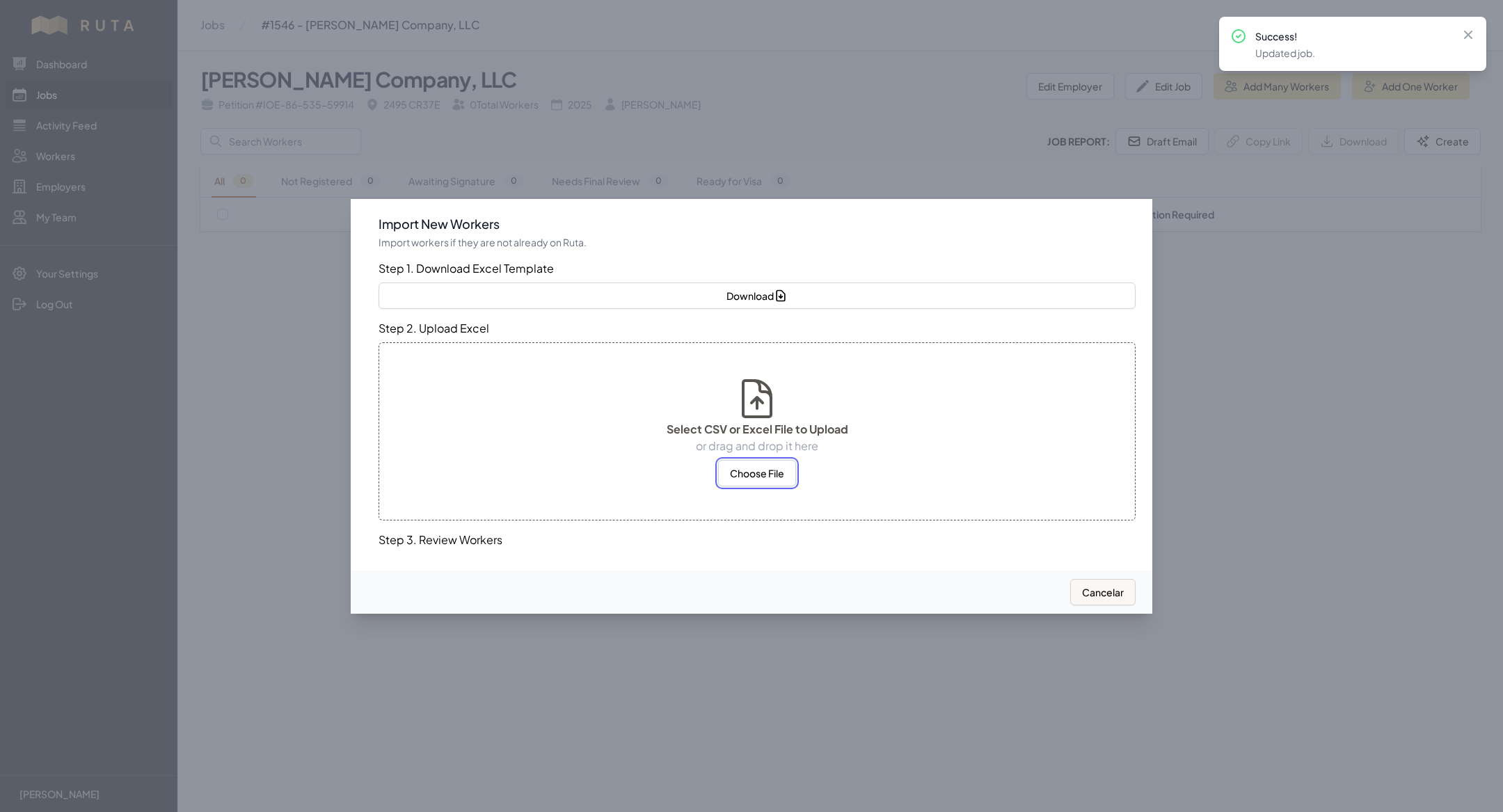
select select "MX"
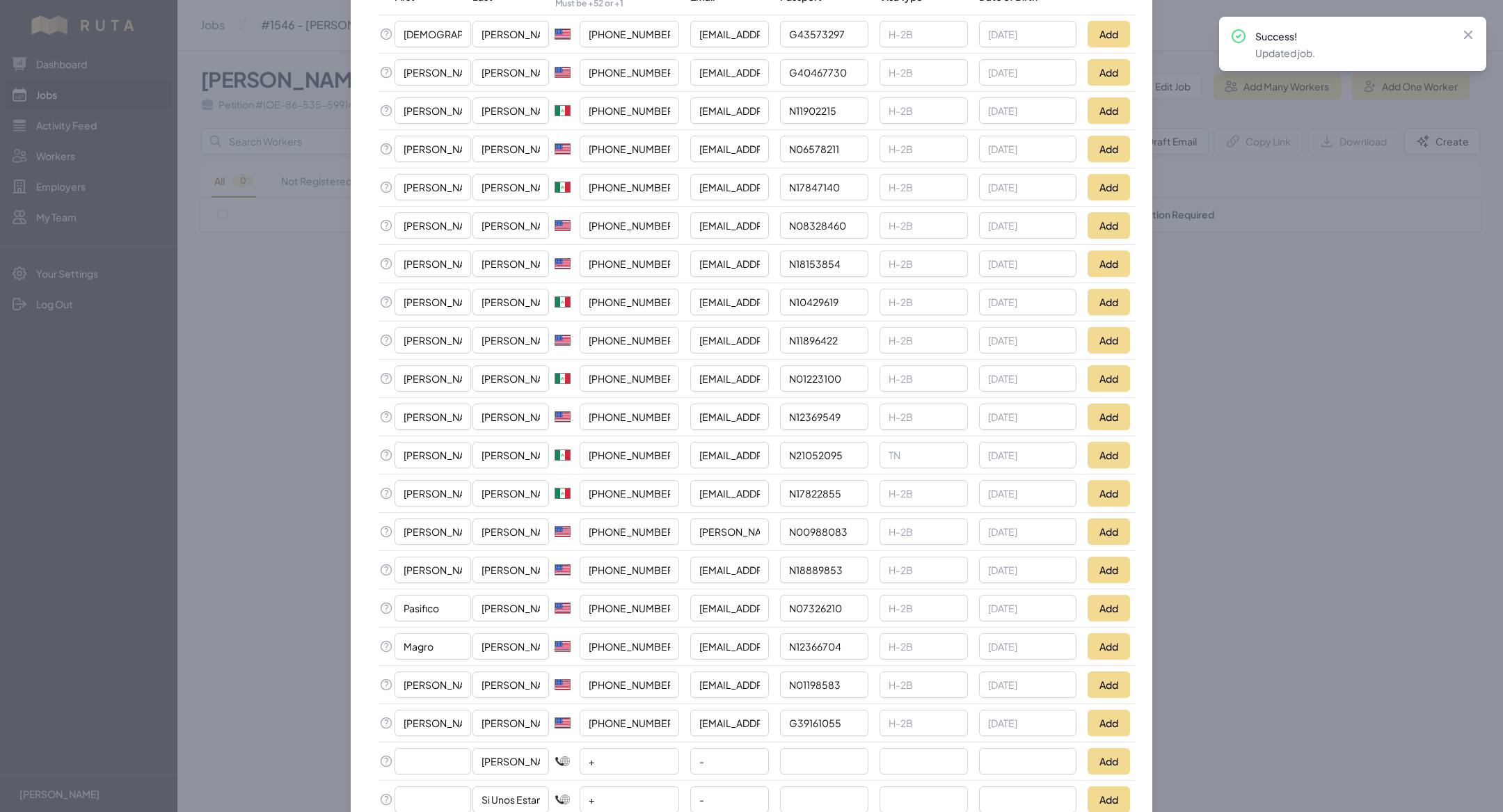
scroll to position [392, 0]
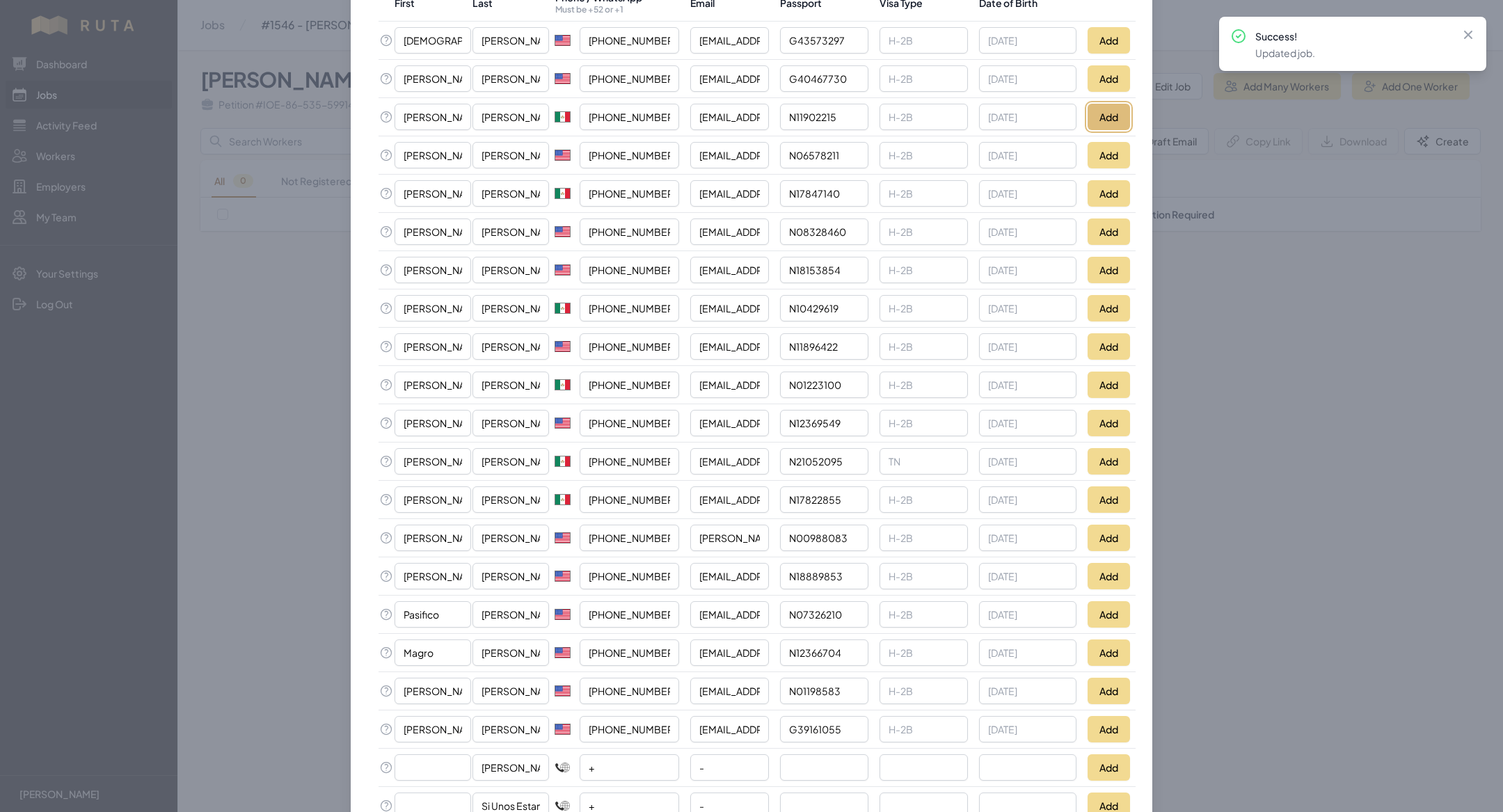
click at [1111, 110] on button "Add" at bounding box center [1108, 117] width 43 height 26
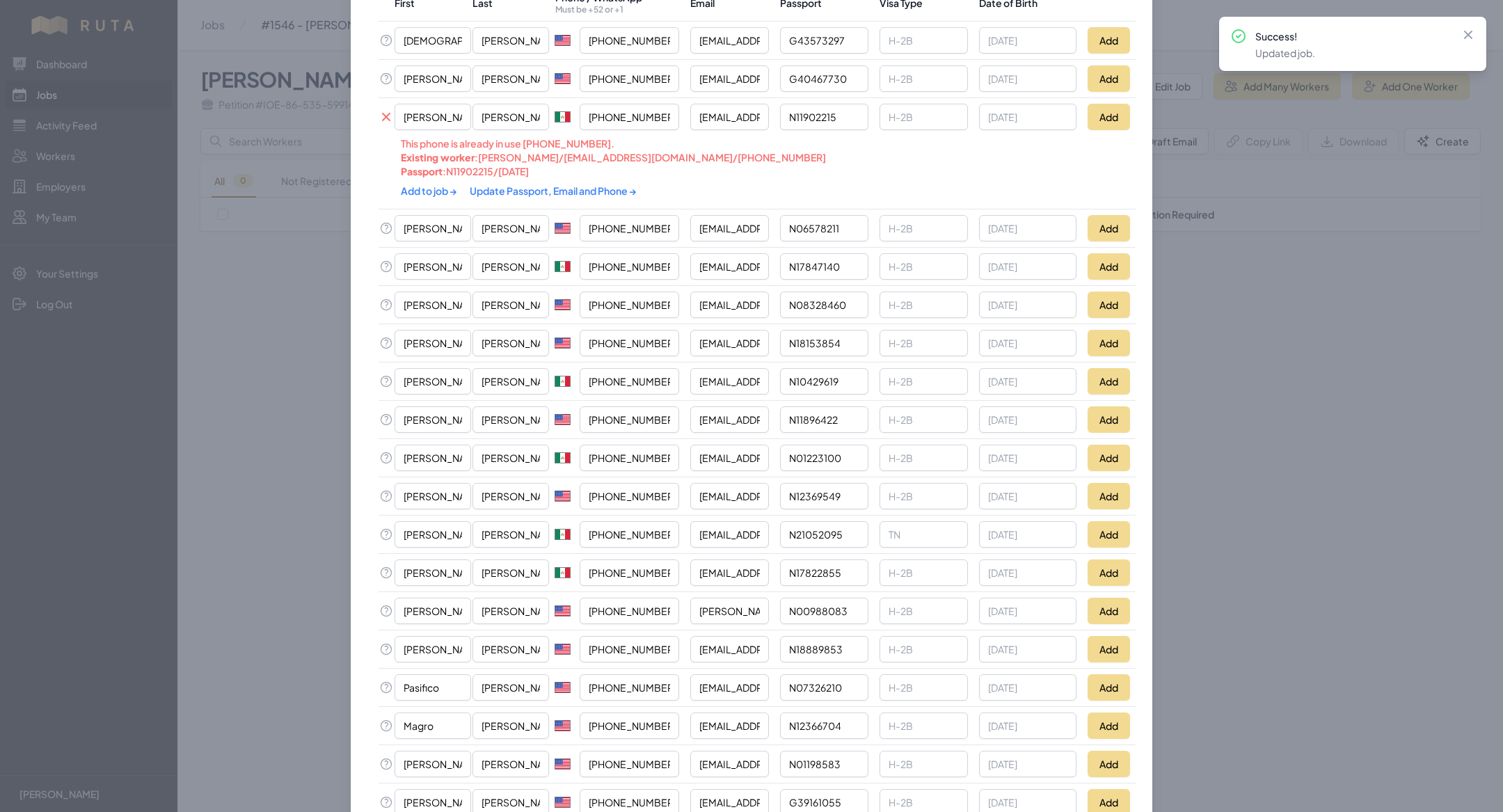
click at [574, 189] on link "Update Passport, Email and Phone →" at bounding box center [553, 190] width 167 height 12
click at [453, 191] on link "Add to job →" at bounding box center [430, 190] width 58 height 12
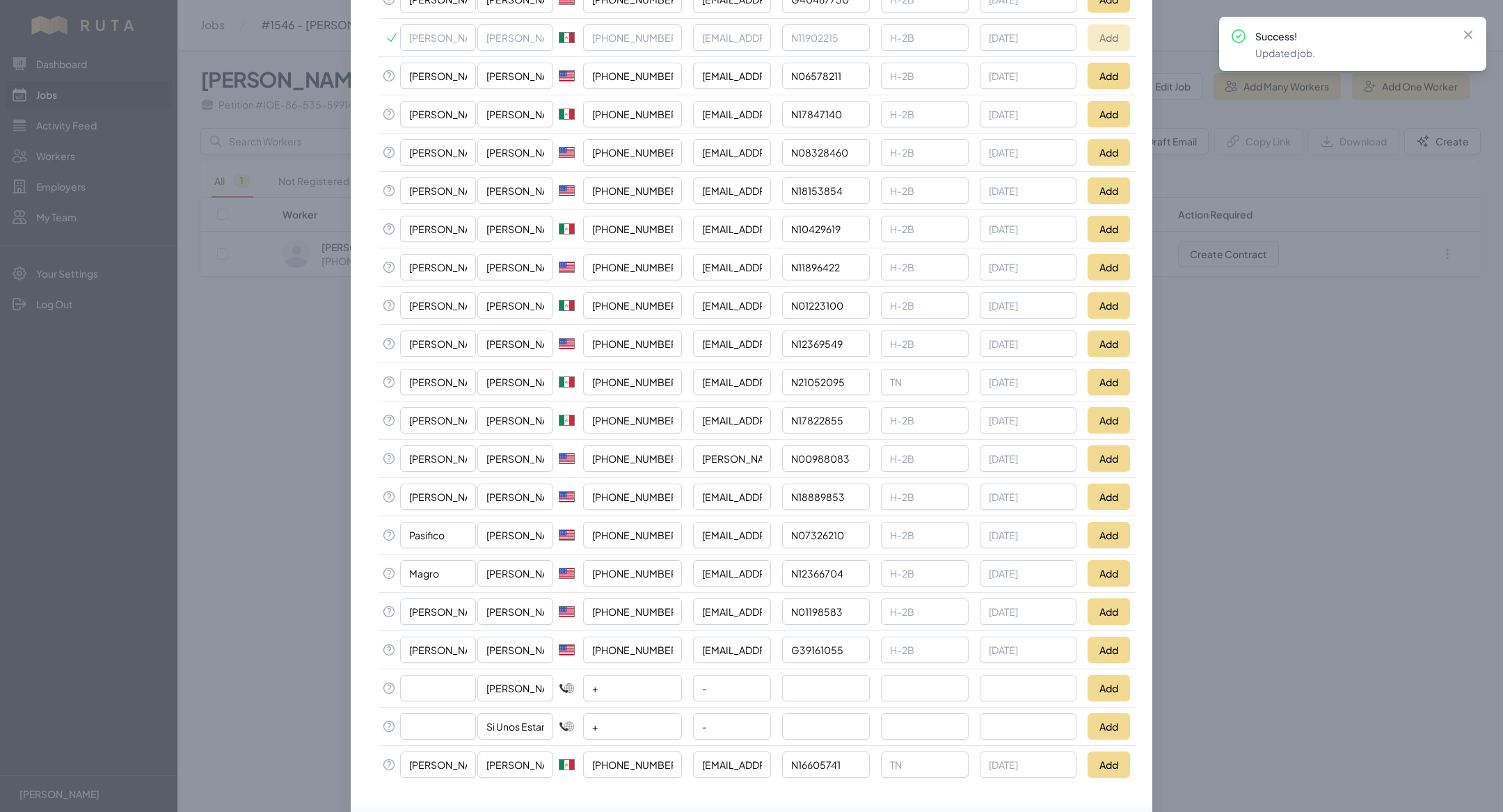
scroll to position [472, 0]
click at [1100, 447] on button "Add" at bounding box center [1108, 458] width 43 height 26
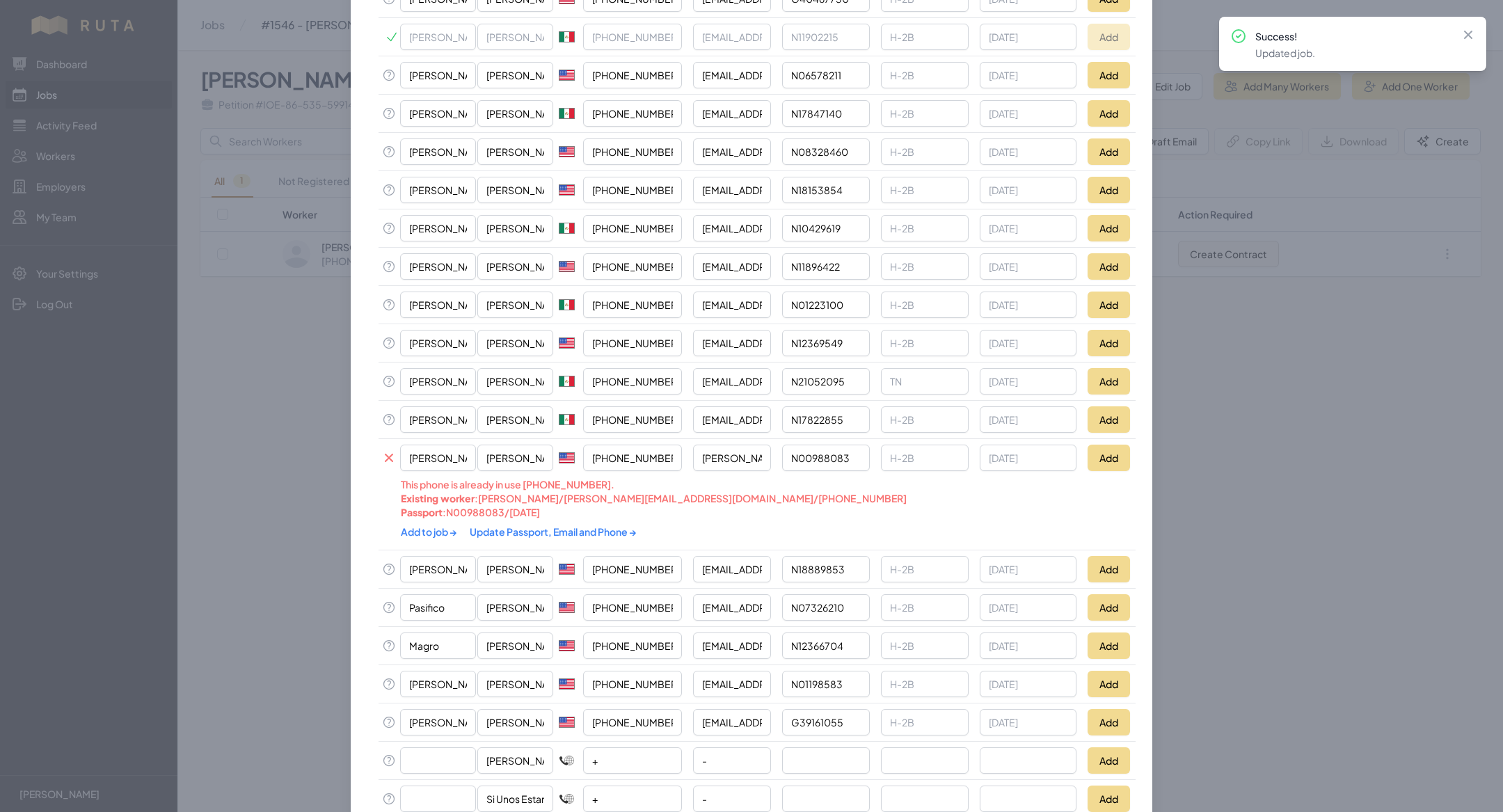
click at [597, 526] on link "Update Passport, Email and Phone →" at bounding box center [553, 532] width 167 height 12
click at [414, 526] on link "Add to job →" at bounding box center [430, 532] width 58 height 12
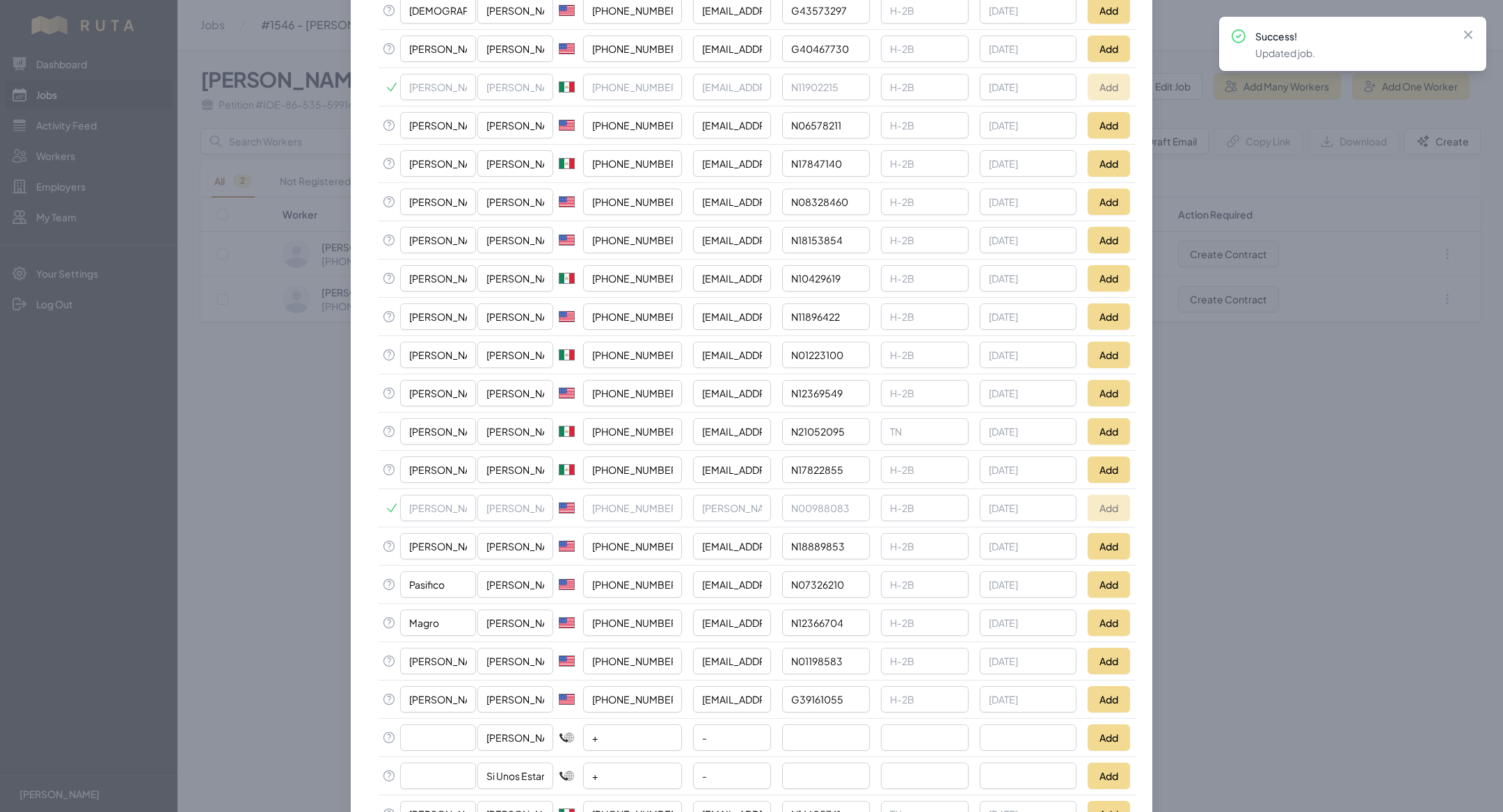
scroll to position [420, 0]
click at [1108, 200] on button "Add" at bounding box center [1108, 203] width 43 height 26
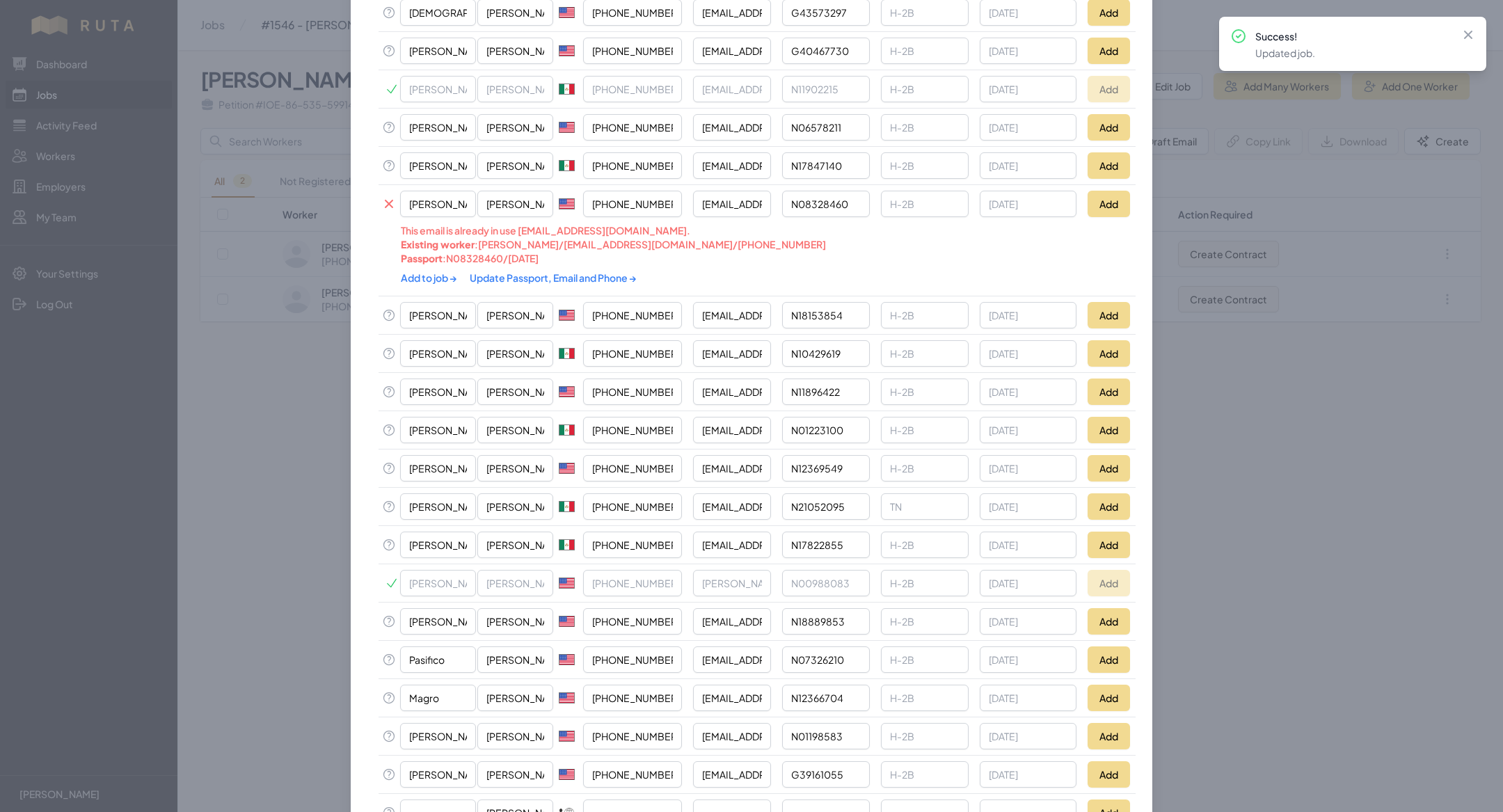
click at [597, 272] on link "Update Passport, Email and Phone →" at bounding box center [553, 278] width 167 height 12
click at [428, 272] on link "Add to job →" at bounding box center [430, 278] width 58 height 12
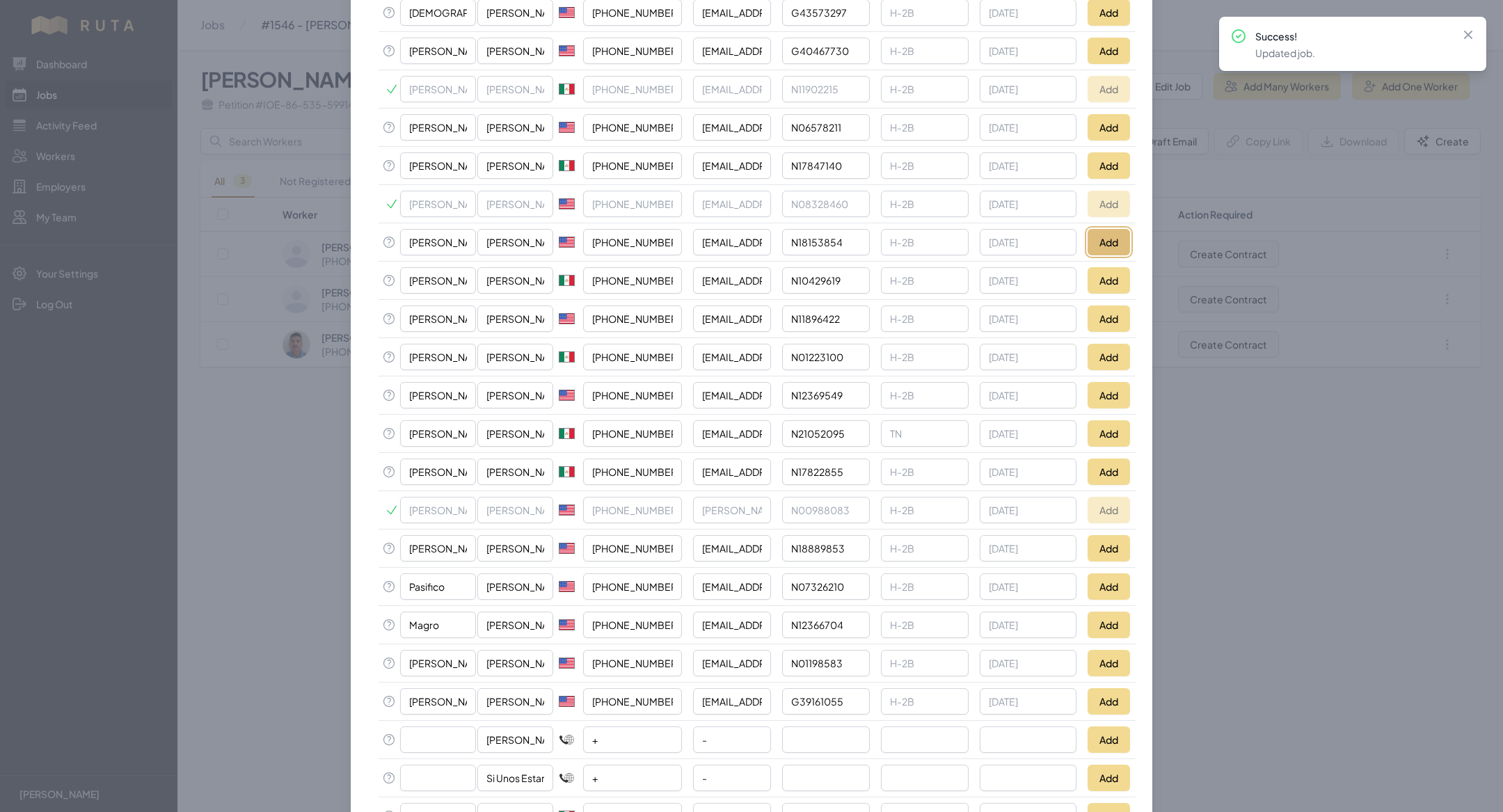
click at [1114, 231] on button "Add" at bounding box center [1108, 242] width 43 height 26
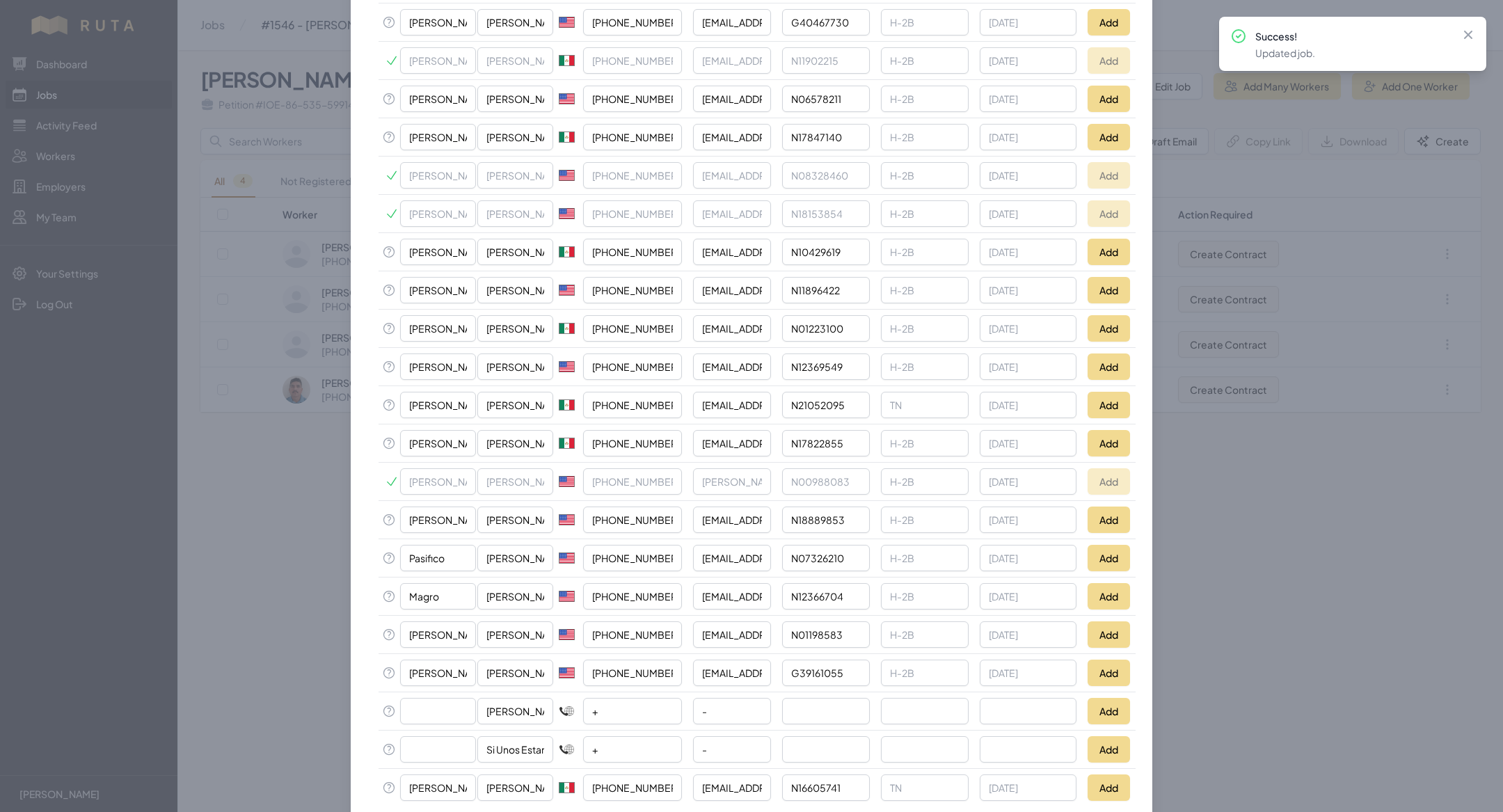
scroll to position [457, 0]
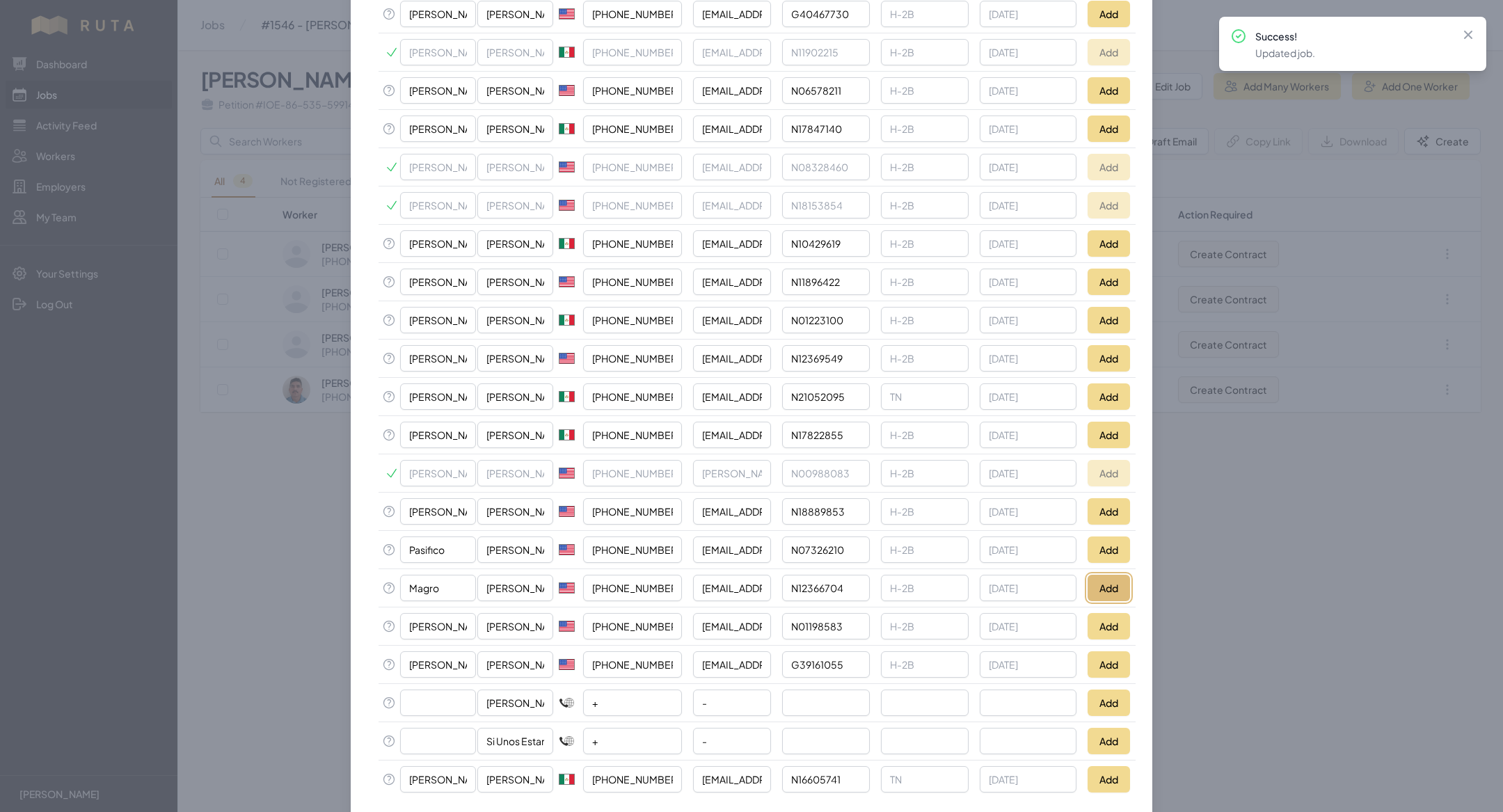
click at [1099, 581] on button "Add" at bounding box center [1108, 588] width 43 height 26
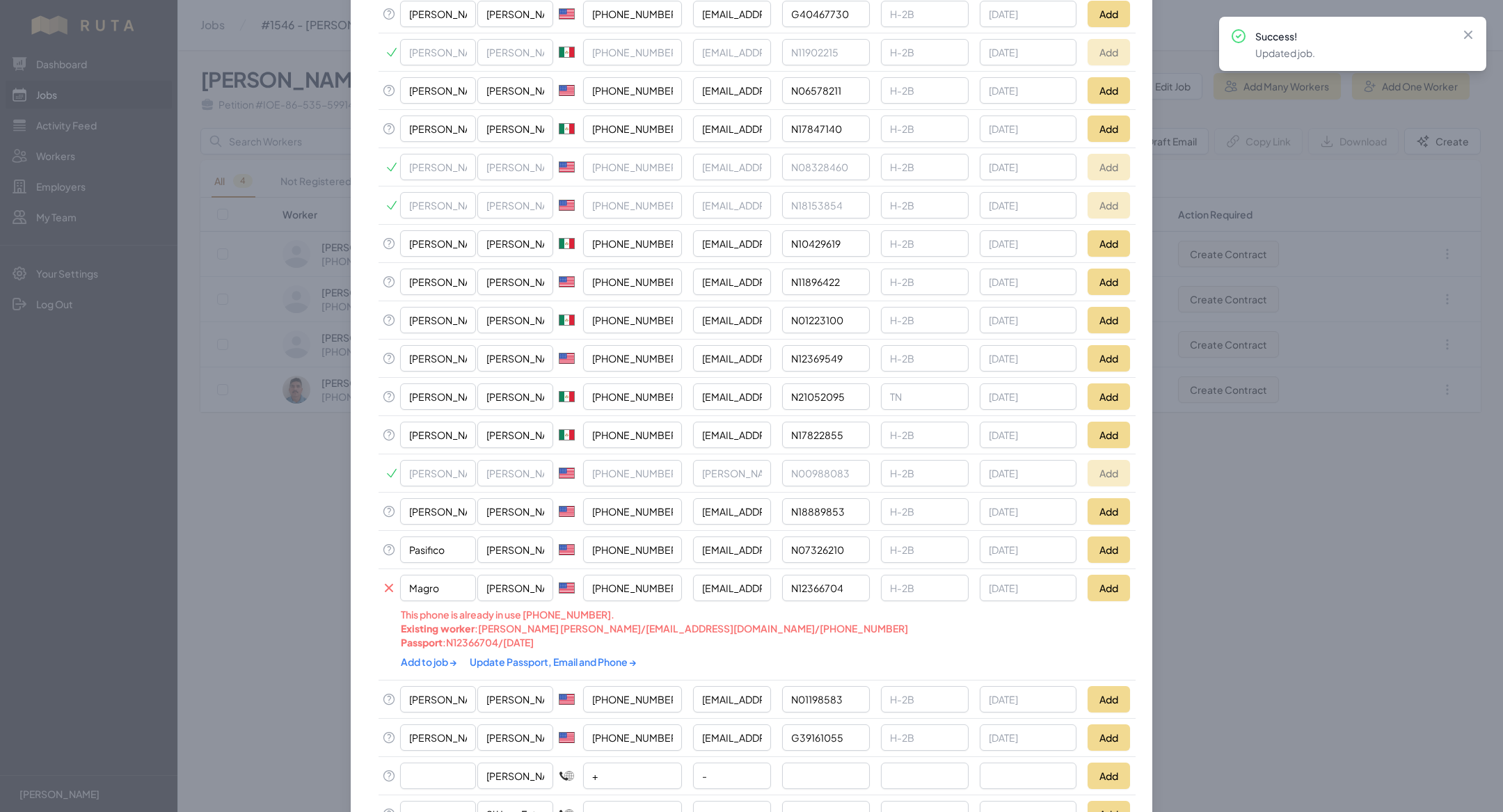
click at [583, 656] on link "Update Passport, Email and Phone →" at bounding box center [553, 662] width 167 height 12
click at [421, 656] on link "Add to job →" at bounding box center [430, 662] width 58 height 12
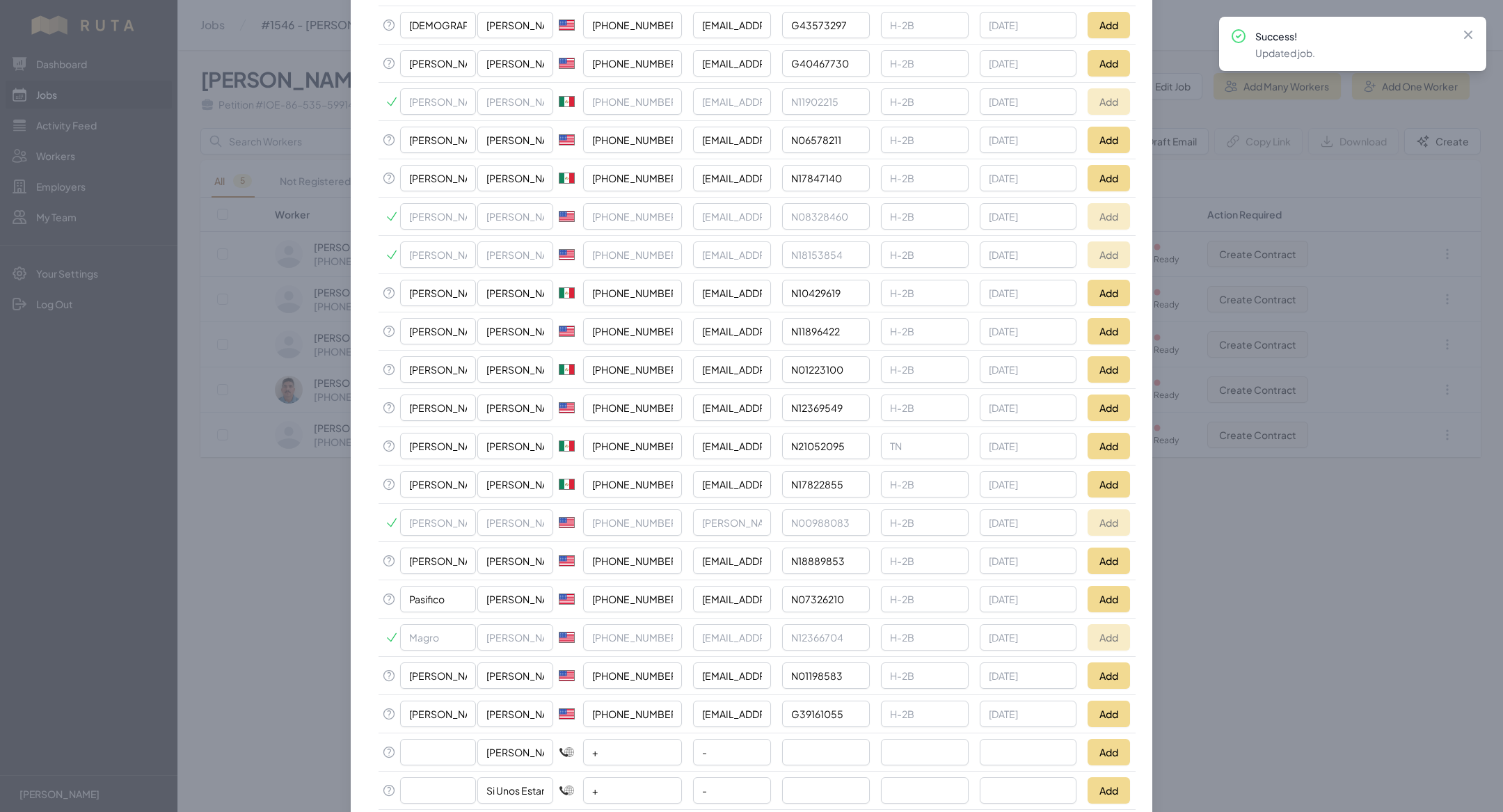
scroll to position [405, 0]
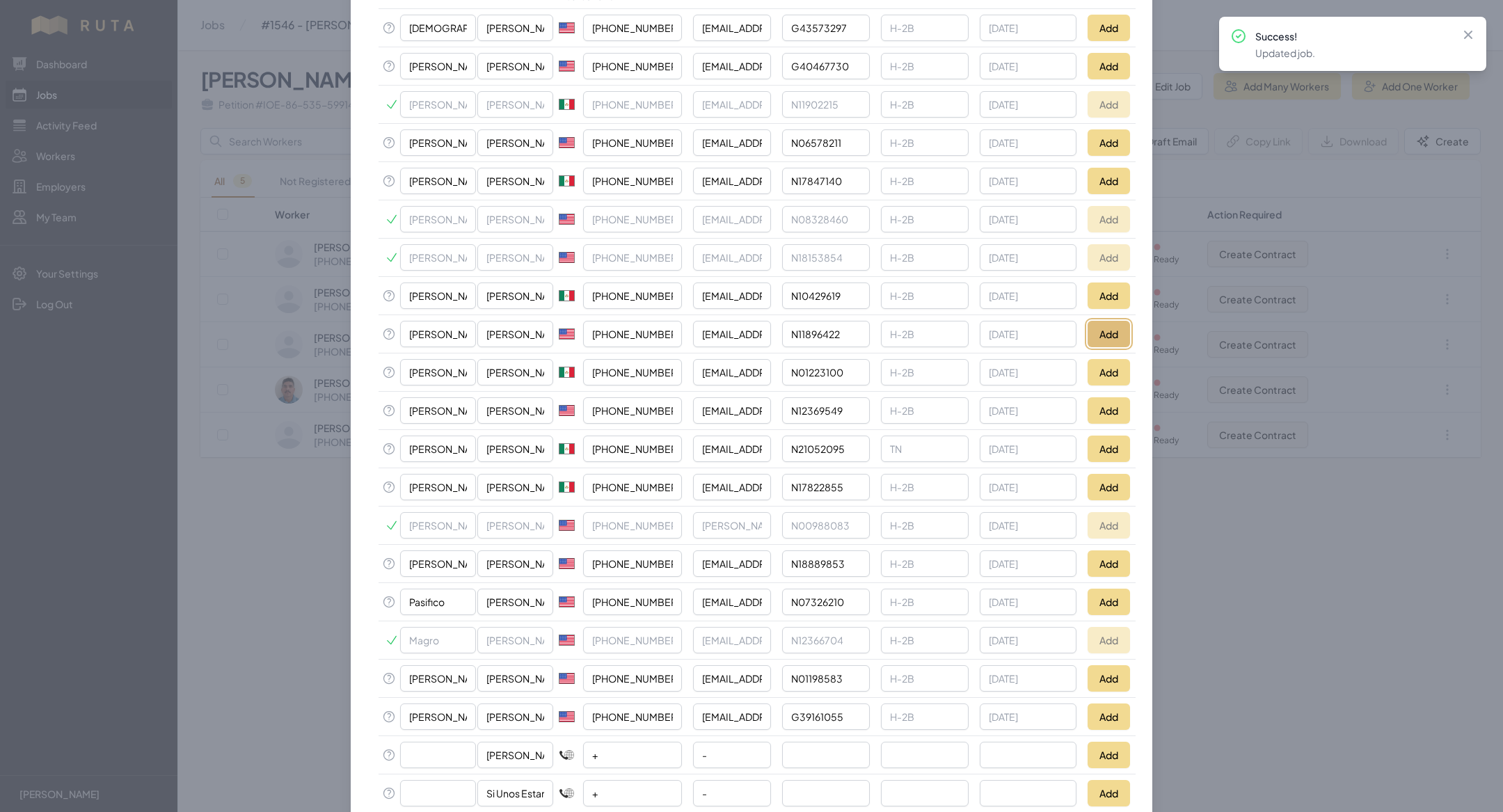
click at [1109, 332] on button "Add" at bounding box center [1108, 334] width 43 height 26
click at [1100, 375] on button "Add" at bounding box center [1108, 372] width 43 height 26
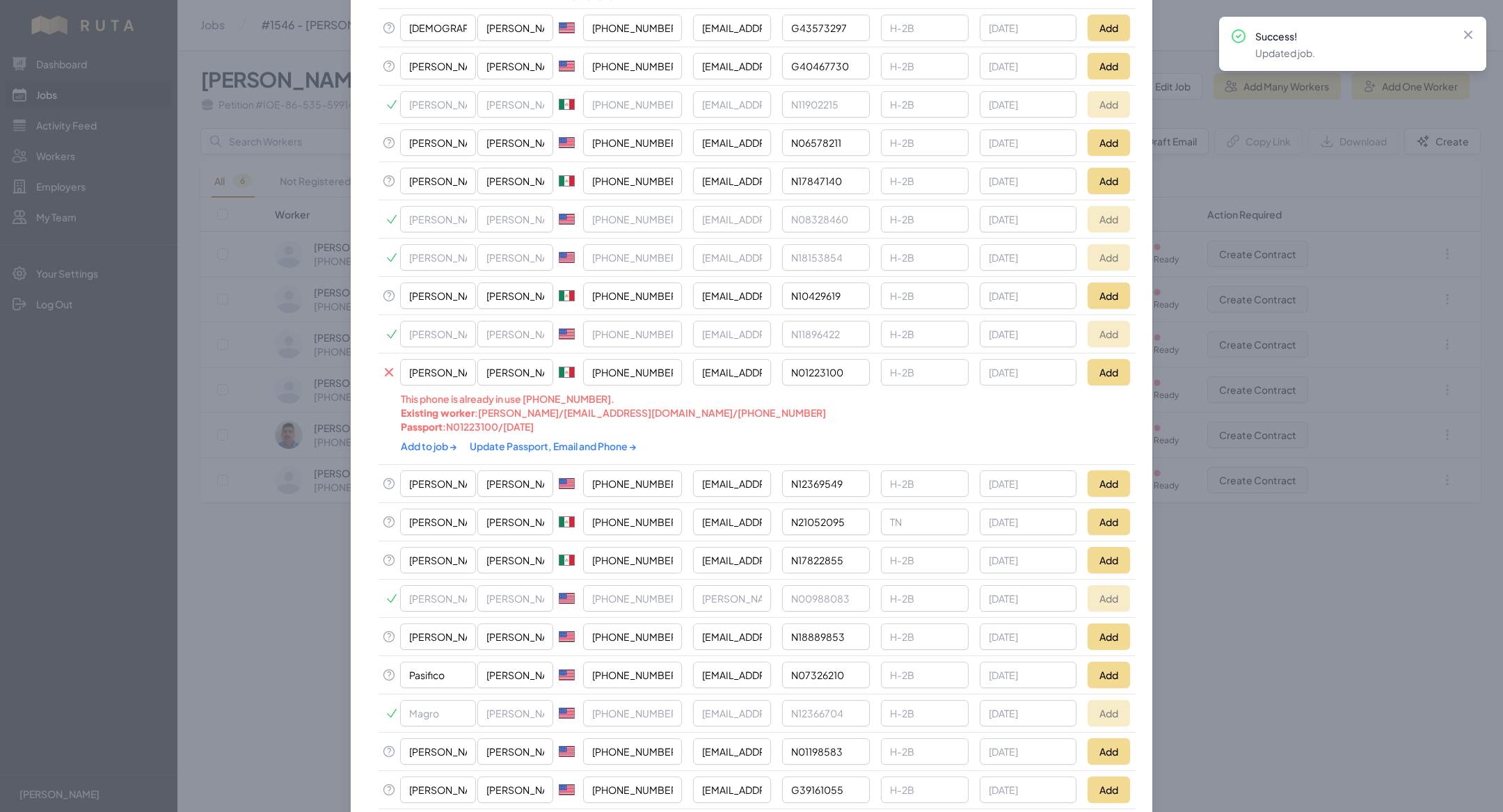
click at [502, 440] on link "Update Passport, Email and Phone →" at bounding box center [553, 446] width 167 height 12
click at [412, 442] on link "Add to job →" at bounding box center [430, 446] width 58 height 12
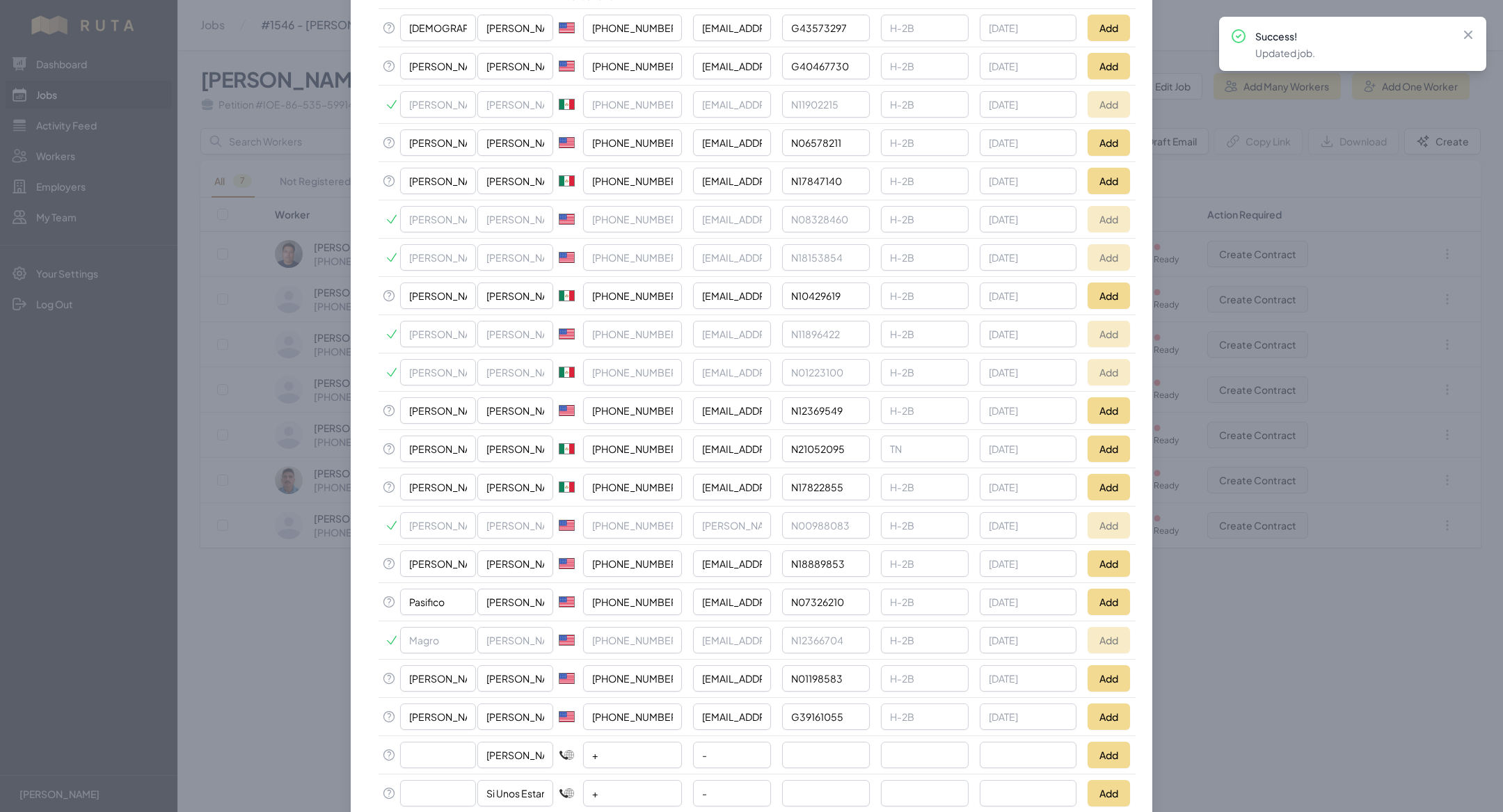
scroll to position [387, 0]
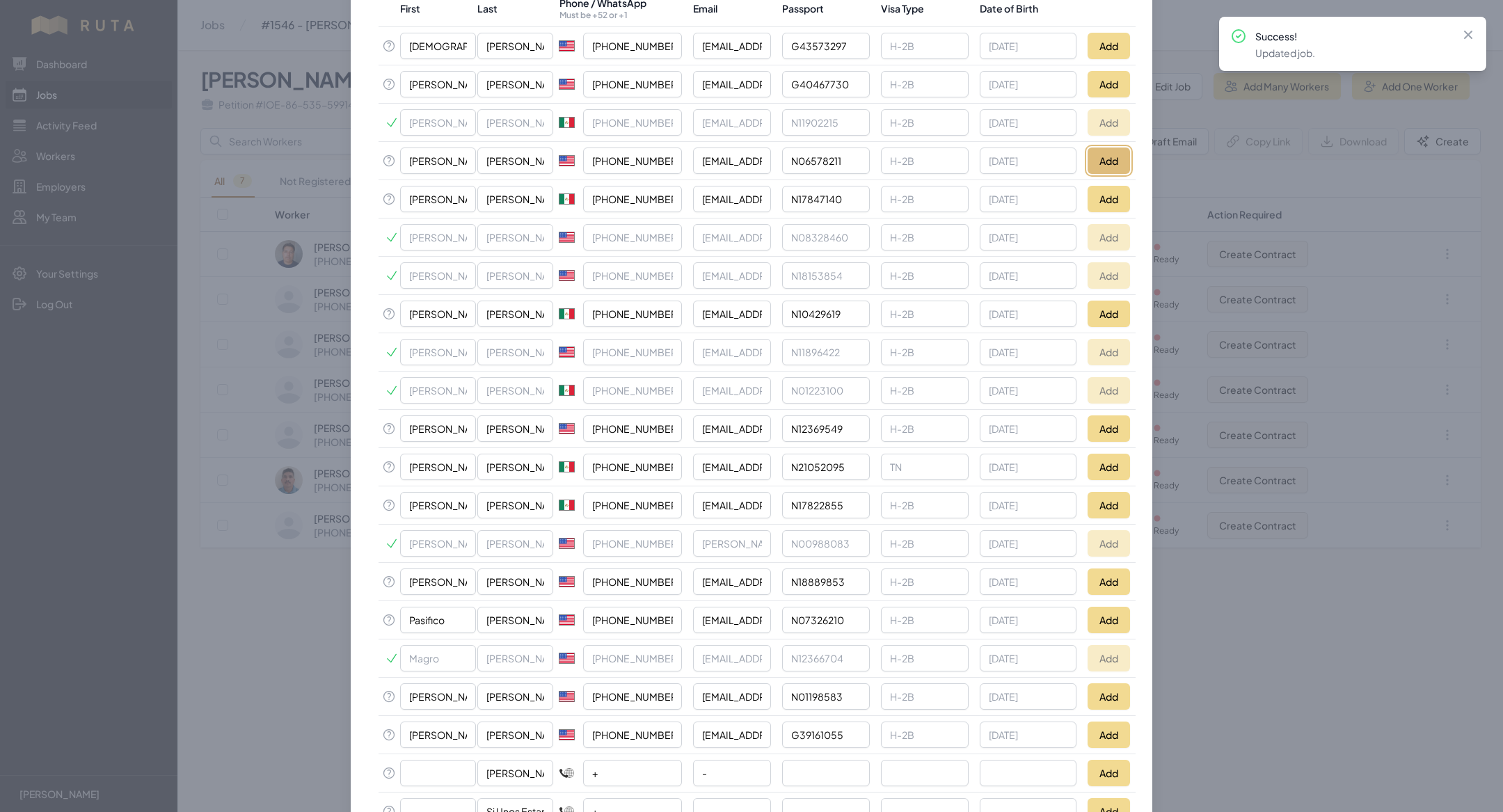
click at [1125, 155] on button "Add" at bounding box center [1108, 161] width 43 height 26
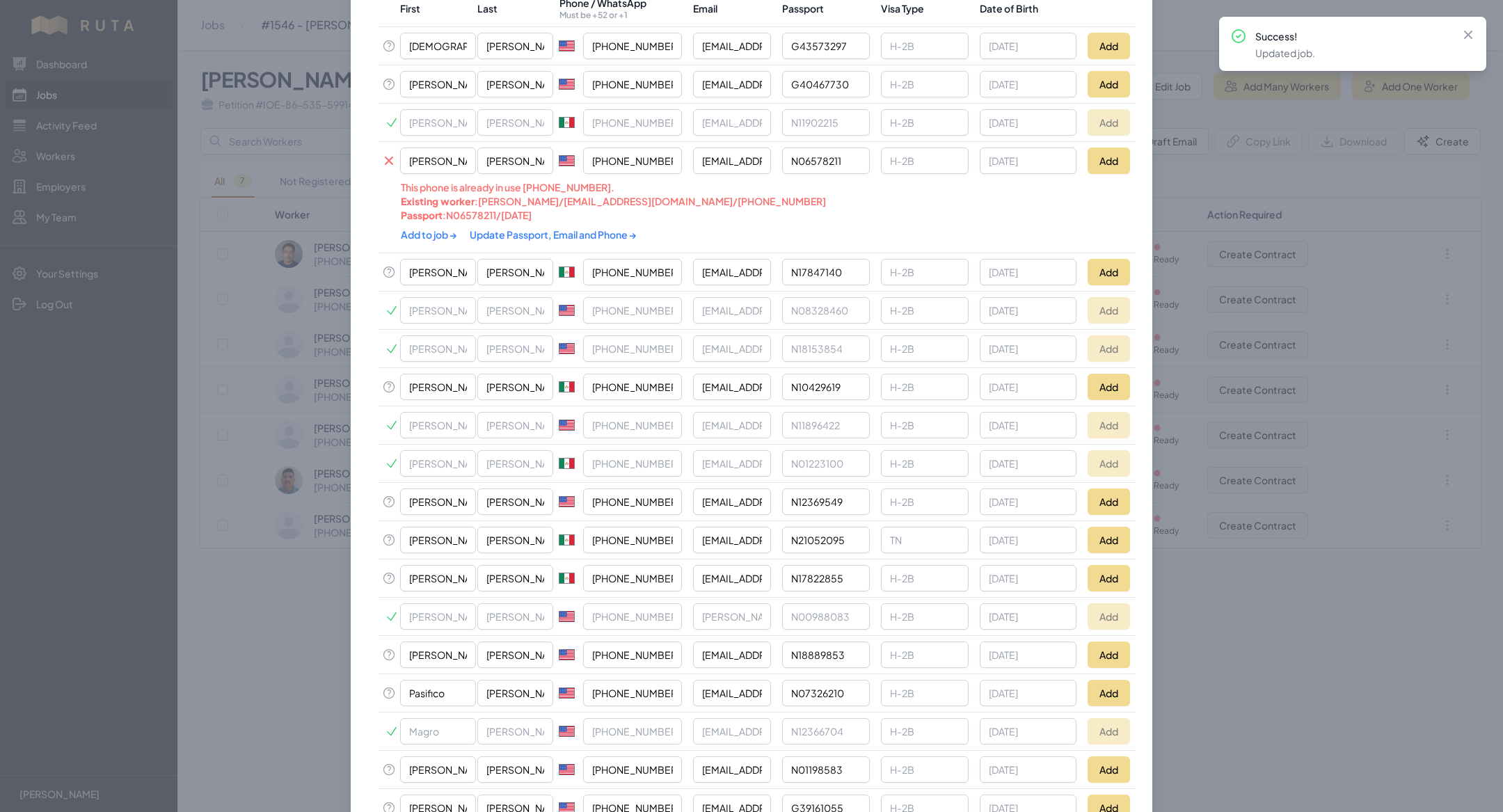
click at [539, 229] on link "Update Passport, Email and Phone →" at bounding box center [553, 234] width 167 height 12
click at [424, 229] on link "Add to job →" at bounding box center [430, 234] width 58 height 12
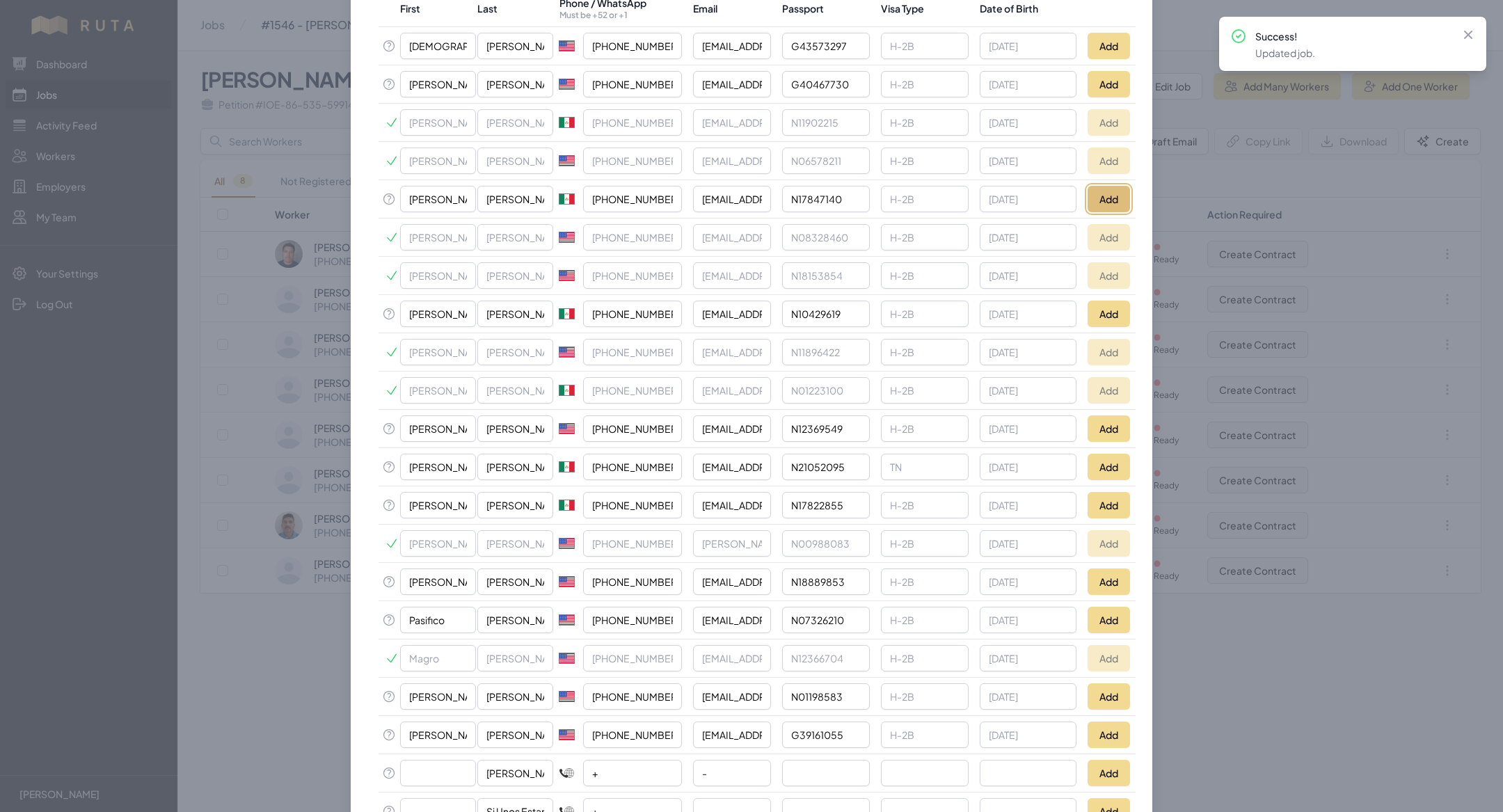
click at [1103, 197] on button "Add" at bounding box center [1108, 199] width 43 height 26
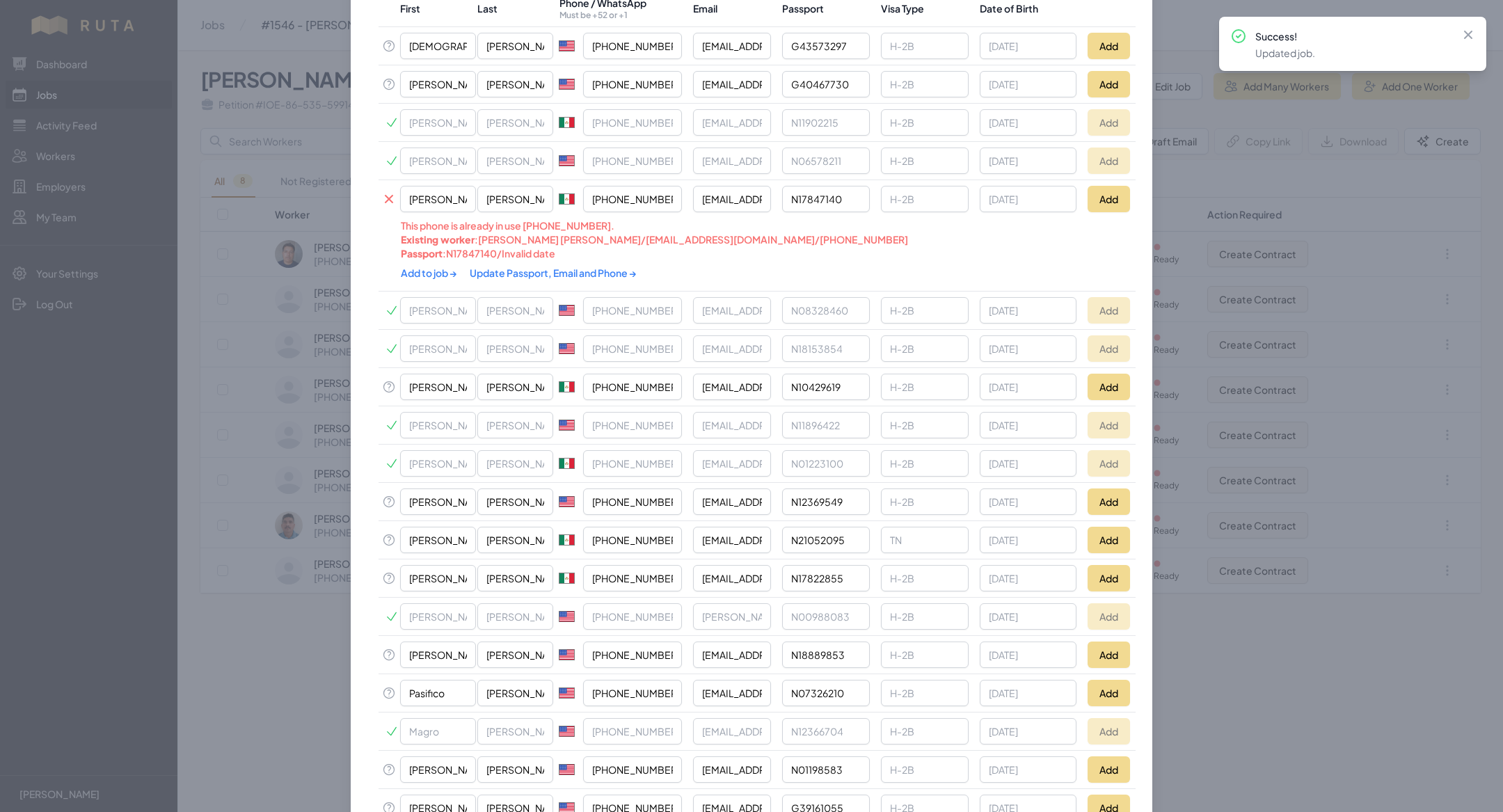
click at [542, 268] on link "Update Passport, Email and Phone →" at bounding box center [553, 272] width 167 height 12
click at [428, 269] on link "Add to job →" at bounding box center [430, 272] width 58 height 12
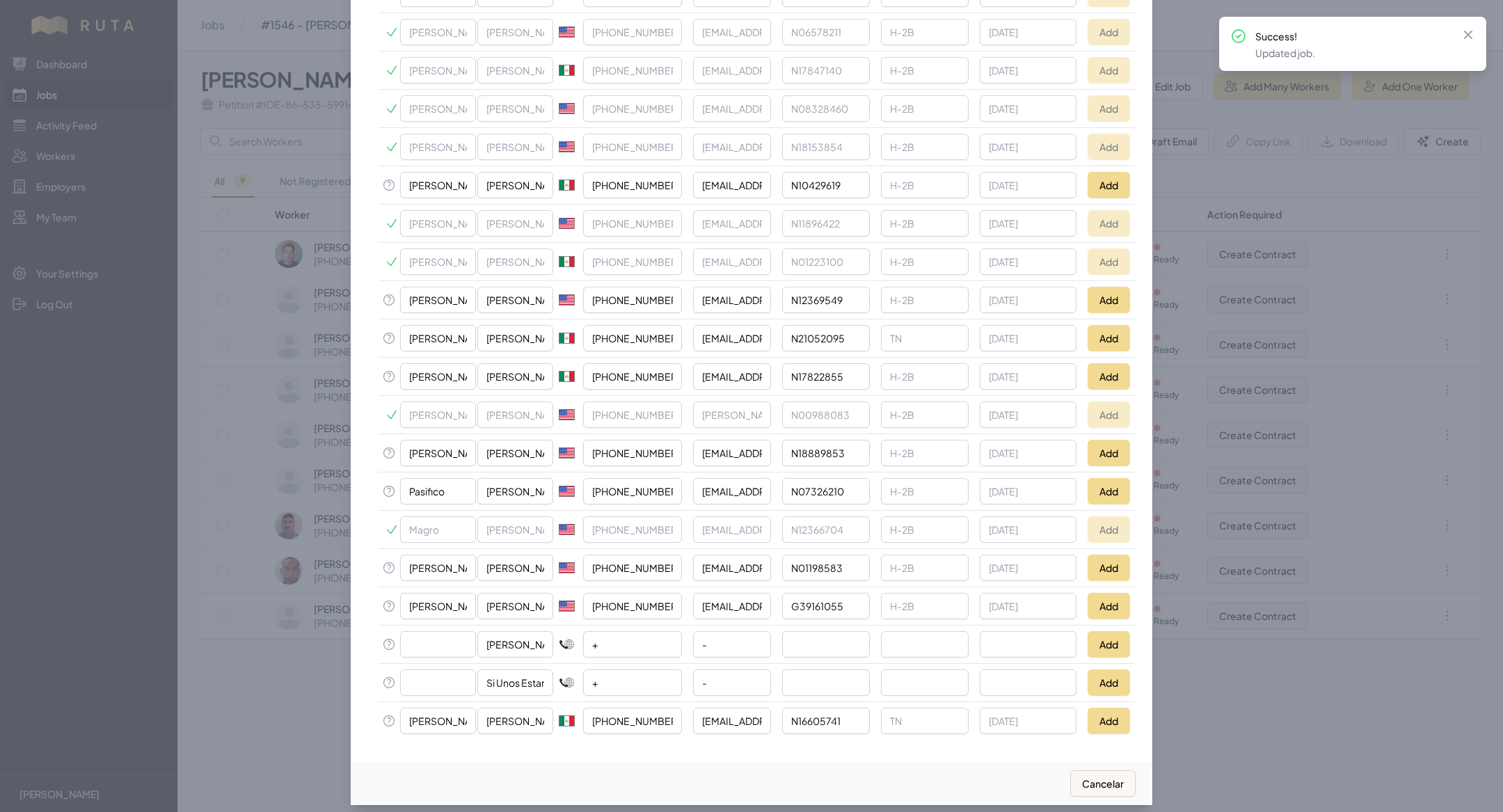
scroll to position [518, 0]
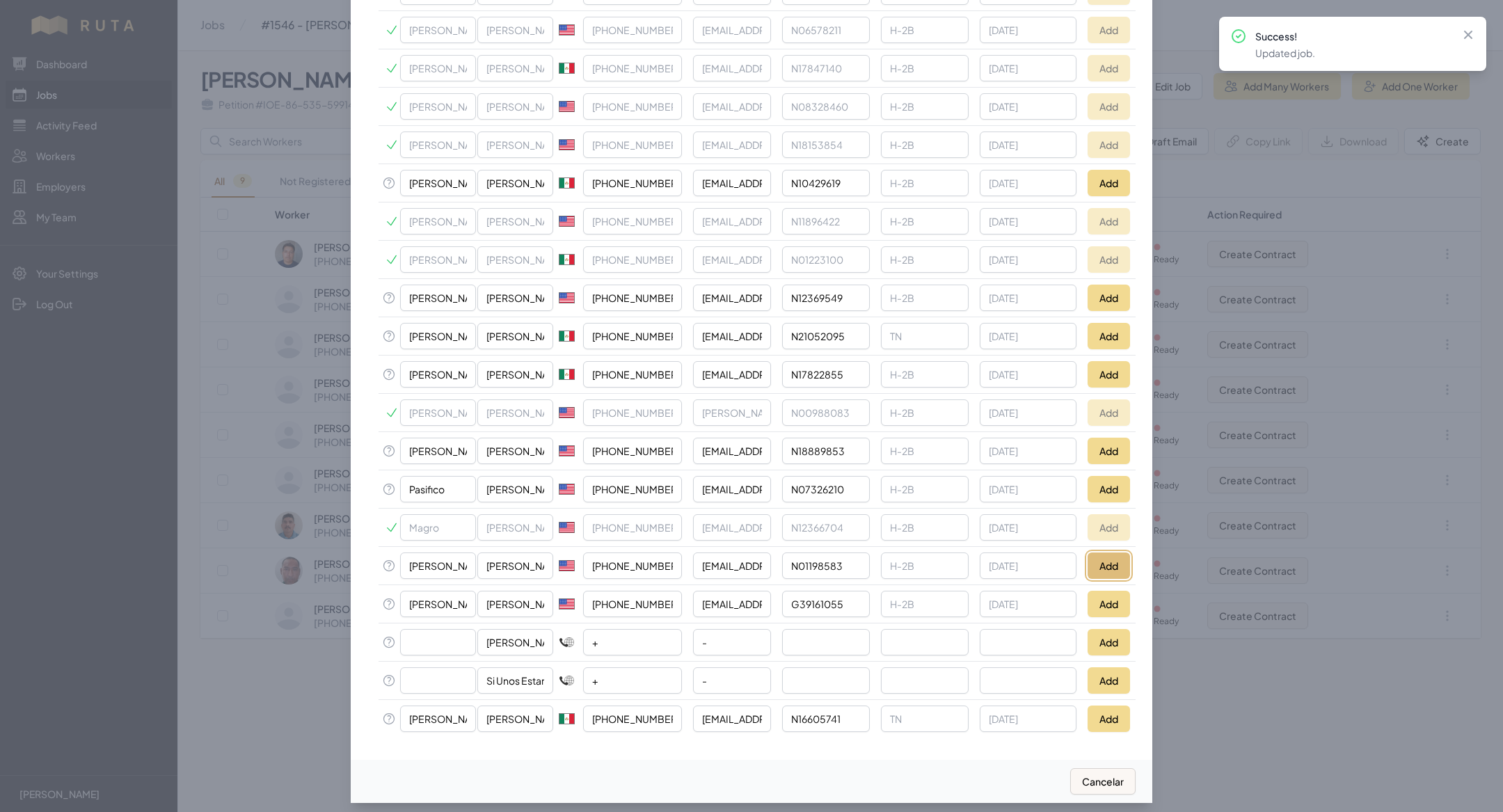
click at [1104, 553] on button "Add" at bounding box center [1108, 566] width 43 height 26
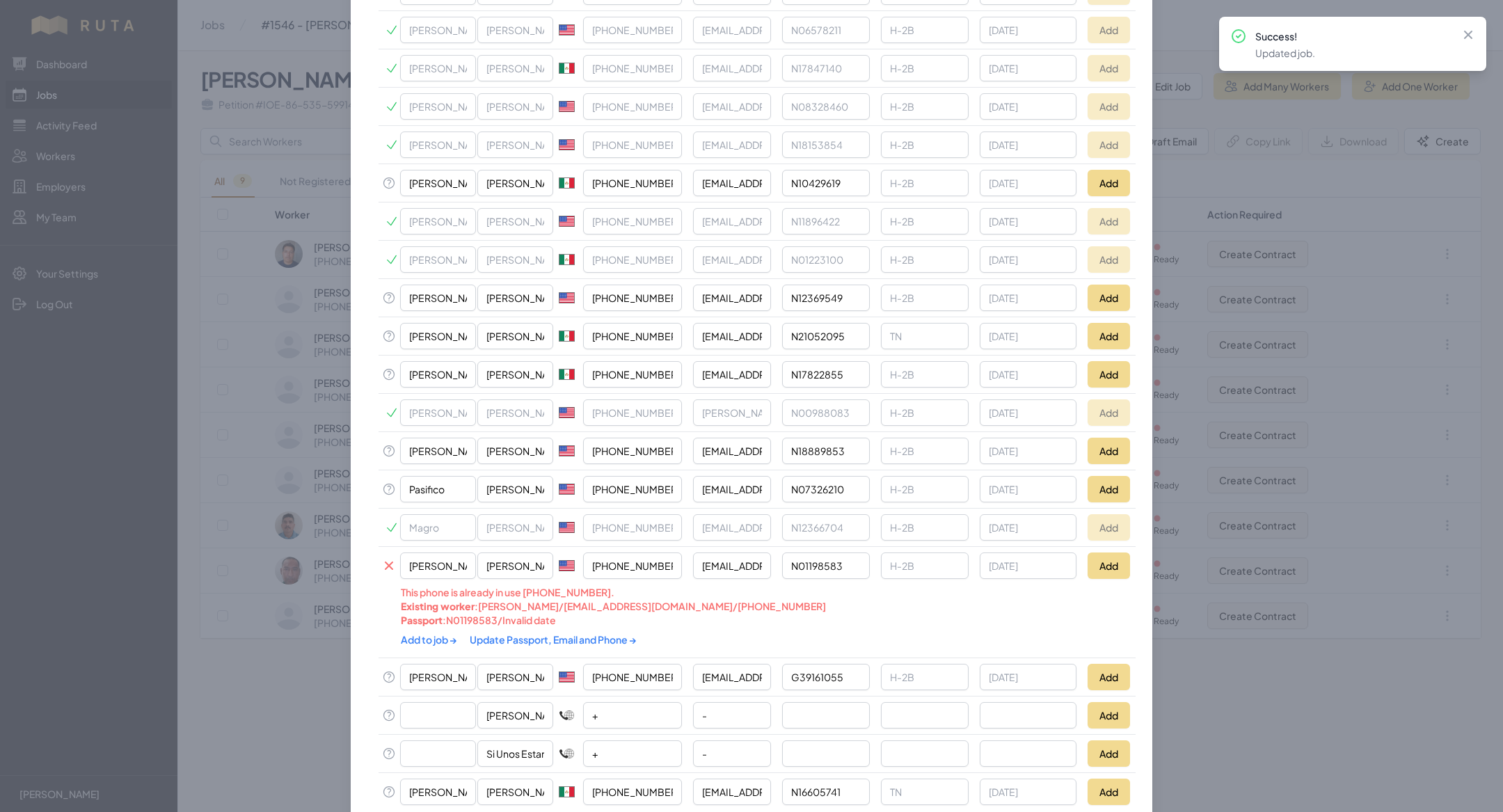
click at [596, 633] on link "Update Passport, Email and Phone →" at bounding box center [553, 639] width 167 height 12
click at [430, 633] on link "Add to job →" at bounding box center [430, 639] width 58 height 12
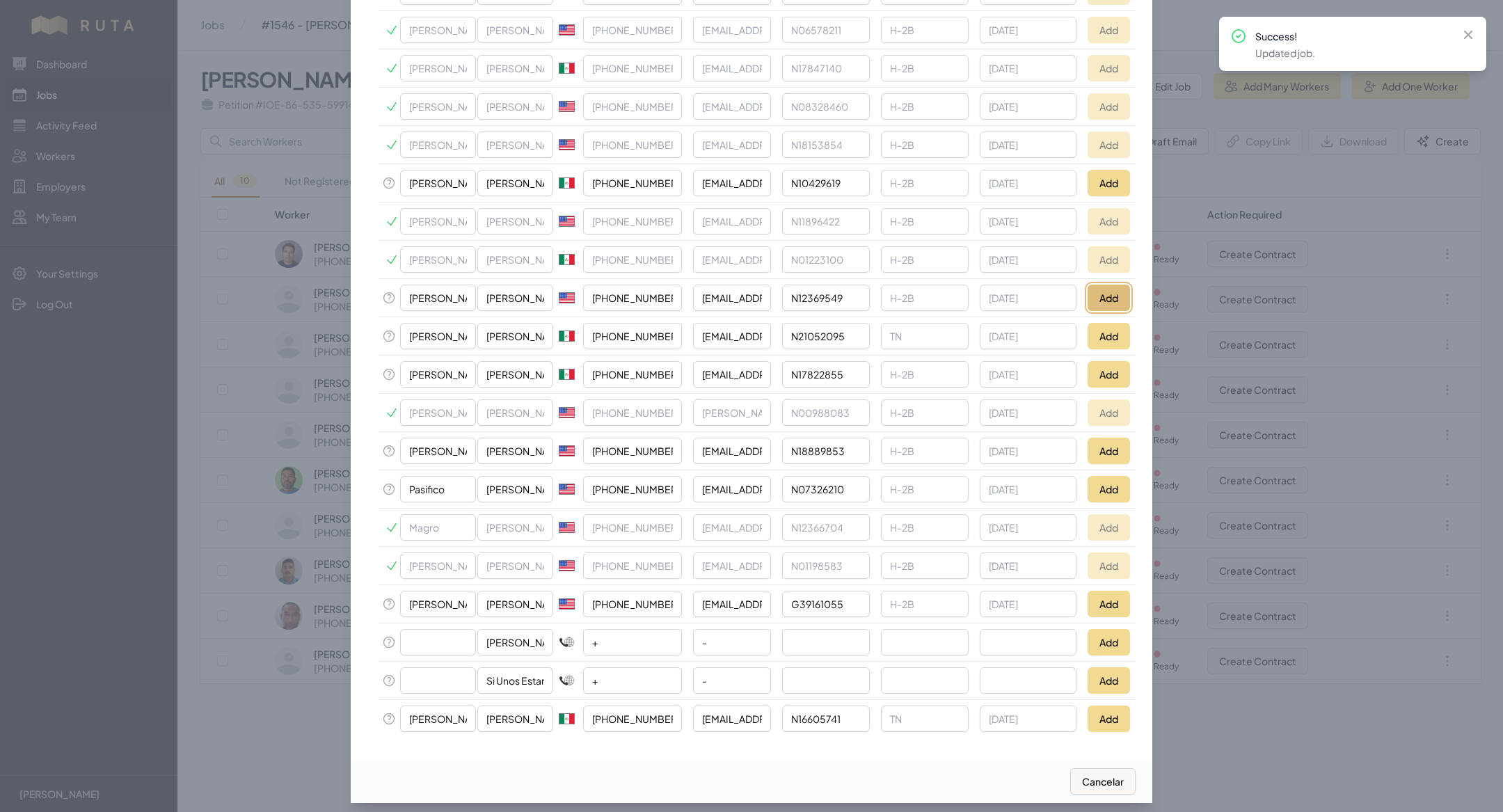
click at [1100, 292] on button "Add" at bounding box center [1108, 298] width 43 height 26
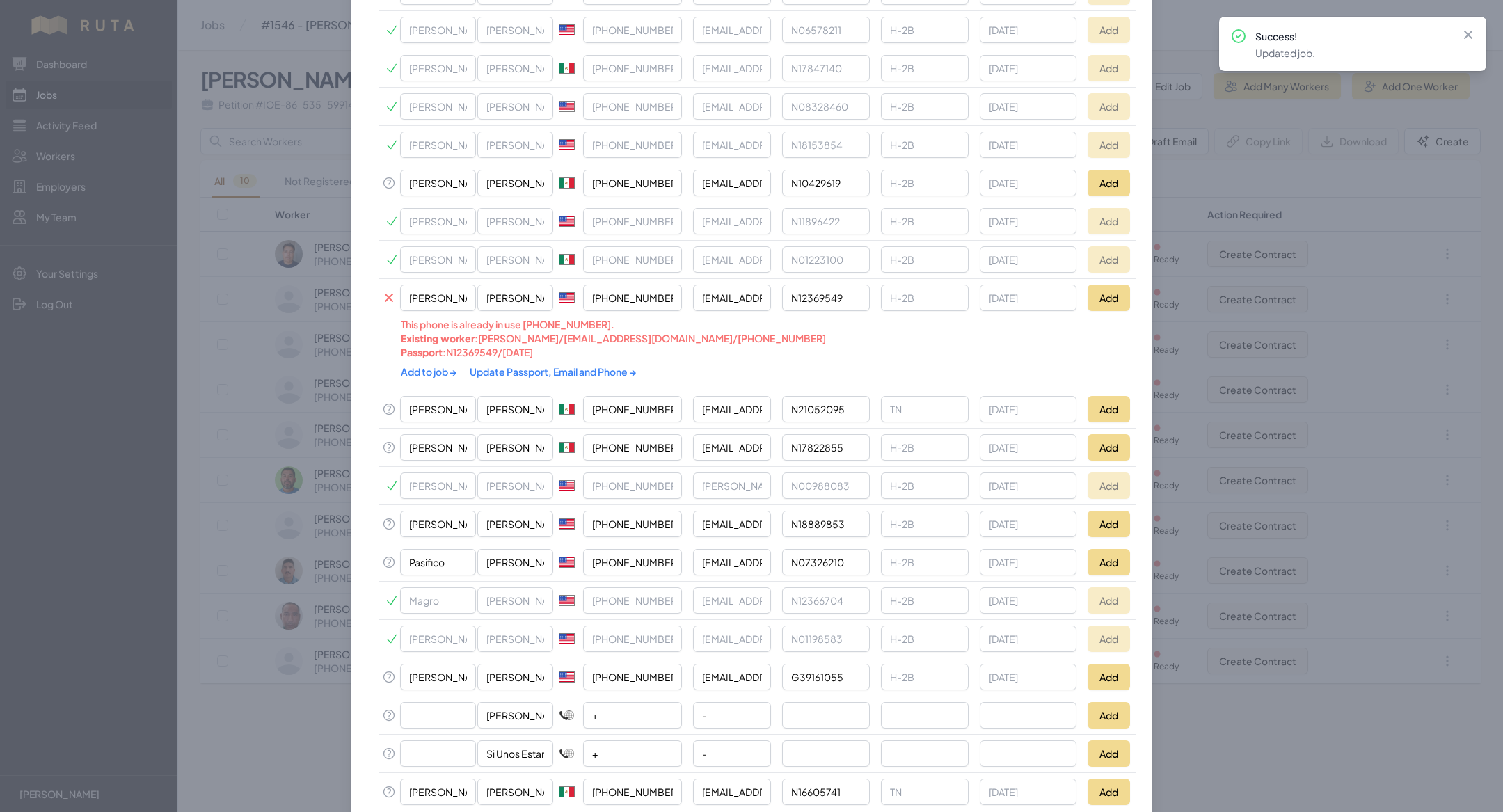
click at [556, 365] on link "Update Passport, Email and Phone →" at bounding box center [553, 371] width 167 height 12
click at [435, 367] on link "Add to job →" at bounding box center [430, 371] width 58 height 12
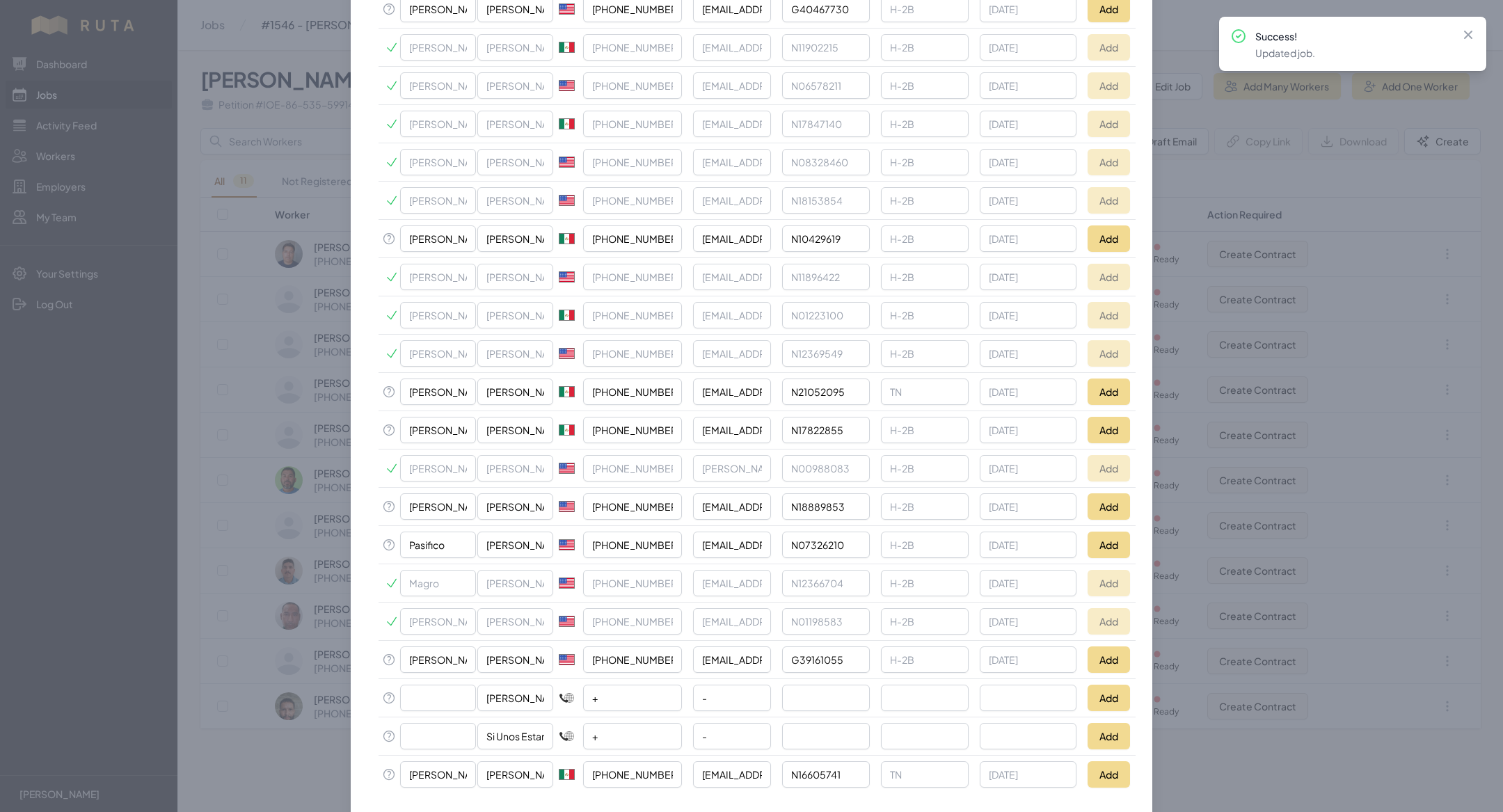
scroll to position [470, 0]
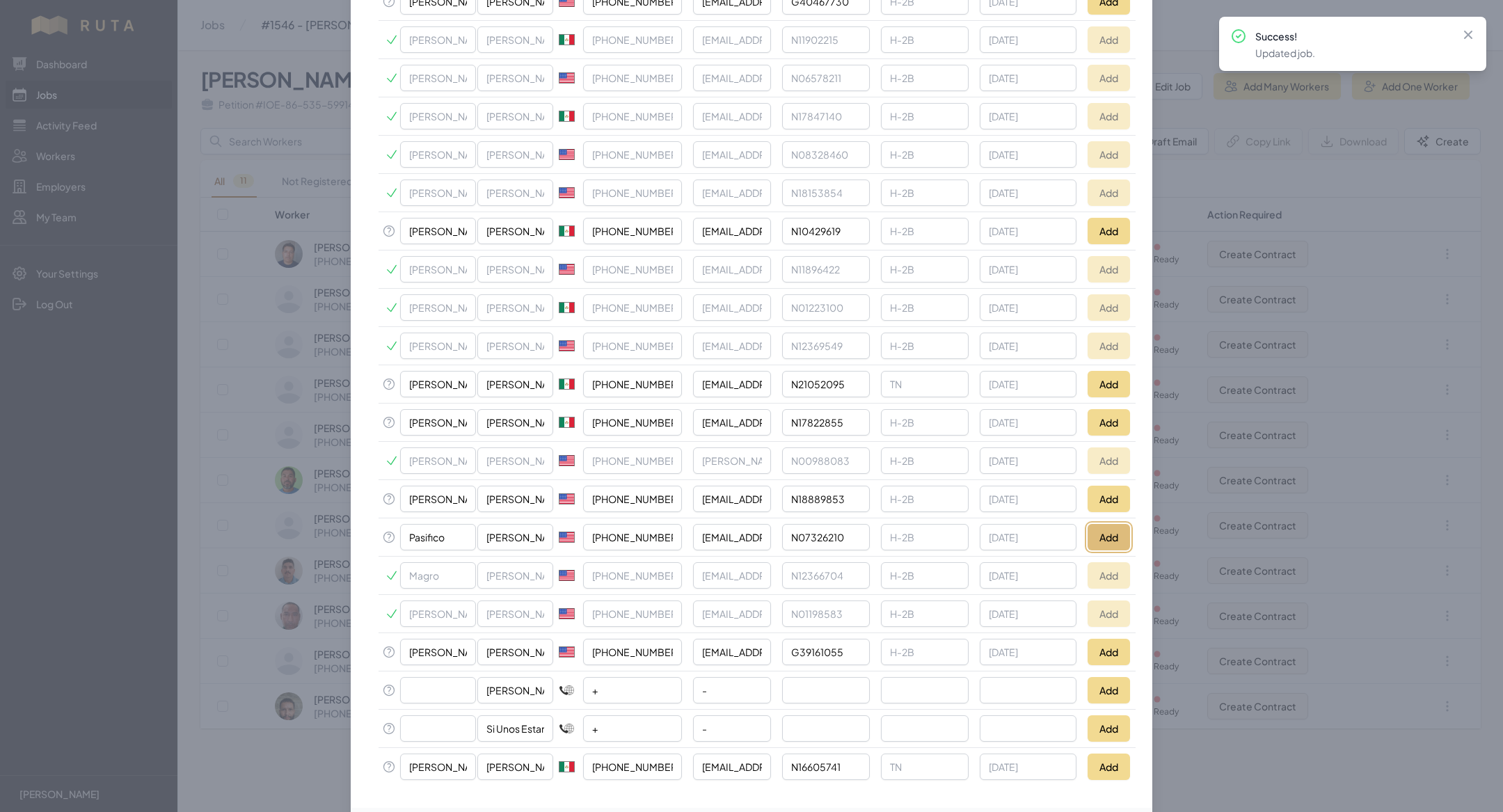
click at [1114, 532] on button "Add" at bounding box center [1108, 537] width 43 height 26
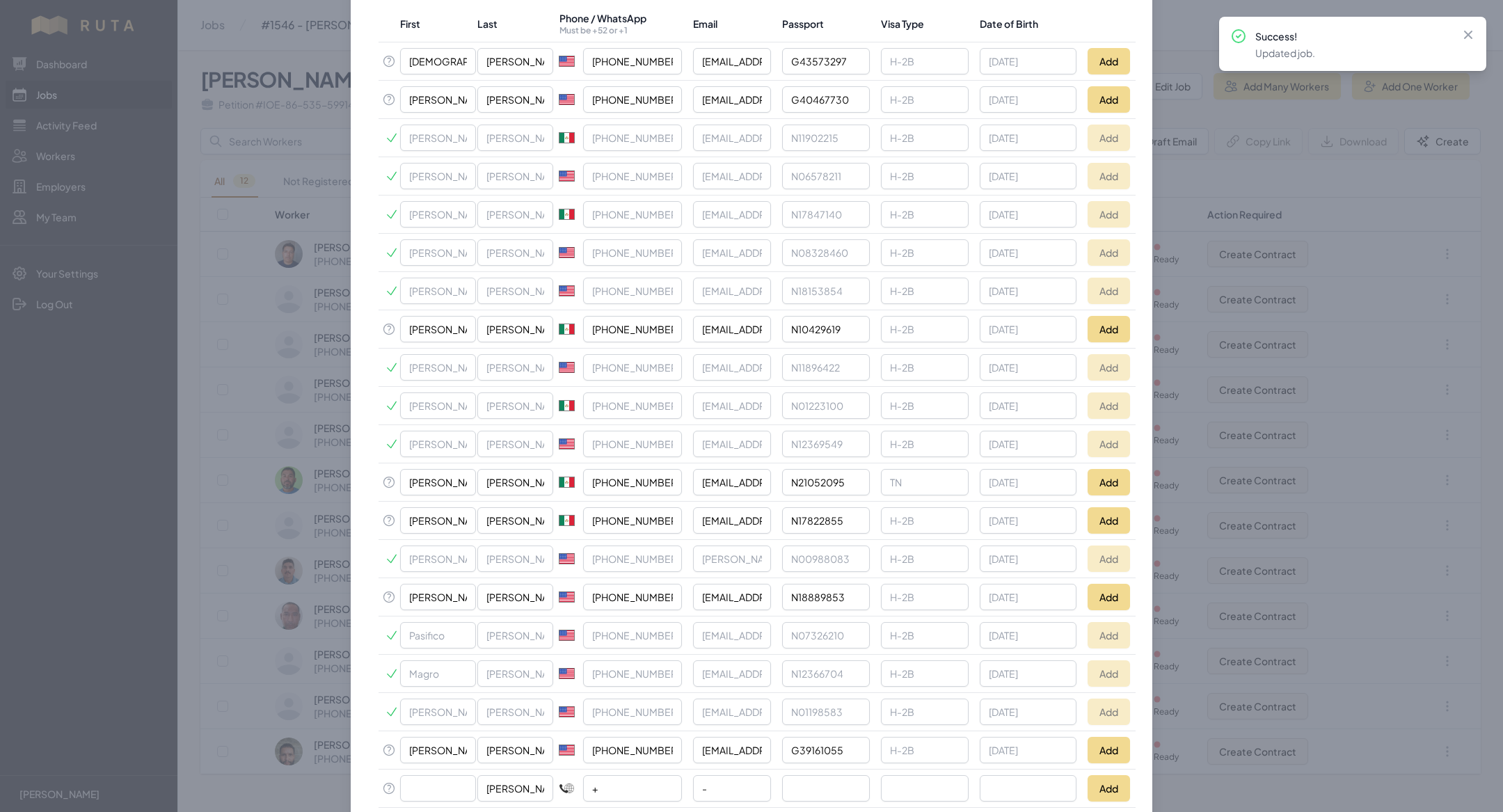
scroll to position [369, 0]
click at [1105, 60] on button "Add" at bounding box center [1108, 63] width 43 height 26
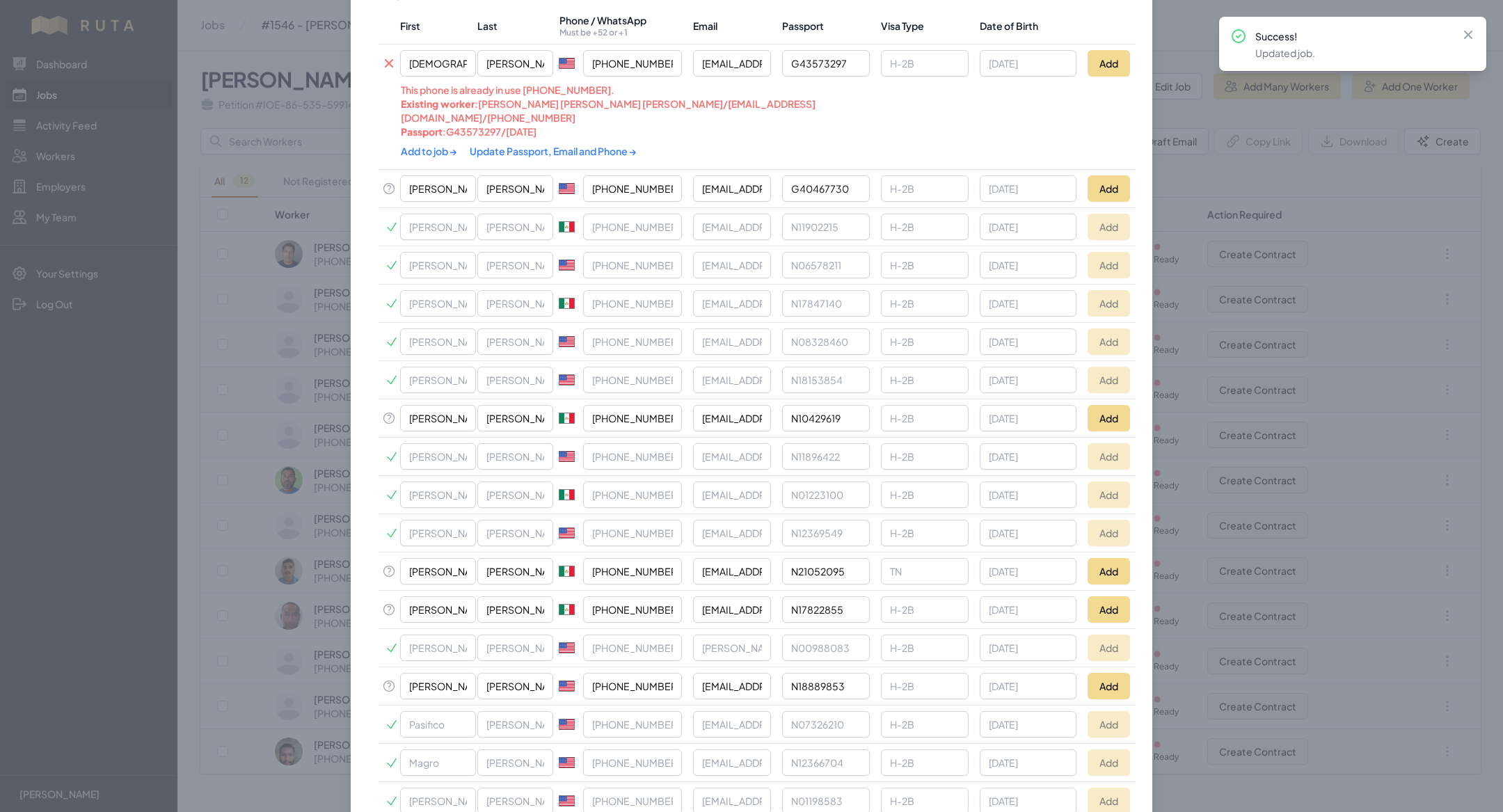
click at [597, 145] on link "Update Passport, Email and Phone →" at bounding box center [553, 151] width 167 height 12
click at [437, 145] on link "Add to job →" at bounding box center [430, 151] width 58 height 12
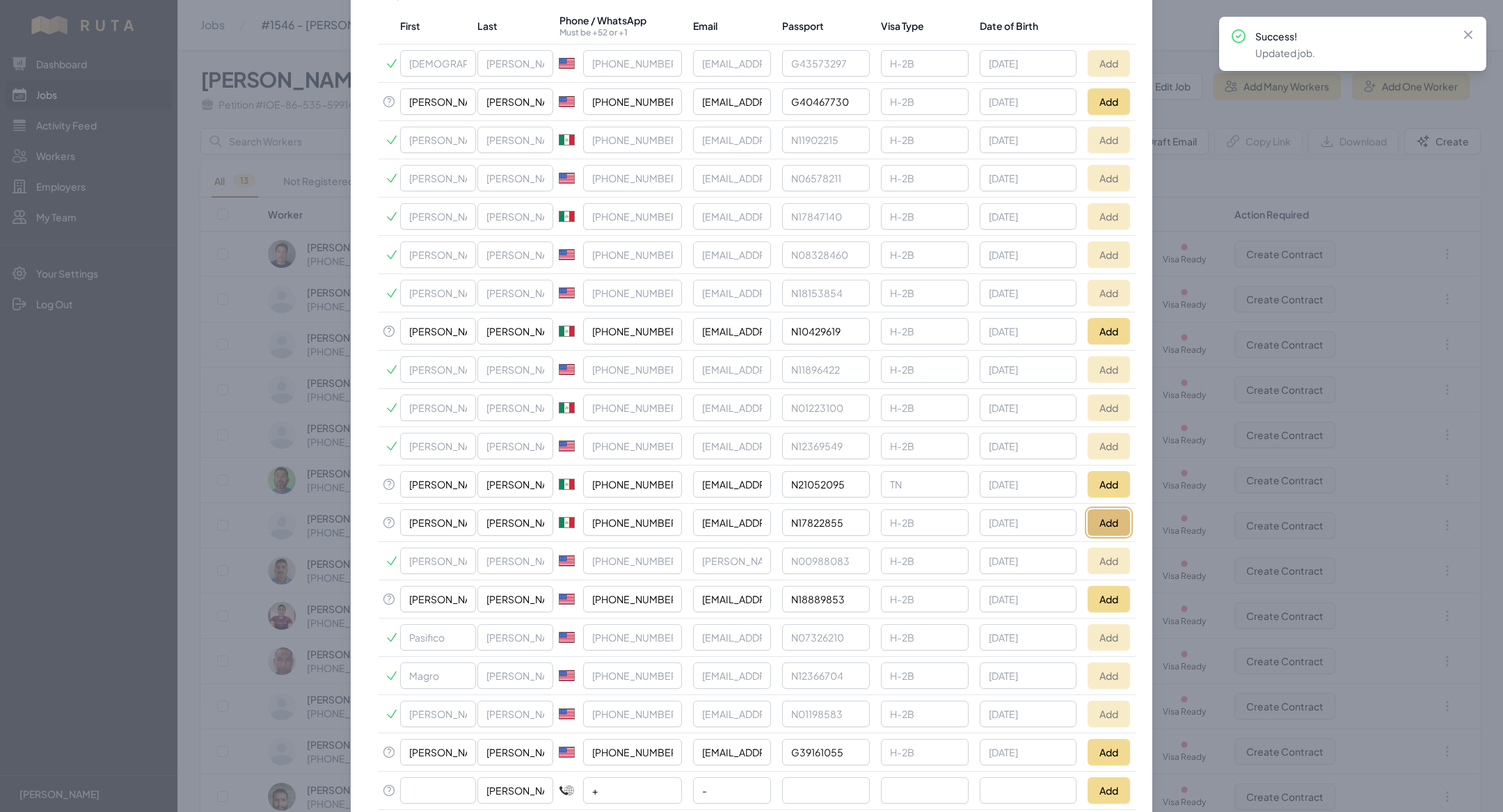
click at [1111, 516] on button "Add" at bounding box center [1108, 522] width 43 height 26
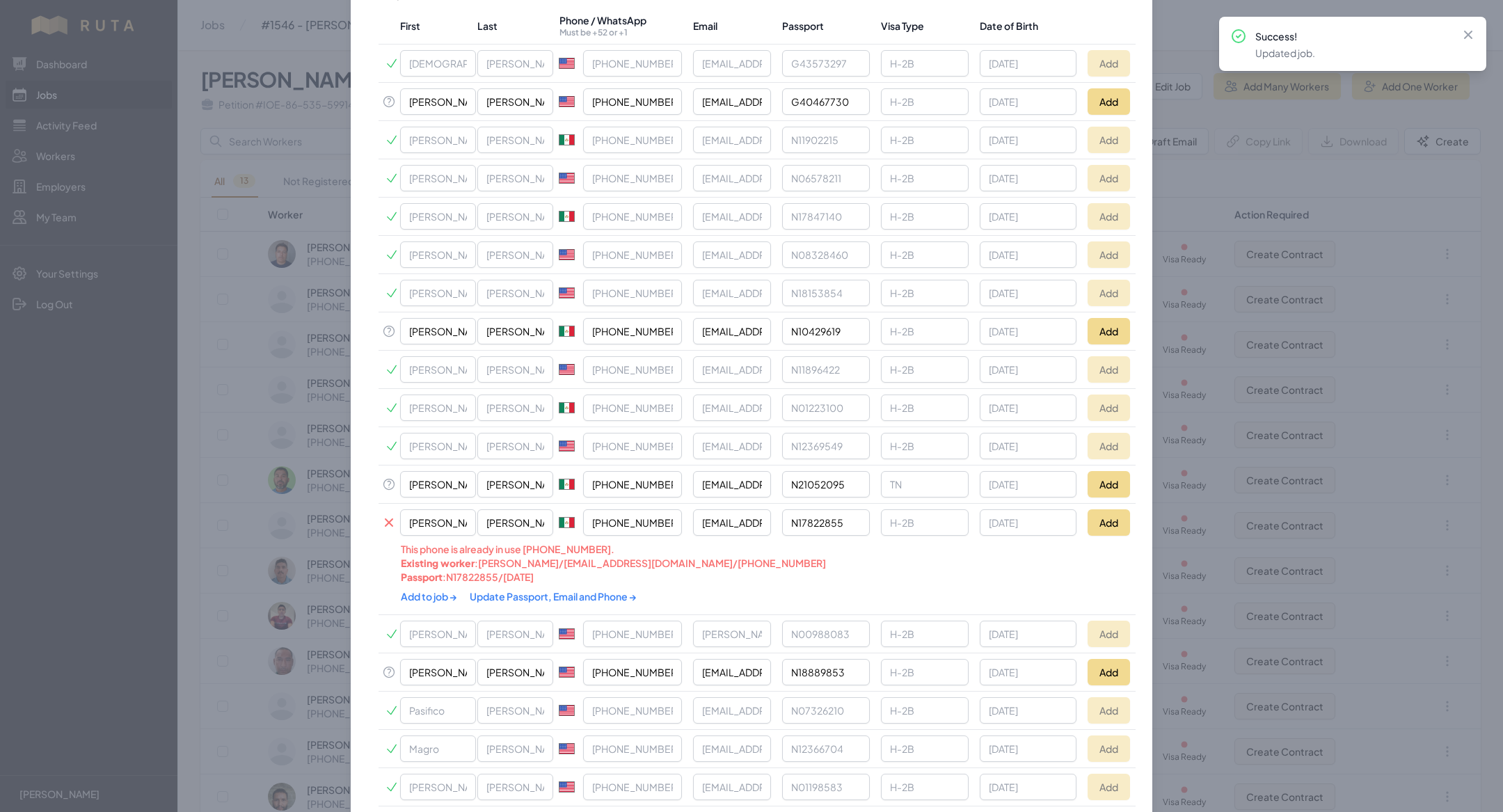
click at [537, 590] on link "Update Passport, Email and Phone →" at bounding box center [553, 596] width 167 height 12
click at [431, 590] on link "Add to job →" at bounding box center [430, 596] width 58 height 12
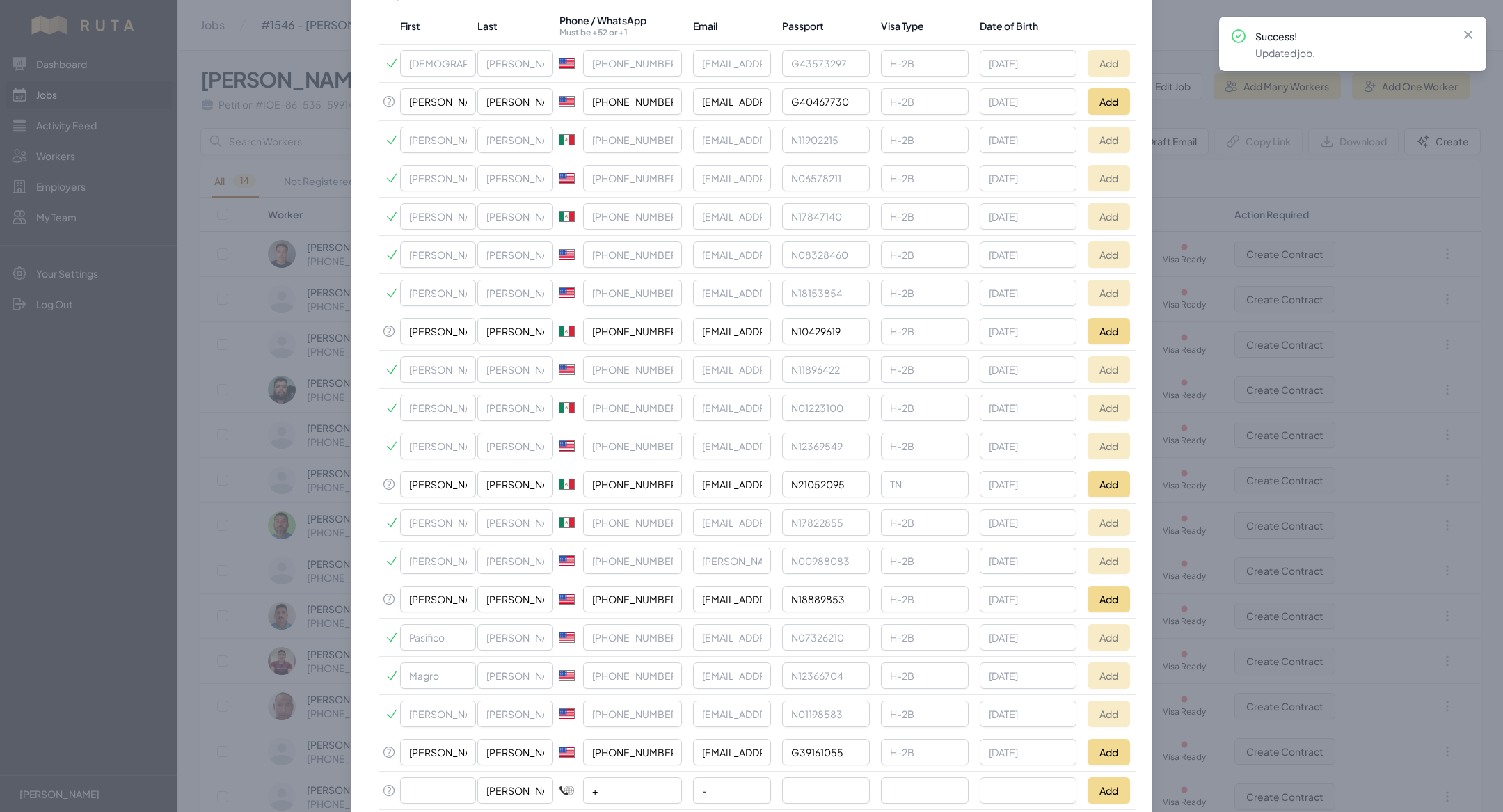
scroll to position [378, 0]
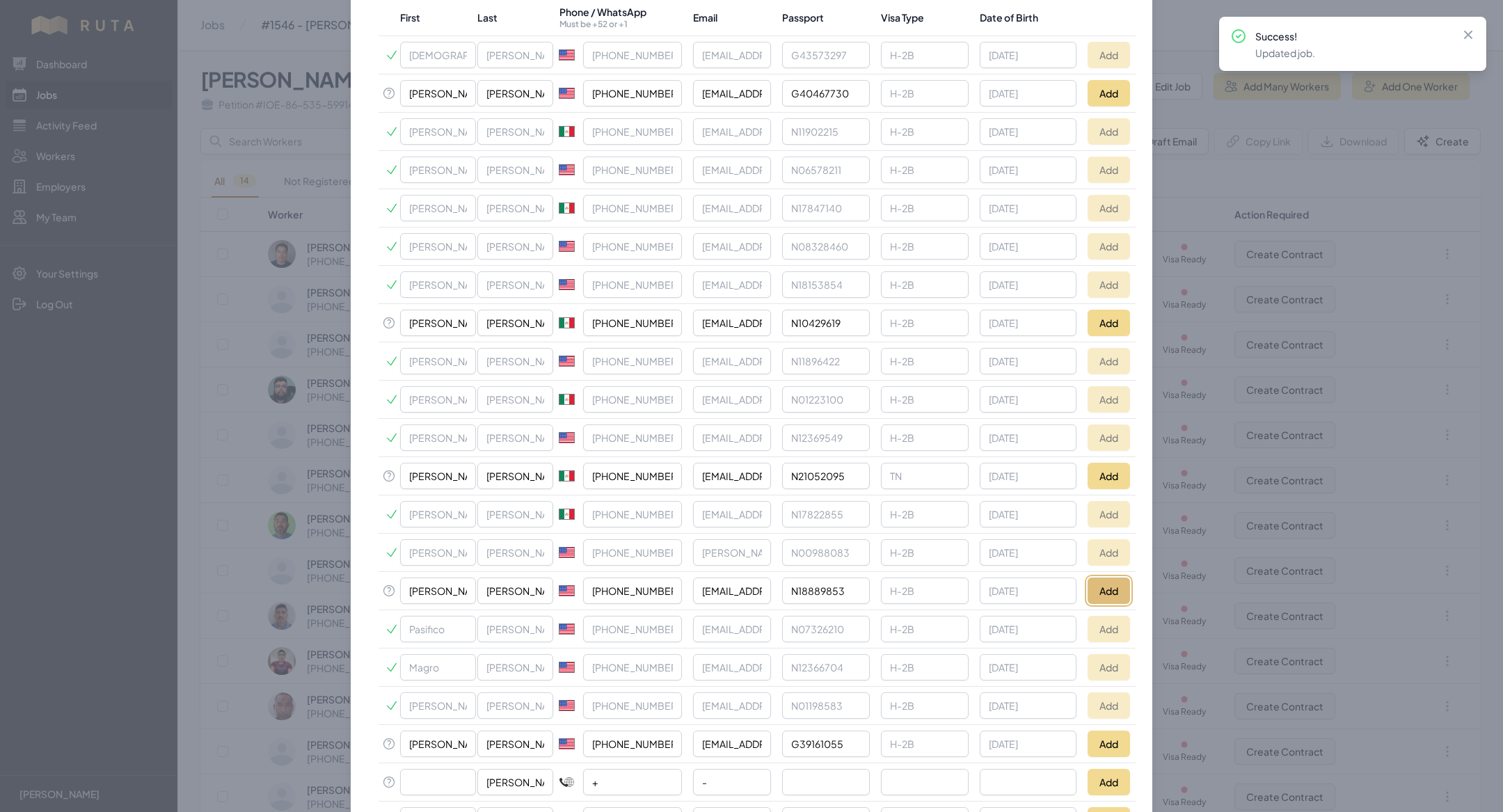
click at [1129, 588] on button "Add" at bounding box center [1108, 590] width 43 height 26
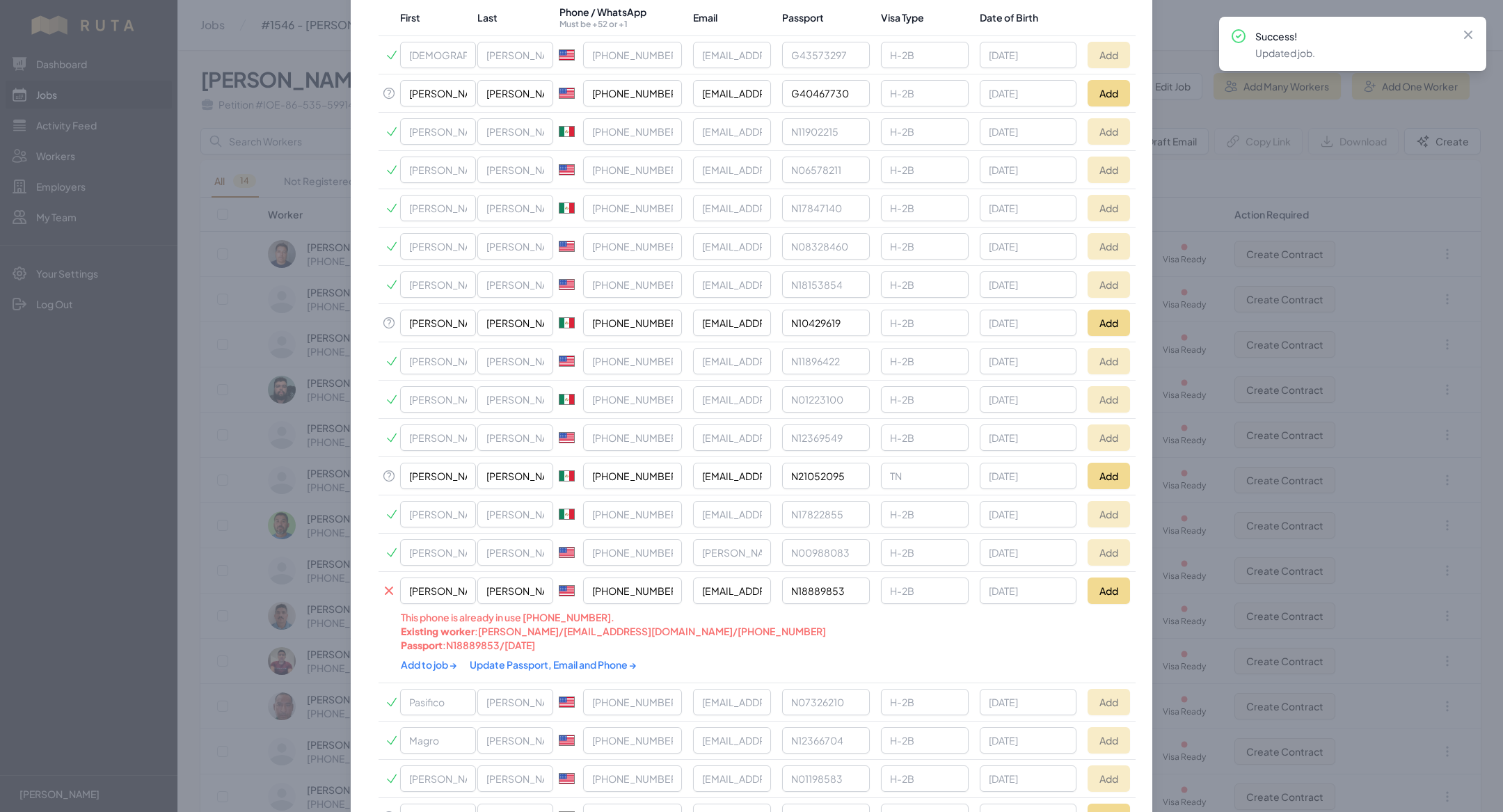
click at [525, 658] on link "Update Passport, Email and Phone →" at bounding box center [553, 664] width 167 height 12
click at [436, 658] on link "Add to job →" at bounding box center [430, 664] width 58 height 12
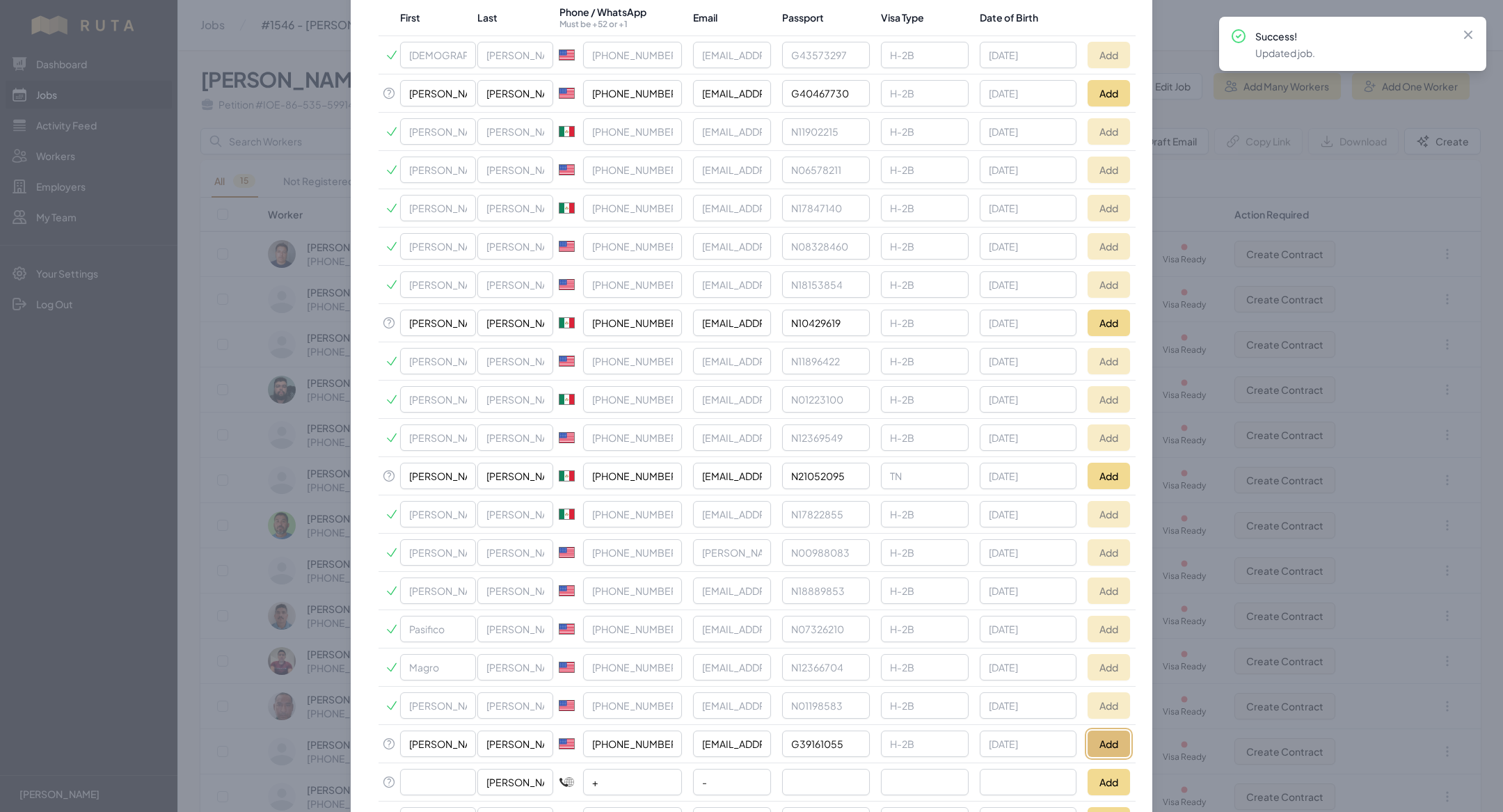
click at [1107, 731] on button "Add" at bounding box center [1108, 744] width 43 height 26
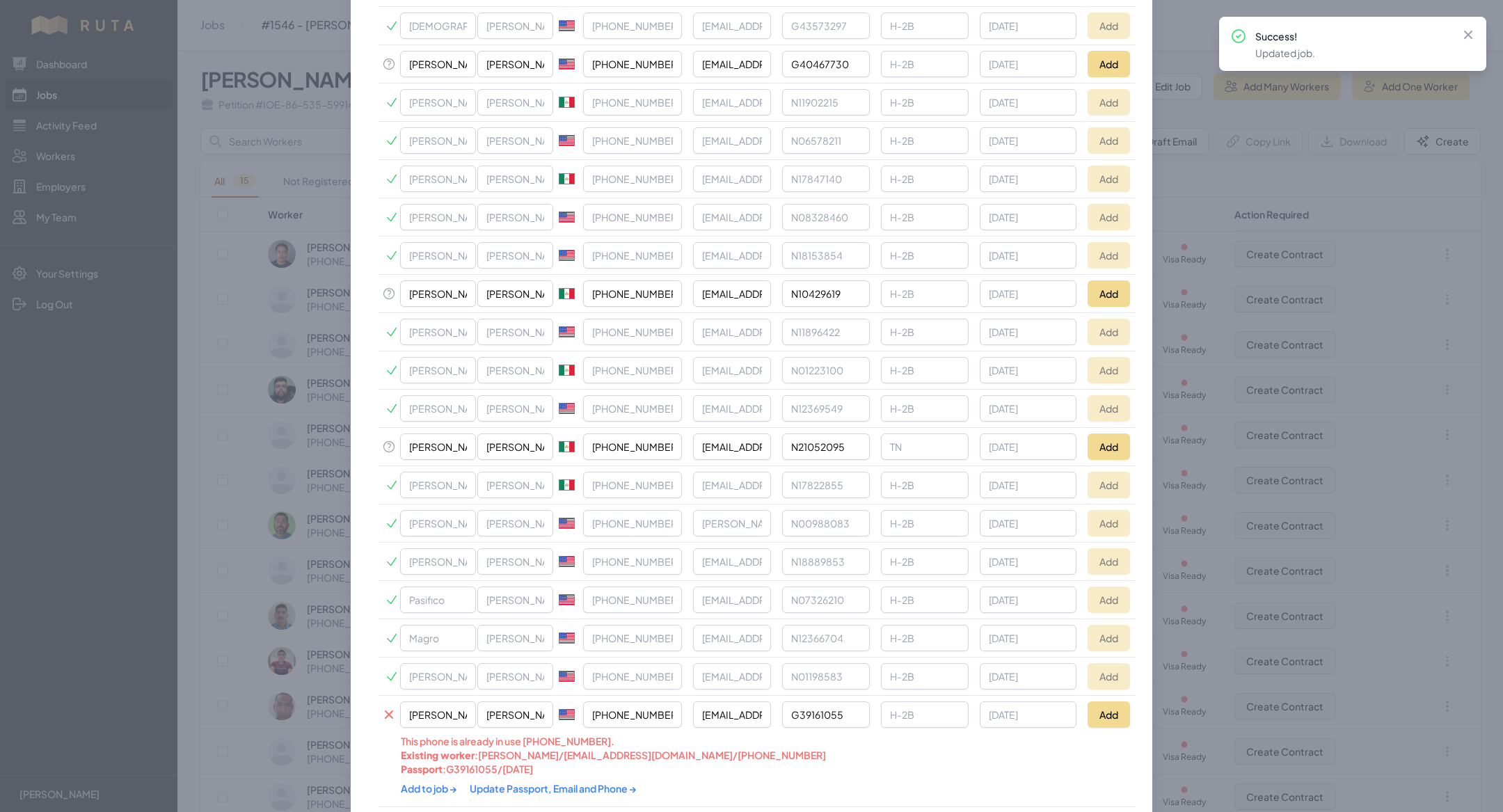
scroll to position [411, 0]
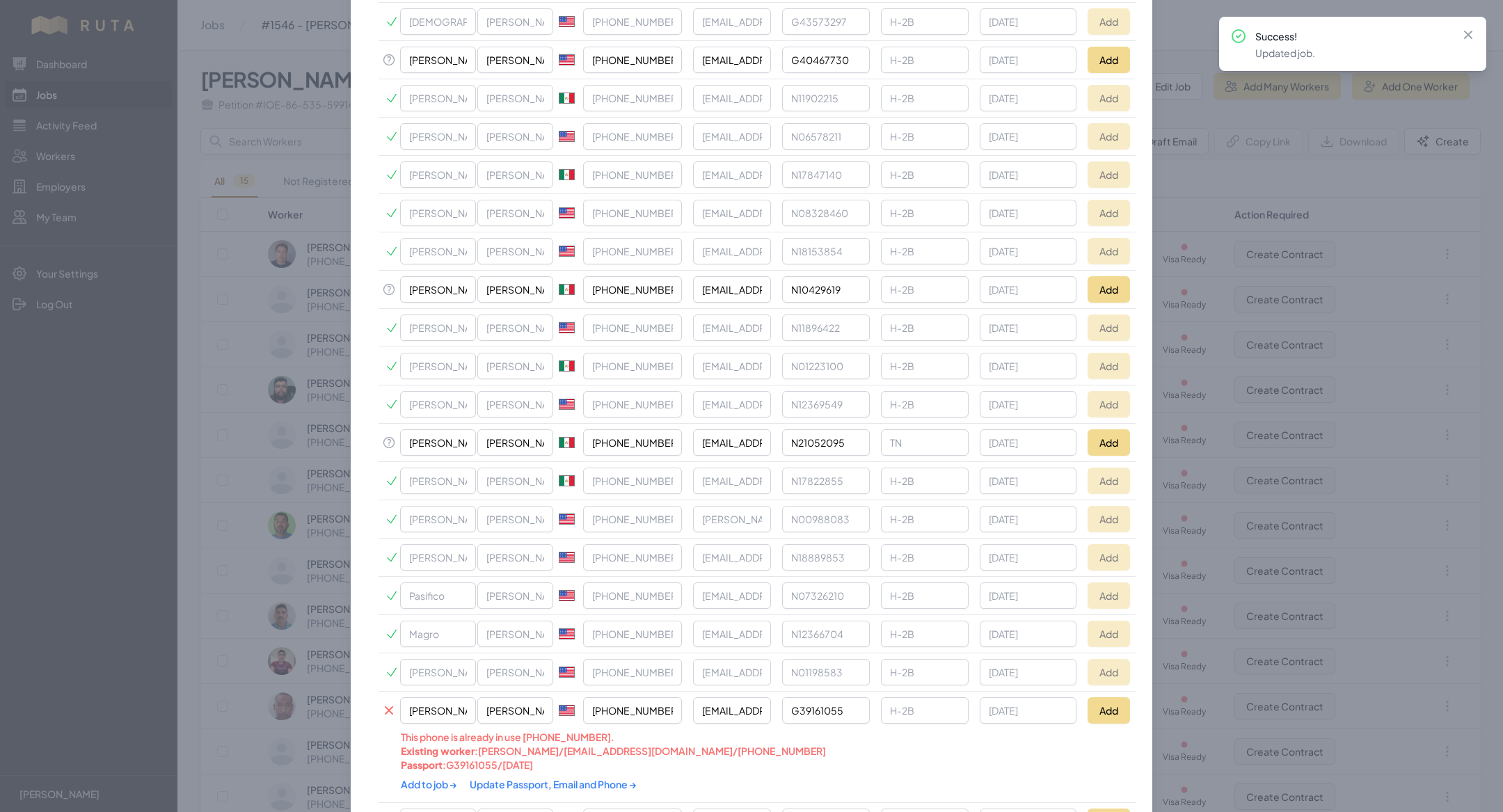
click at [502, 778] on link "Update Passport, Email and Phone →" at bounding box center [553, 784] width 167 height 12
click at [431, 778] on link "Add to job →" at bounding box center [430, 784] width 58 height 12
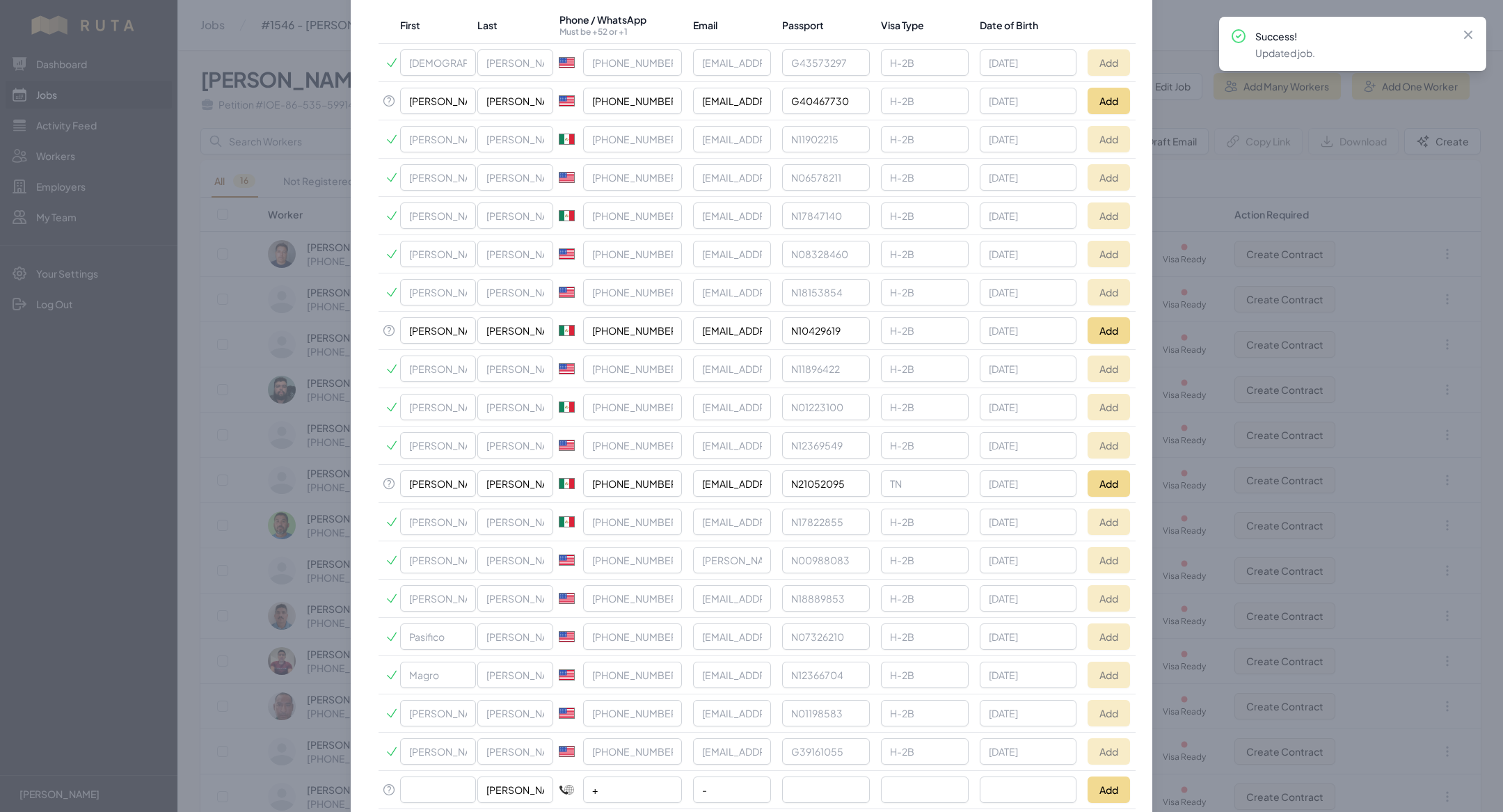
scroll to position [349, 0]
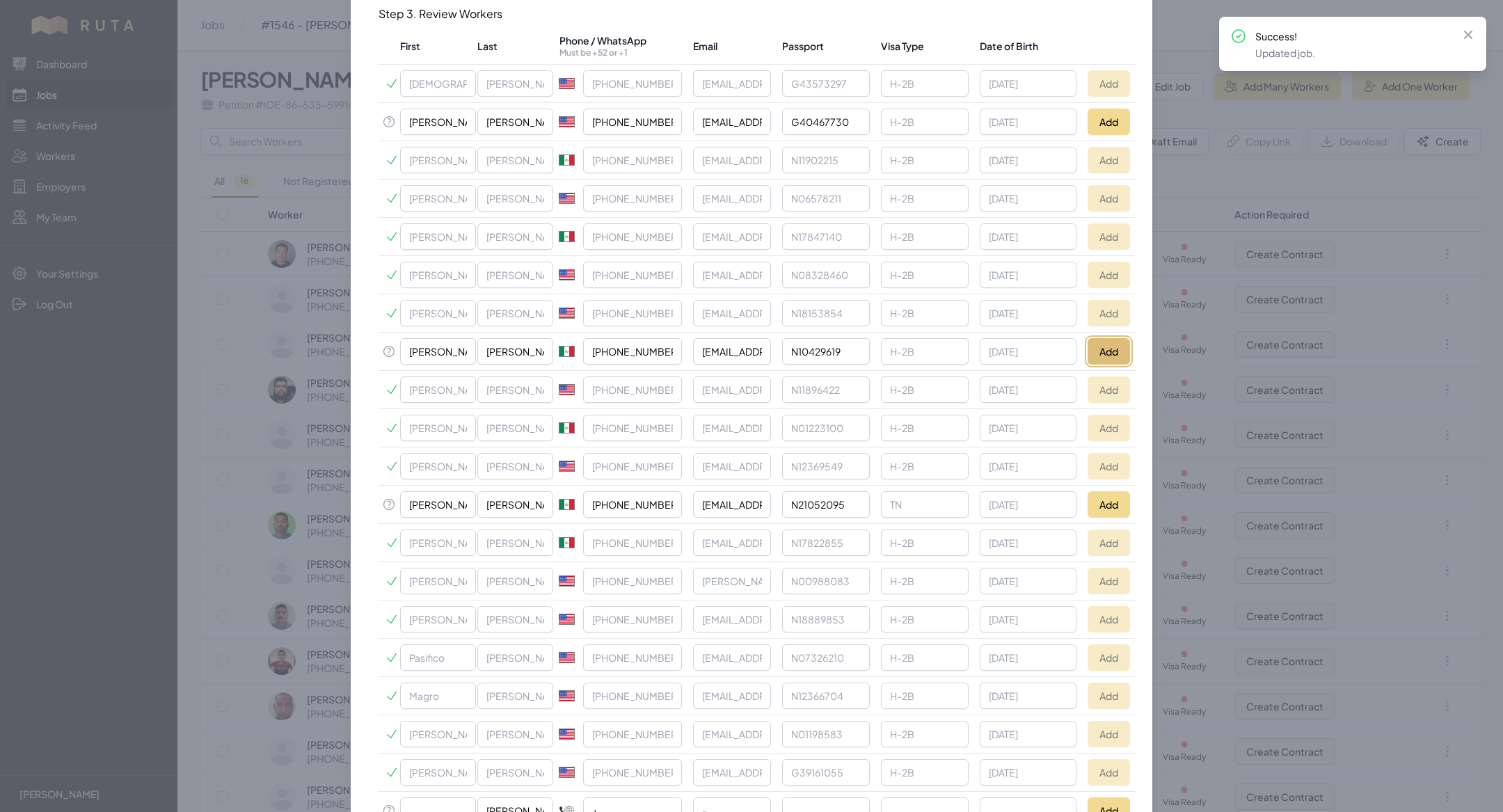
click at [1109, 347] on button "Add" at bounding box center [1108, 351] width 43 height 26
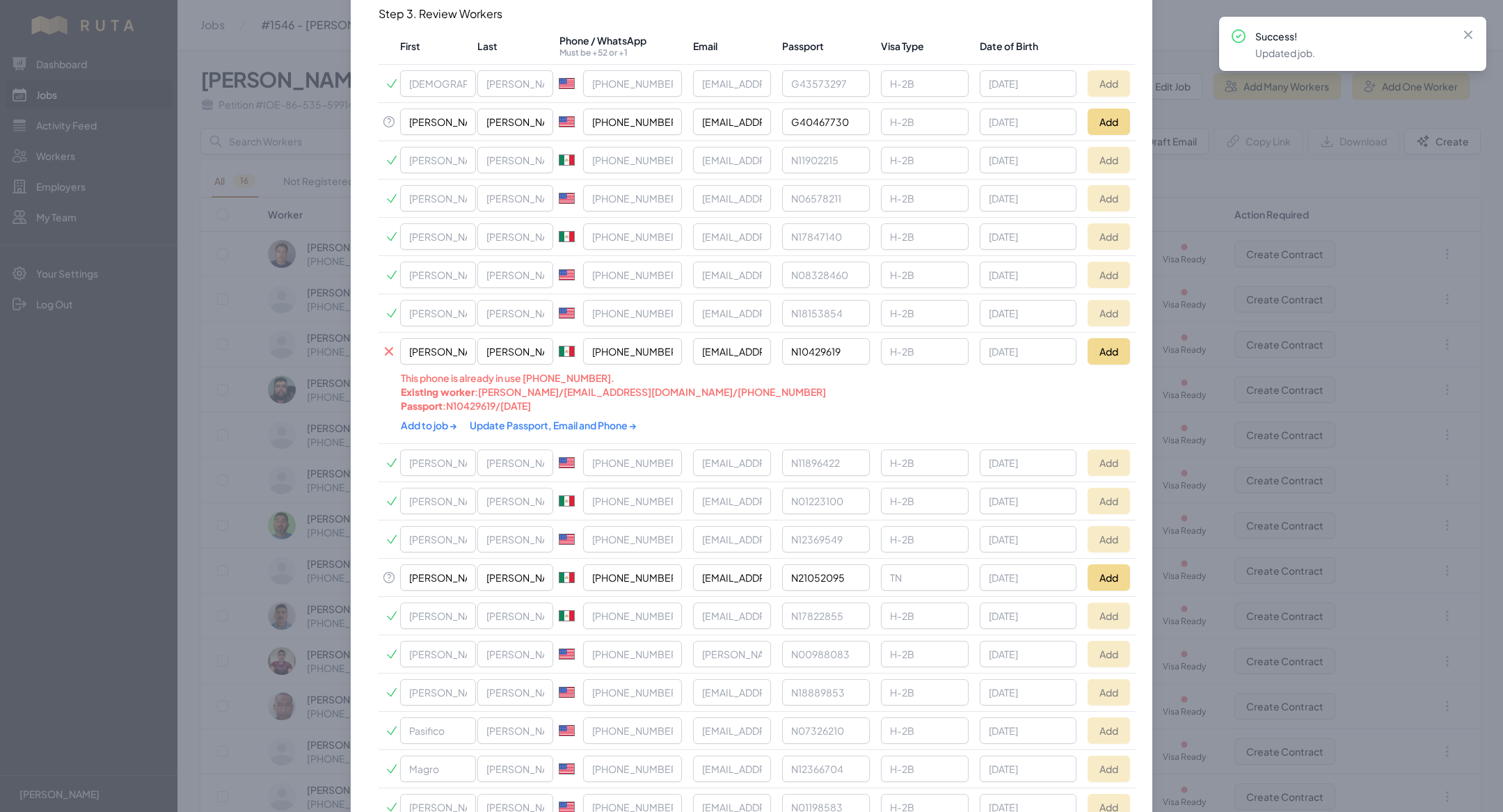
click at [607, 419] on link "Update Passport, Email and Phone →" at bounding box center [553, 425] width 167 height 12
click at [437, 421] on link "Add to job →" at bounding box center [430, 425] width 58 height 12
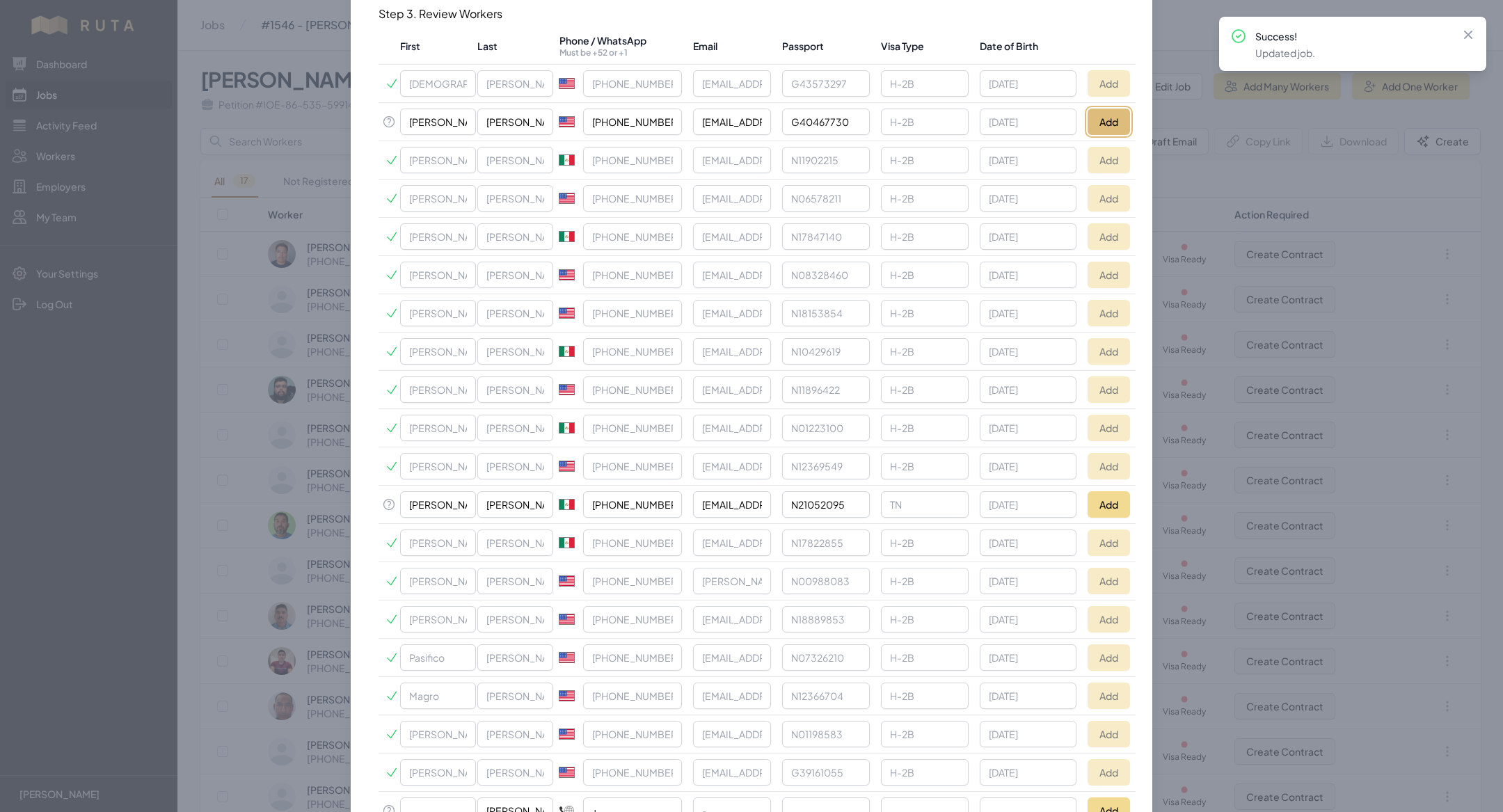
click at [1097, 125] on button "Add" at bounding box center [1108, 121] width 43 height 26
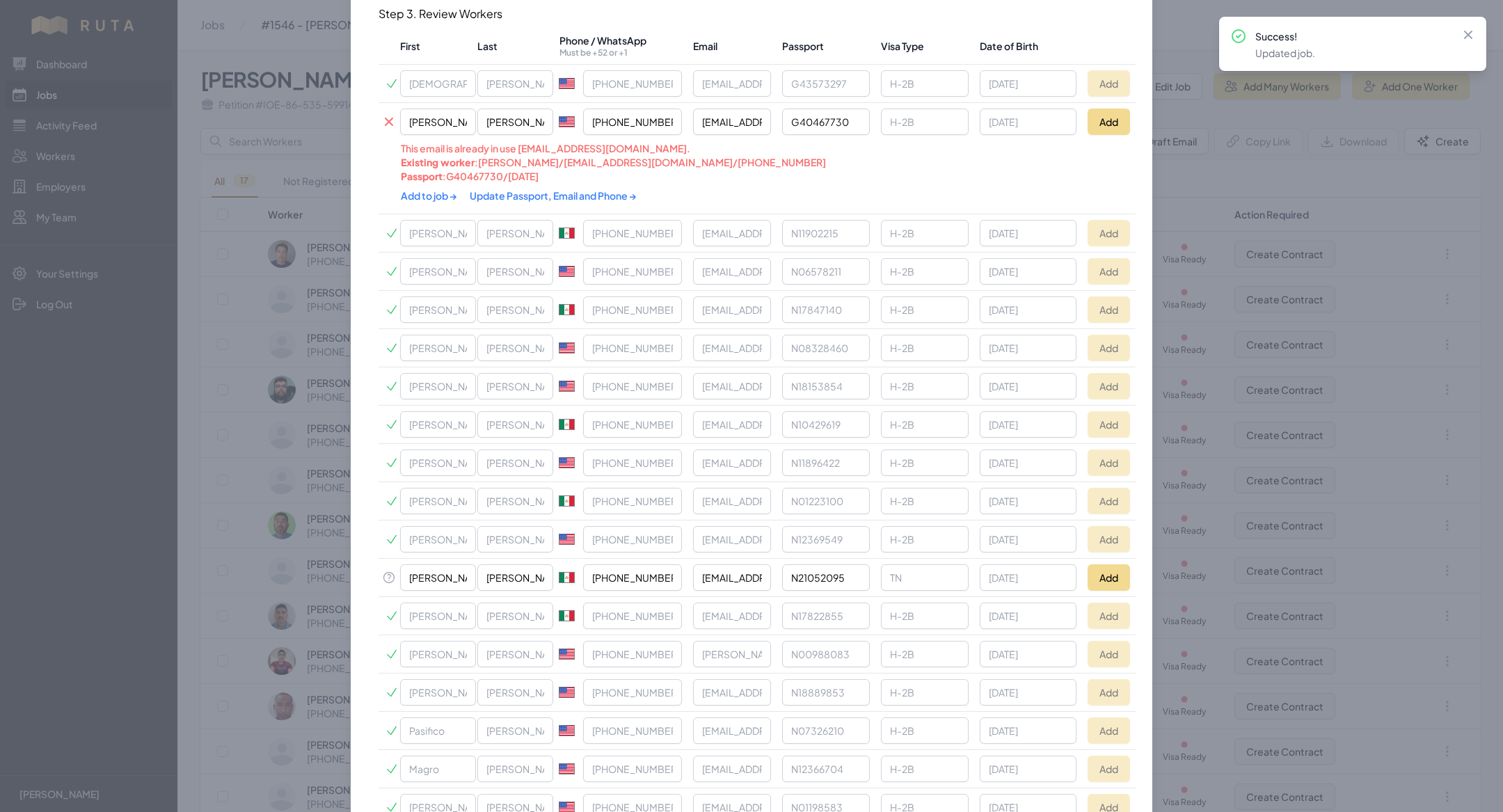
click at [534, 197] on link "Update Passport, Email and Phone →" at bounding box center [553, 196] width 167 height 12
click at [435, 194] on link "Add to job →" at bounding box center [430, 196] width 58 height 12
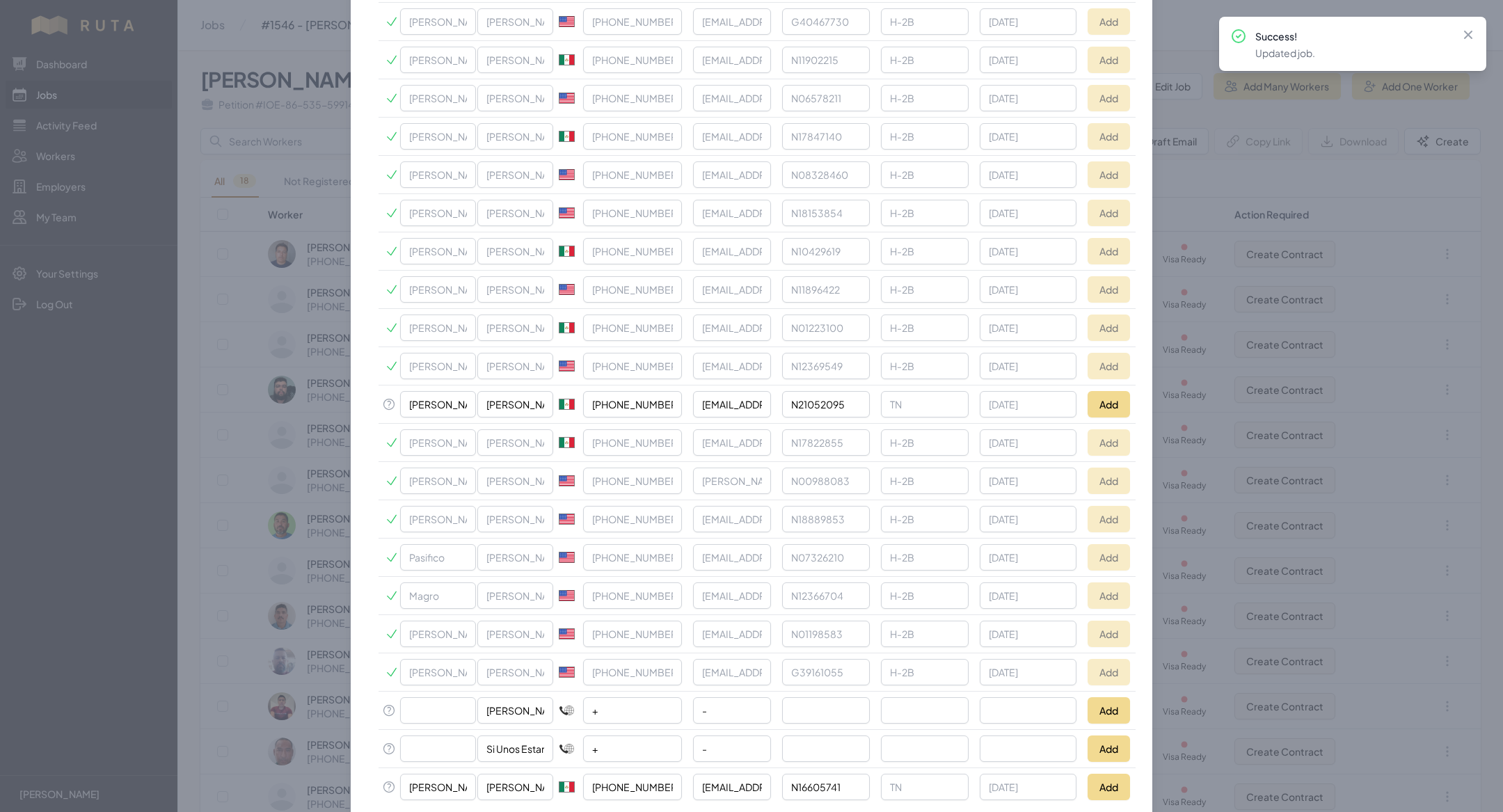
scroll to position [518, 0]
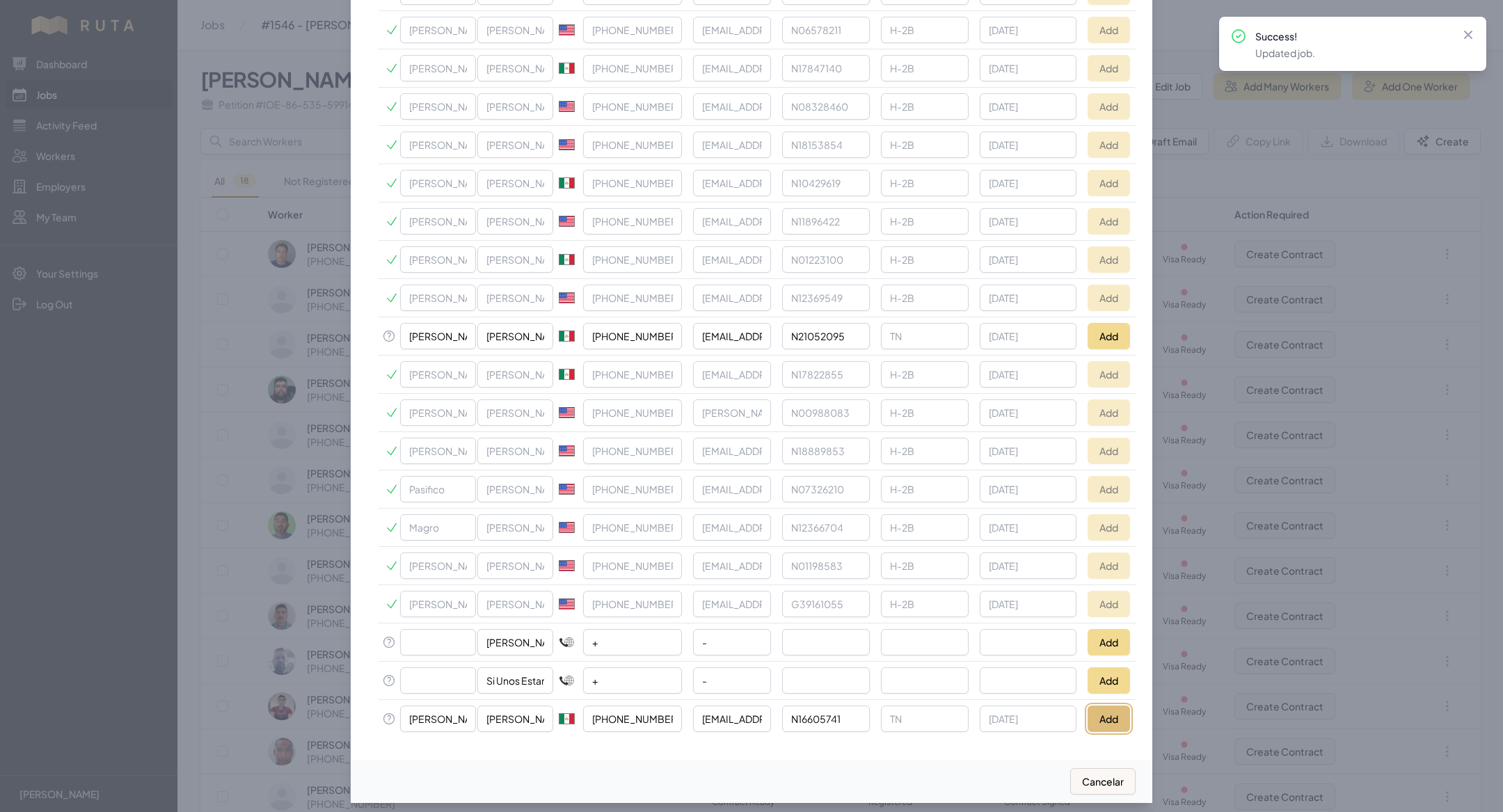
click at [1119, 706] on button "Add" at bounding box center [1108, 719] width 43 height 26
click at [1118, 327] on button "Add" at bounding box center [1108, 336] width 43 height 26
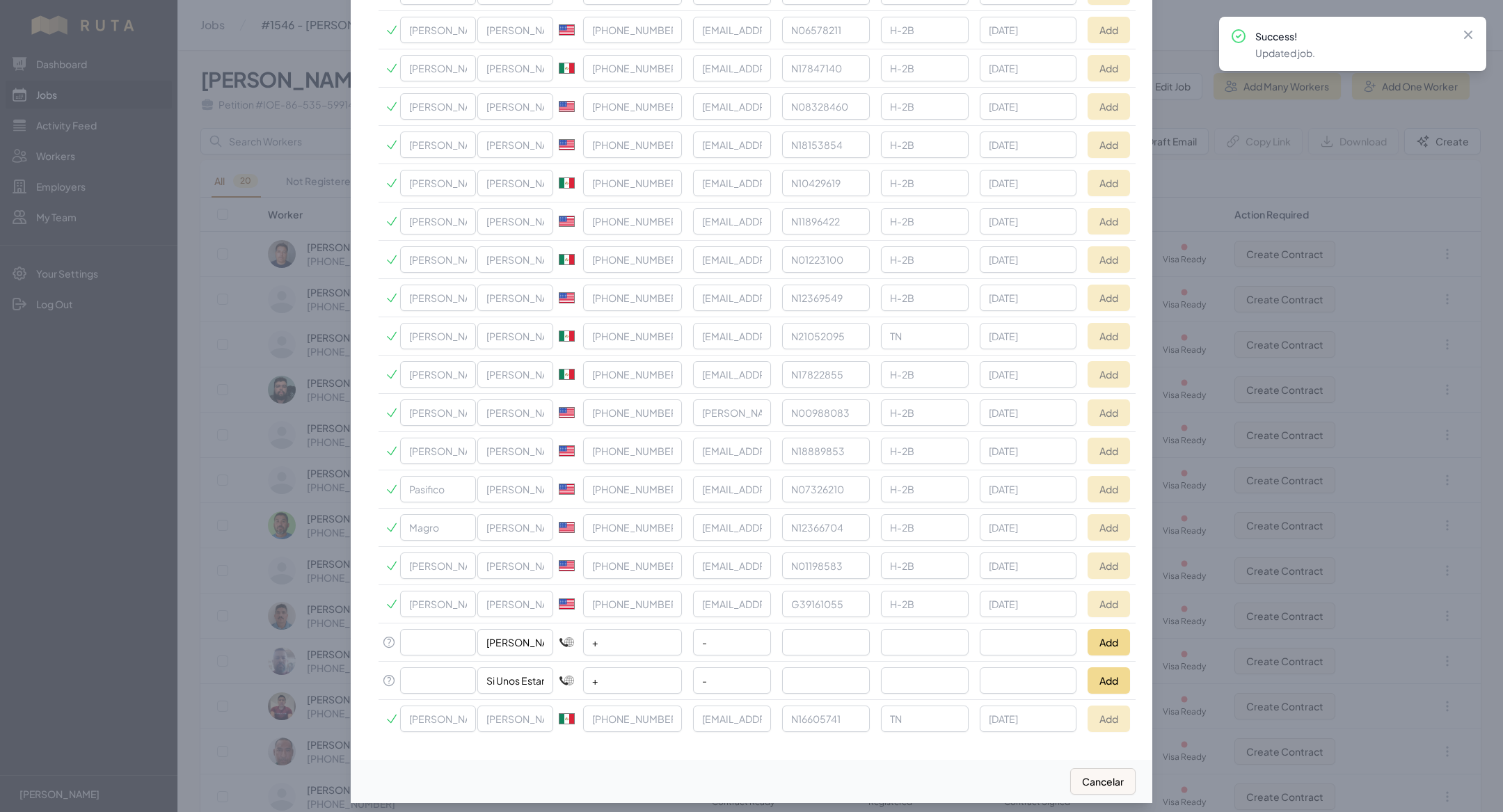
click at [208, 373] on div at bounding box center [751, 406] width 1503 height 812
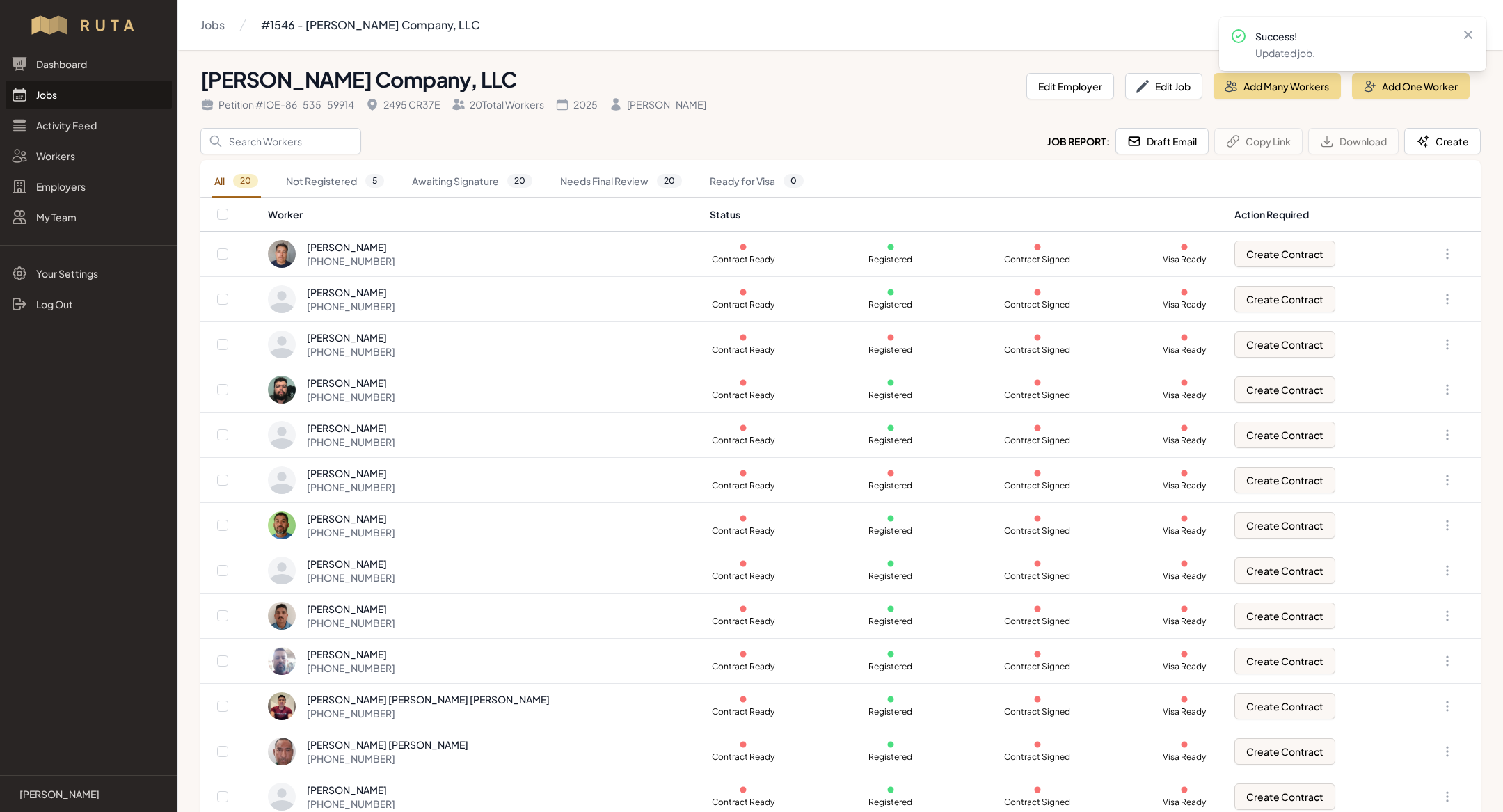
scroll to position [0, 0]
click at [105, 87] on link "Jobs" at bounding box center [88, 94] width 166 height 28
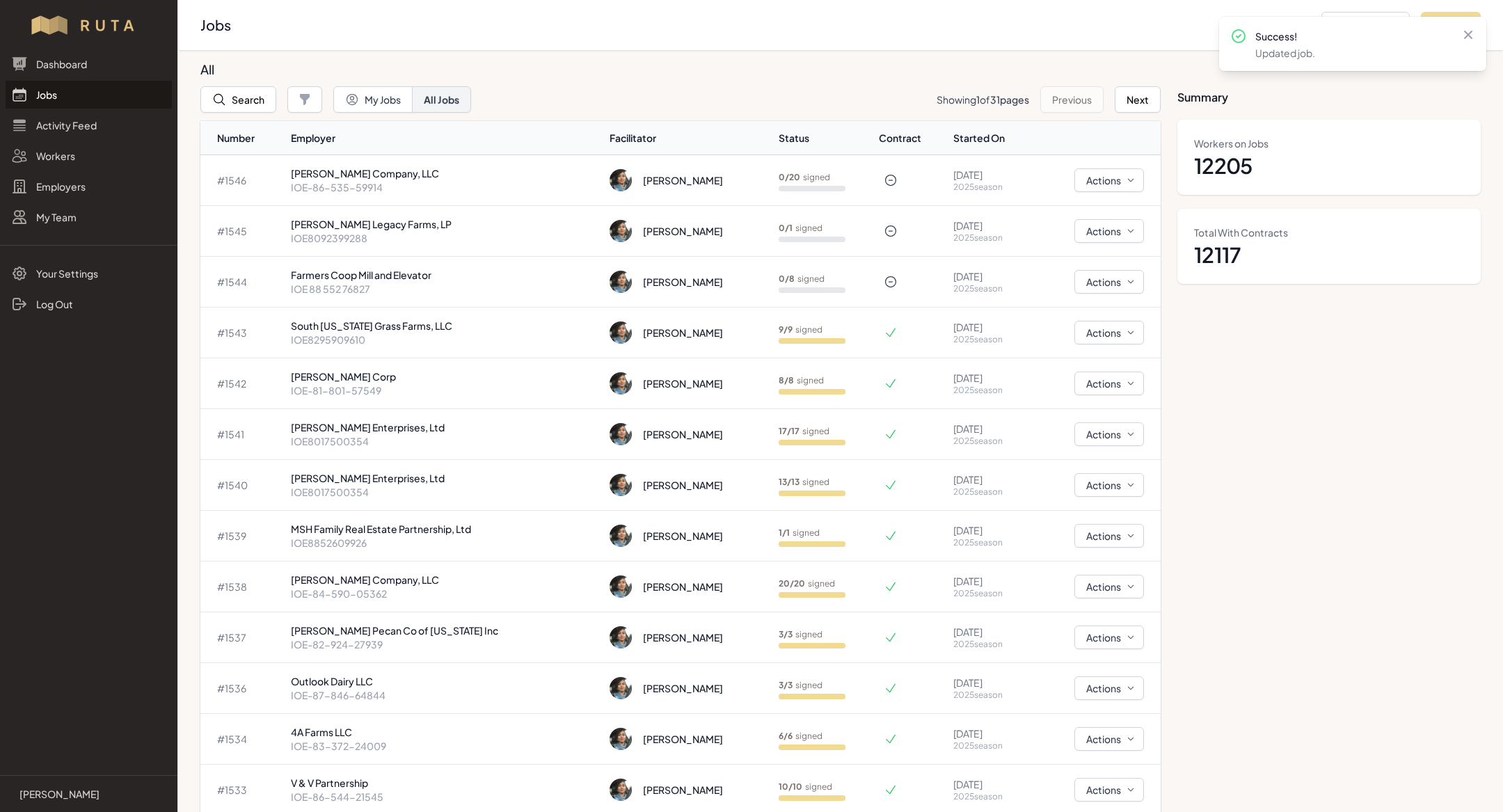
click at [74, 94] on link "Jobs" at bounding box center [88, 94] width 166 height 28
